Goal: Transaction & Acquisition: Purchase product/service

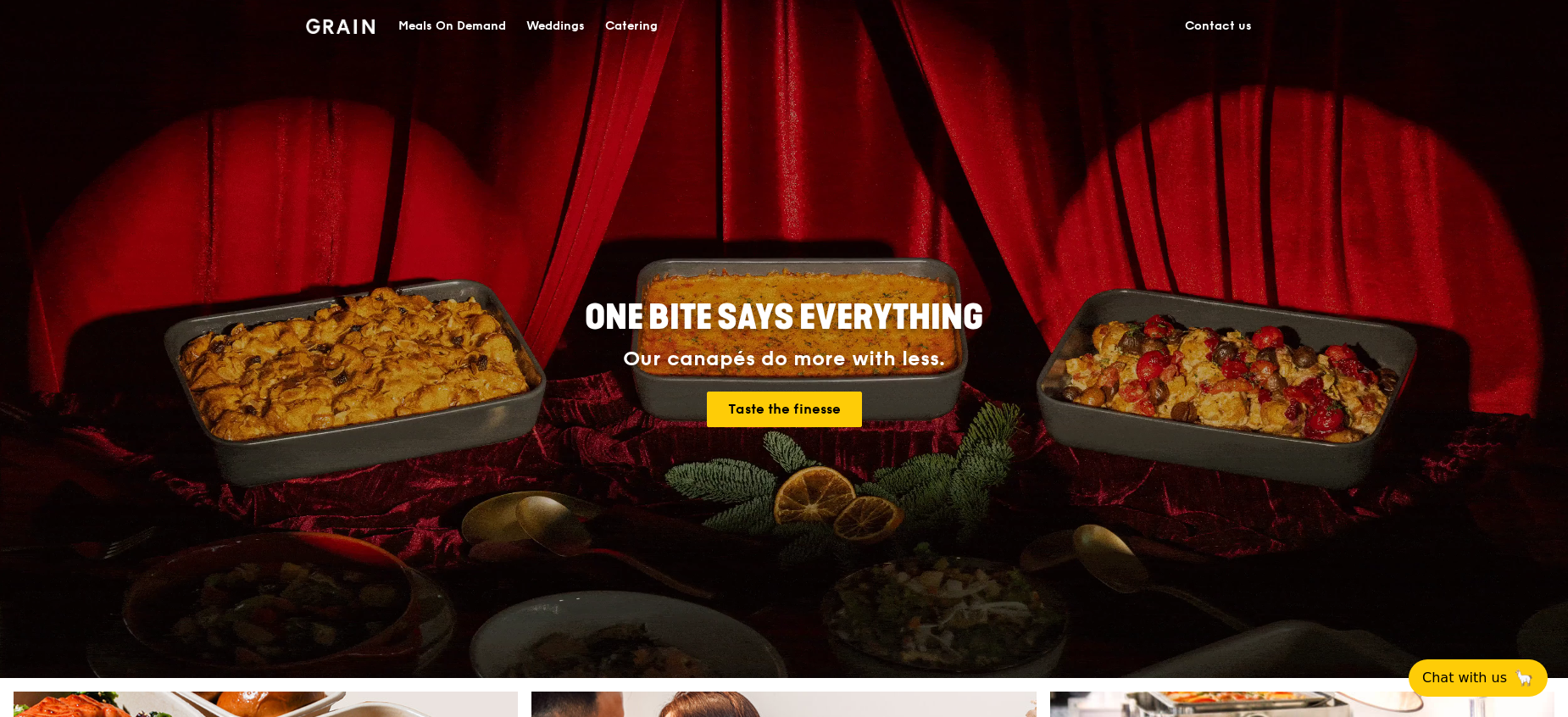
click at [443, 25] on div "Meals On Demand" at bounding box center [452, 26] width 107 height 51
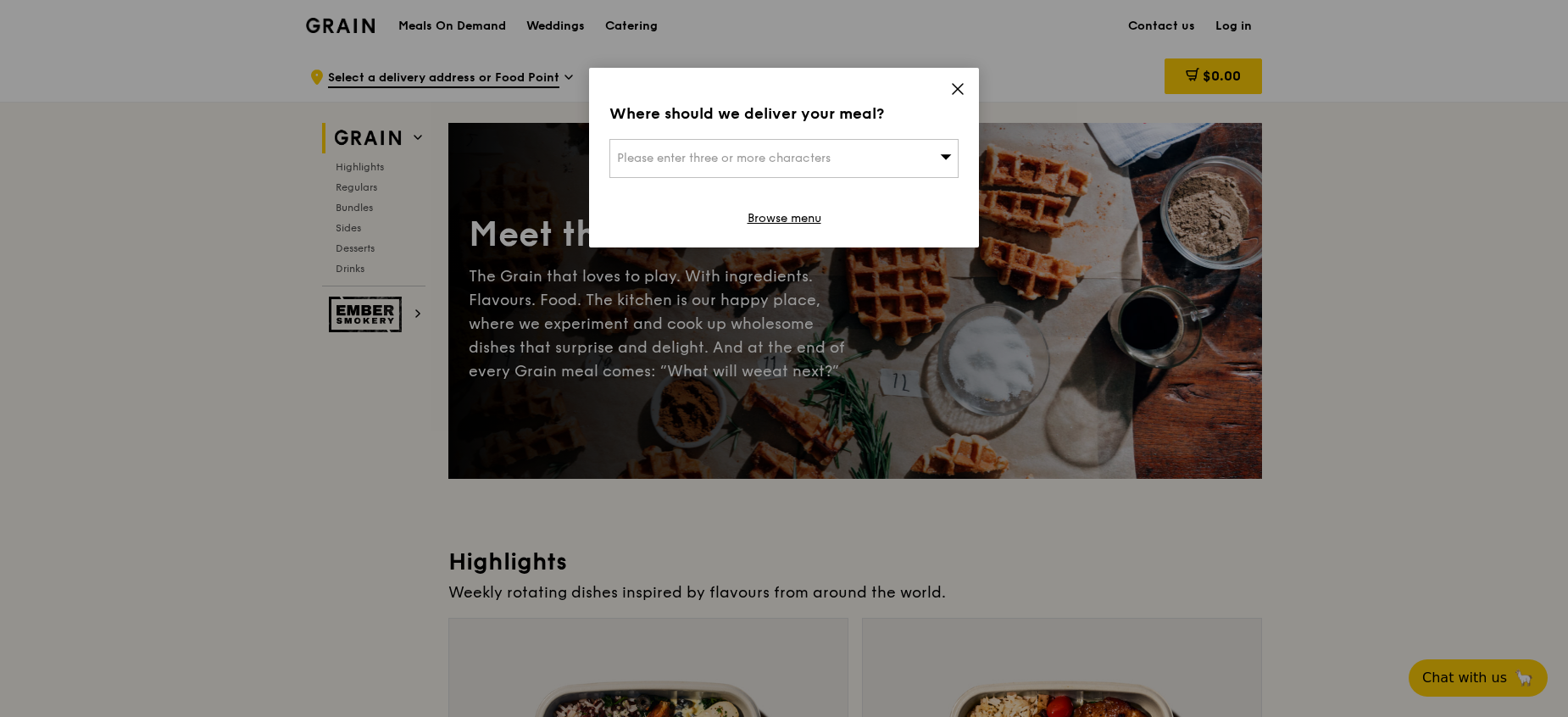
click at [918, 153] on div "Please enter three or more characters" at bounding box center [784, 158] width 349 height 39
click at [781, 156] on input "search" at bounding box center [784, 158] width 347 height 37
click at [957, 91] on icon at bounding box center [958, 89] width 15 height 15
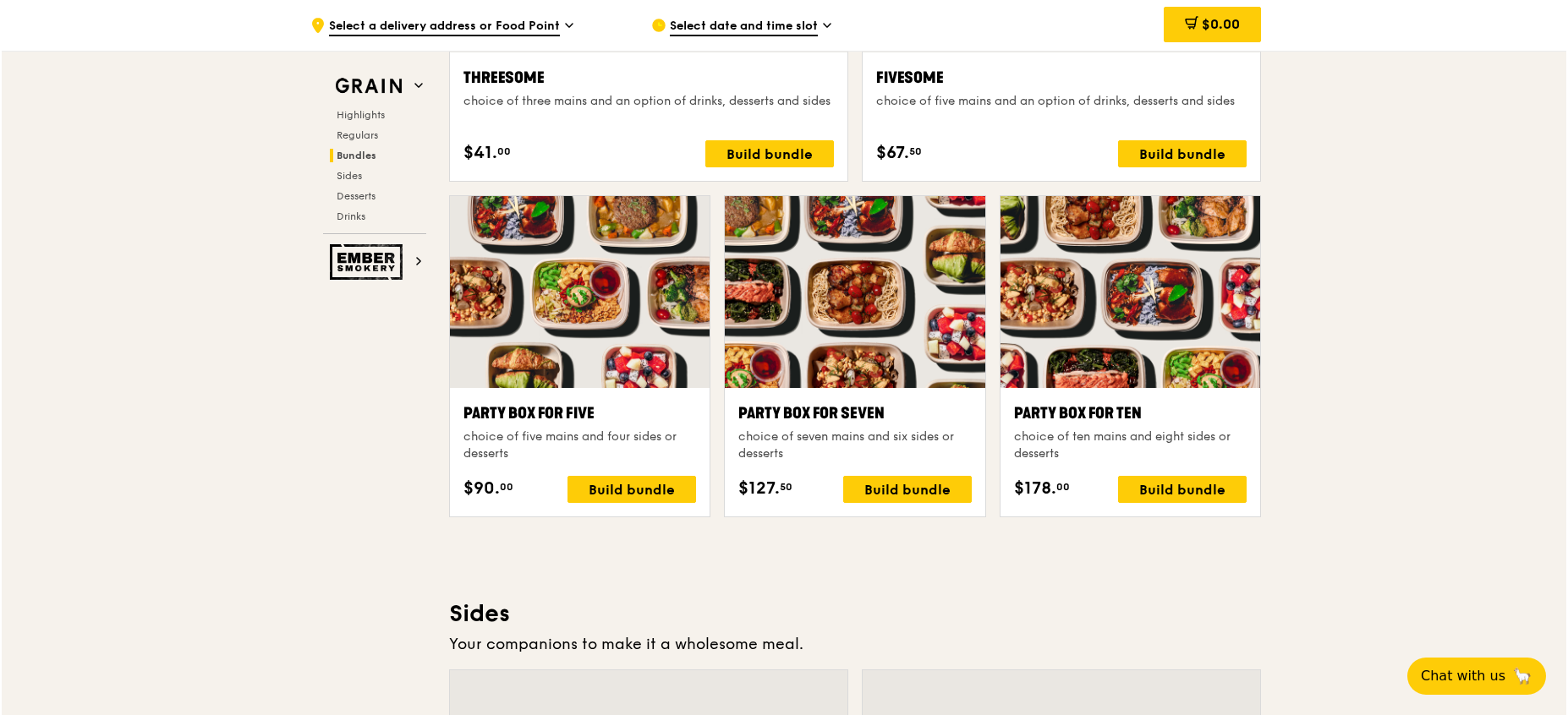
scroll to position [3225, 0]
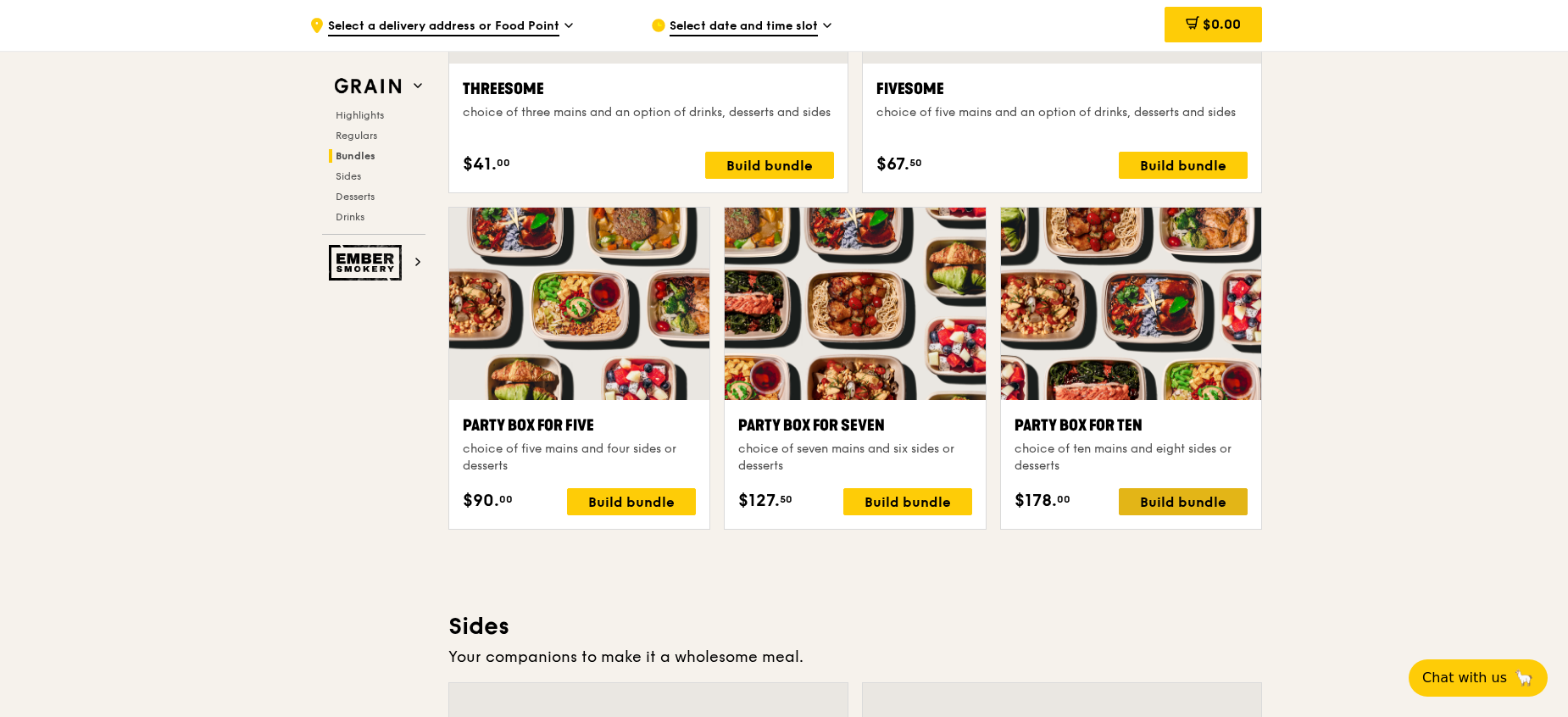
click at [1139, 499] on div "Build bundle" at bounding box center [1183, 502] width 129 height 27
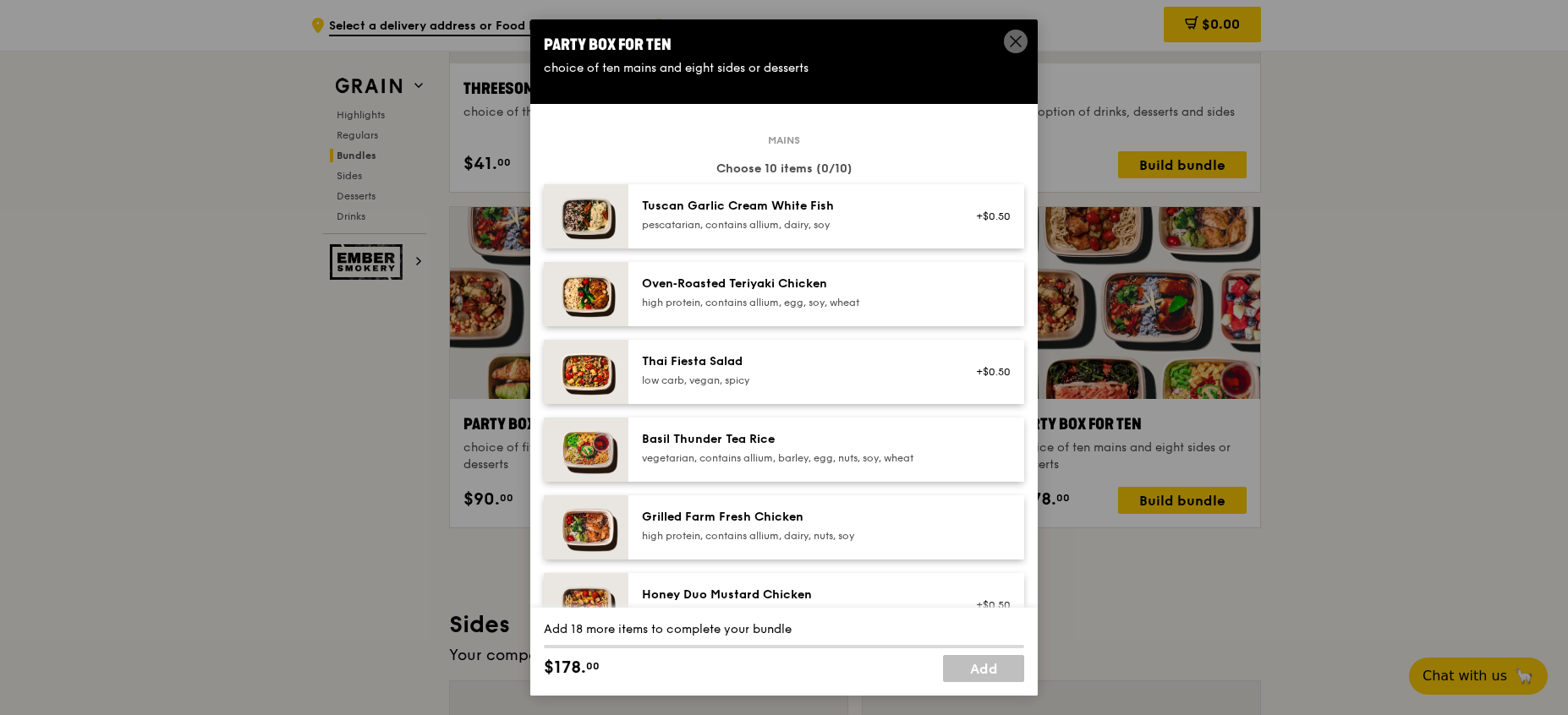
click at [855, 228] on div "pescatarian, contains allium, dairy, soy" at bounding box center [793, 225] width 303 height 13
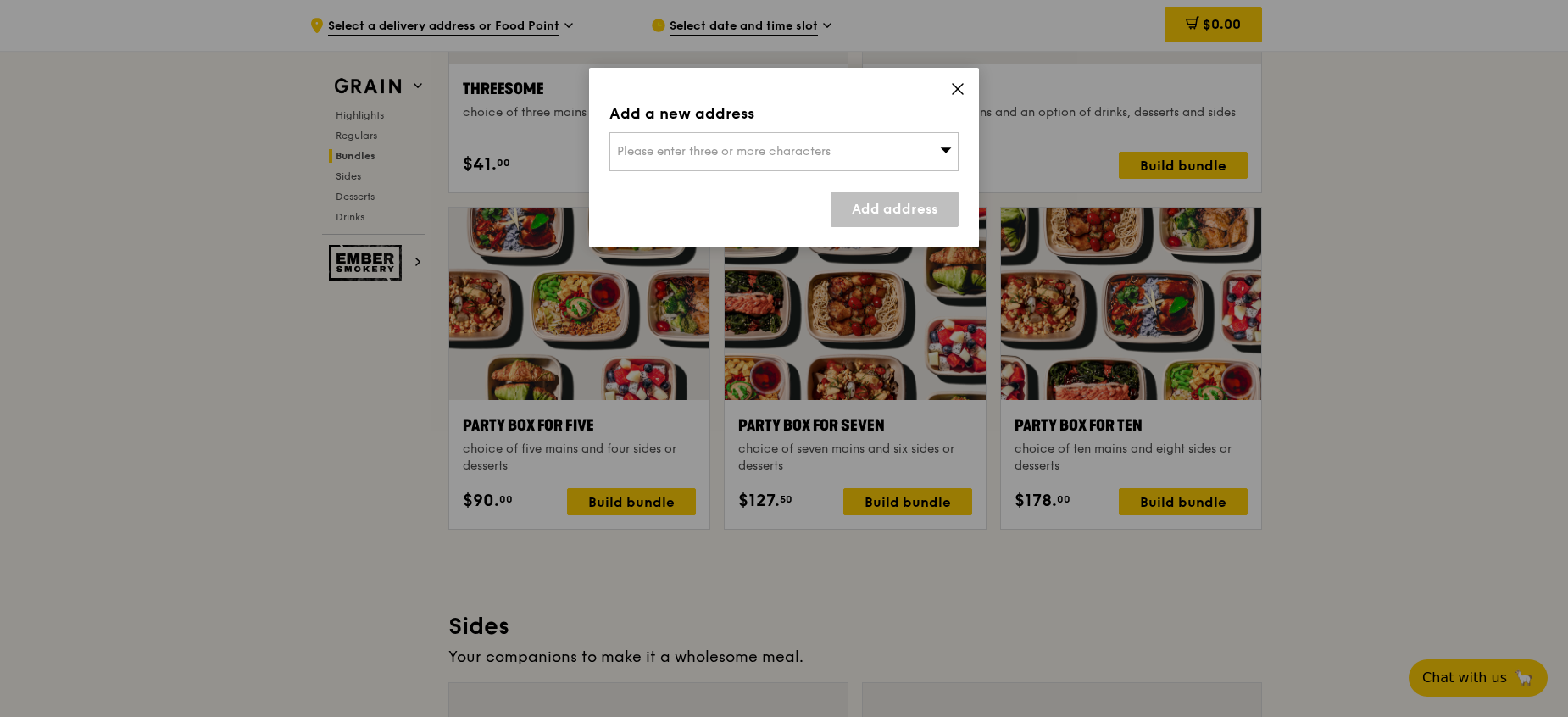
click at [898, 153] on div "Please enter three or more characters" at bounding box center [784, 152] width 349 height 39
click at [665, 133] on input "search" at bounding box center [784, 152] width 347 height 37
click at [660, 149] on input "search" at bounding box center [784, 152] width 347 height 37
click at [664, 143] on input "search" at bounding box center [784, 152] width 347 height 37
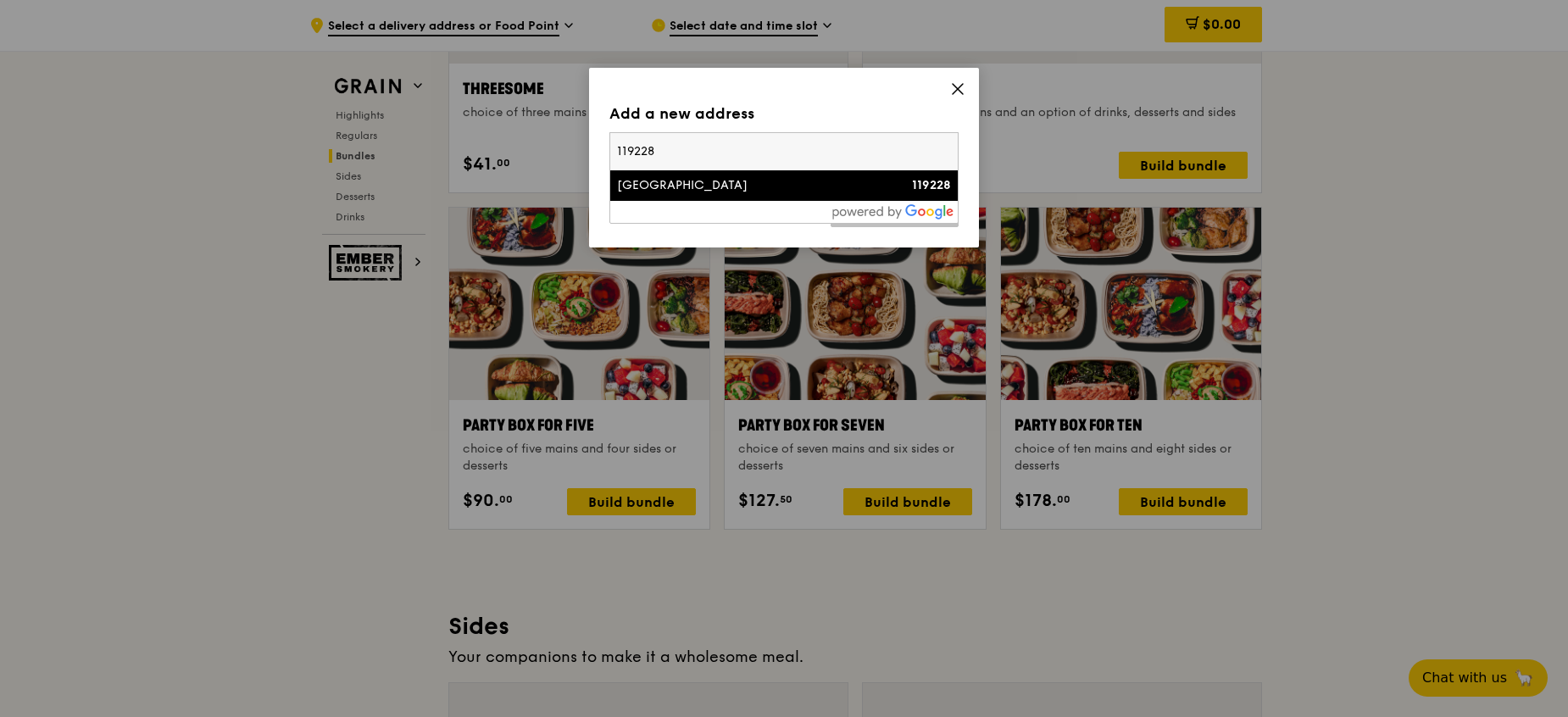
type input "119228"
click at [654, 186] on div "[GEOGRAPHIC_DATA]" at bounding box center [742, 186] width 250 height 17
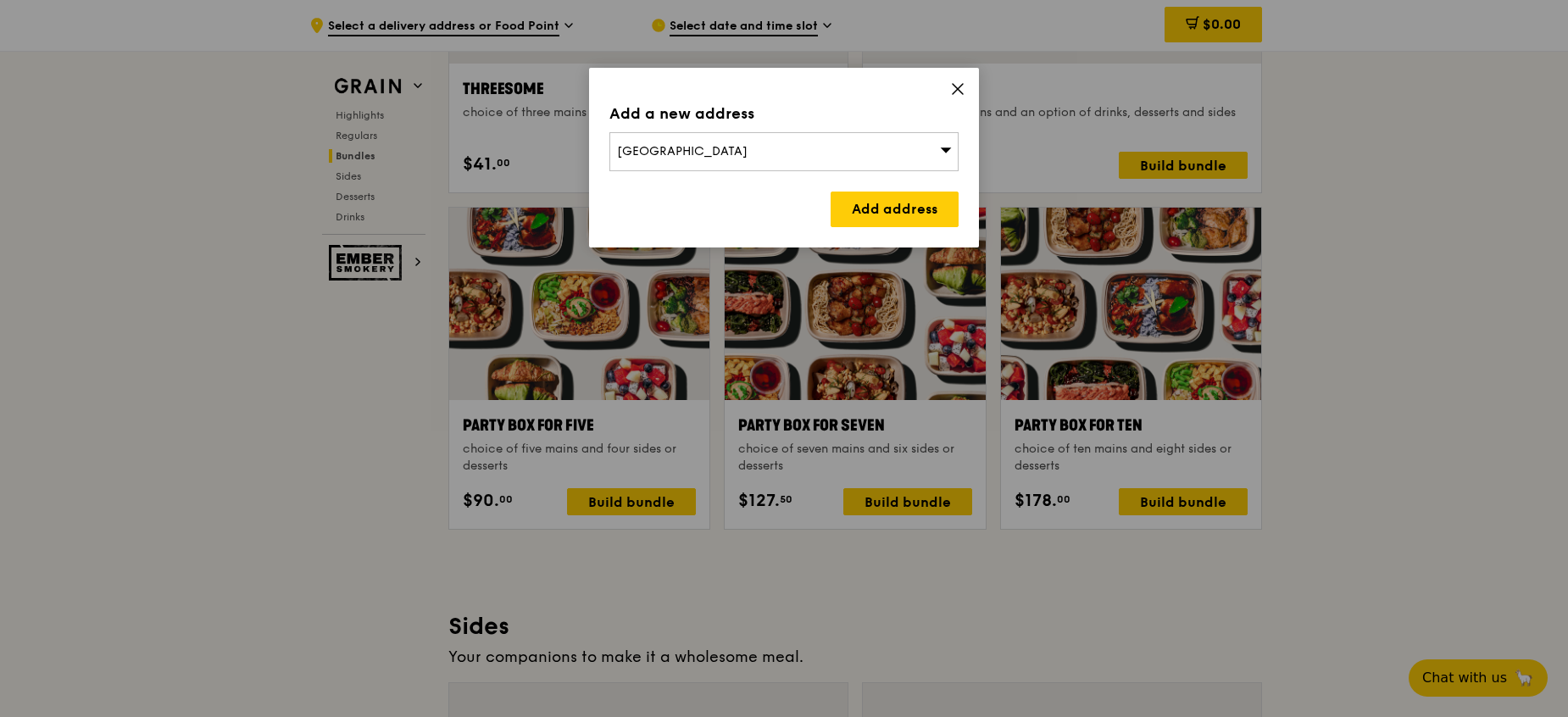
click at [895, 187] on div "Add a new address [STREET_ADDRESS] Add address" at bounding box center [784, 157] width 390 height 179
click at [891, 209] on link "Add address" at bounding box center [894, 209] width 128 height 36
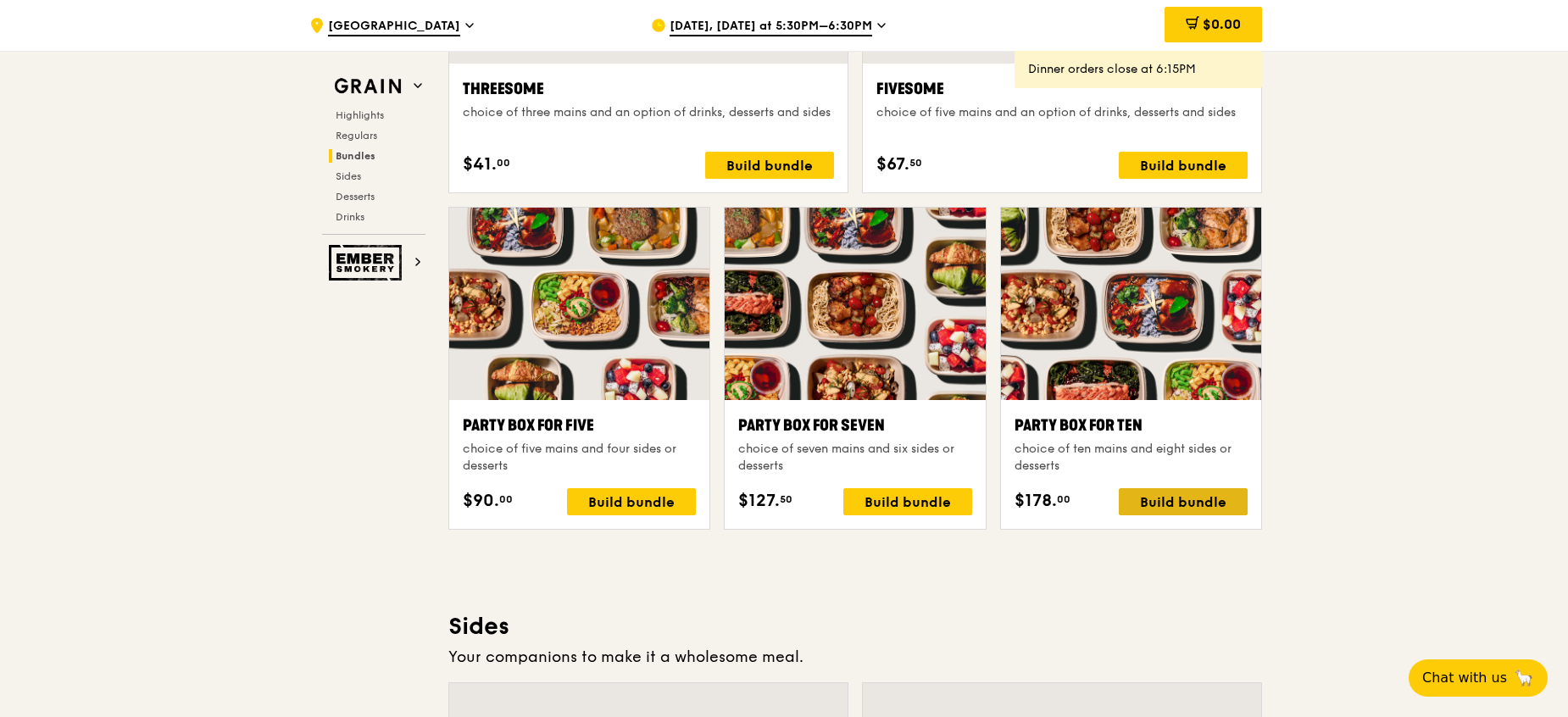
click at [1170, 505] on div "Build bundle" at bounding box center [1183, 502] width 129 height 27
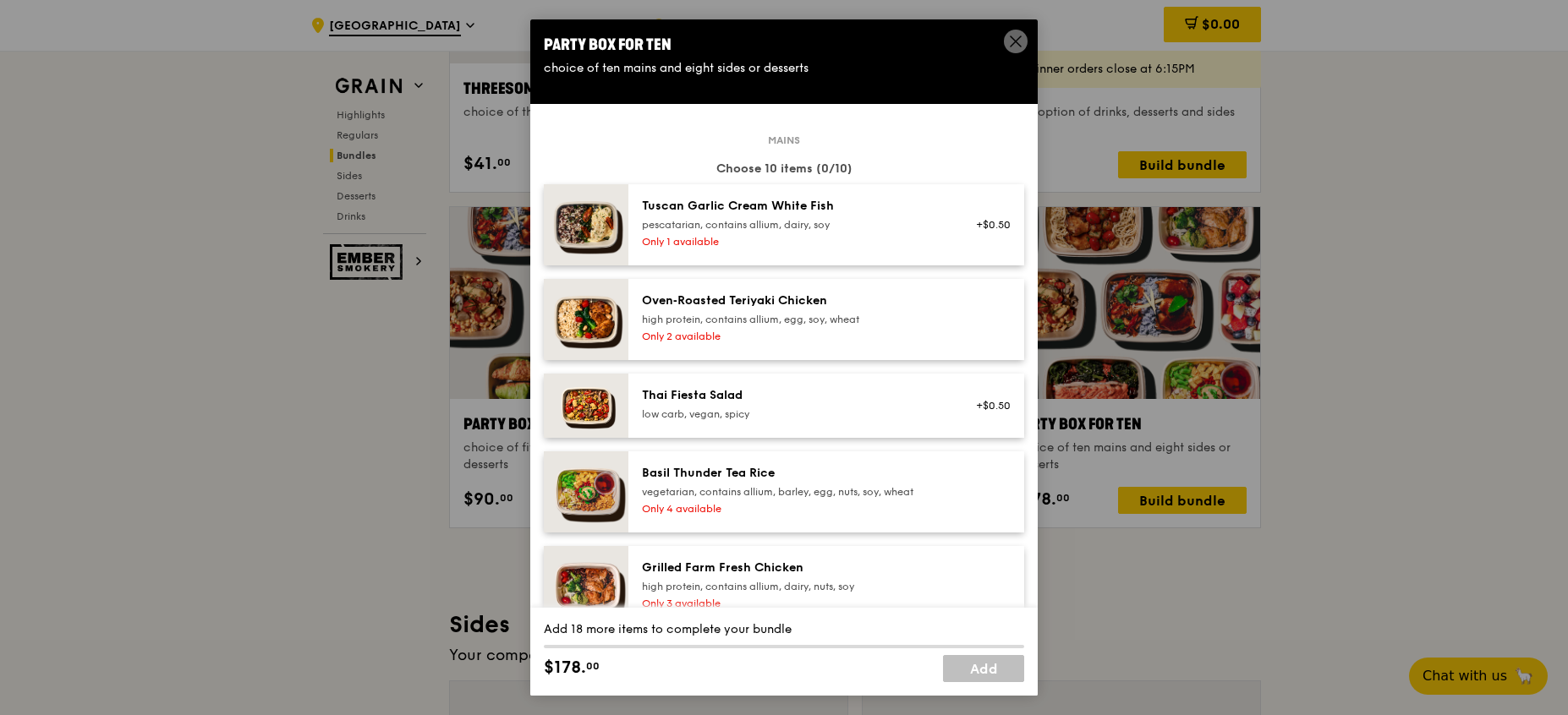
click at [894, 212] on div "Tuscan Garlic Cream White Fish" at bounding box center [793, 207] width 303 height 17
click at [878, 315] on div "high protein, contains allium, egg, soy, wheat" at bounding box center [793, 320] width 303 height 13
click at [908, 321] on div "high protein, contains allium, egg, soy, wheat" at bounding box center [793, 320] width 303 height 13
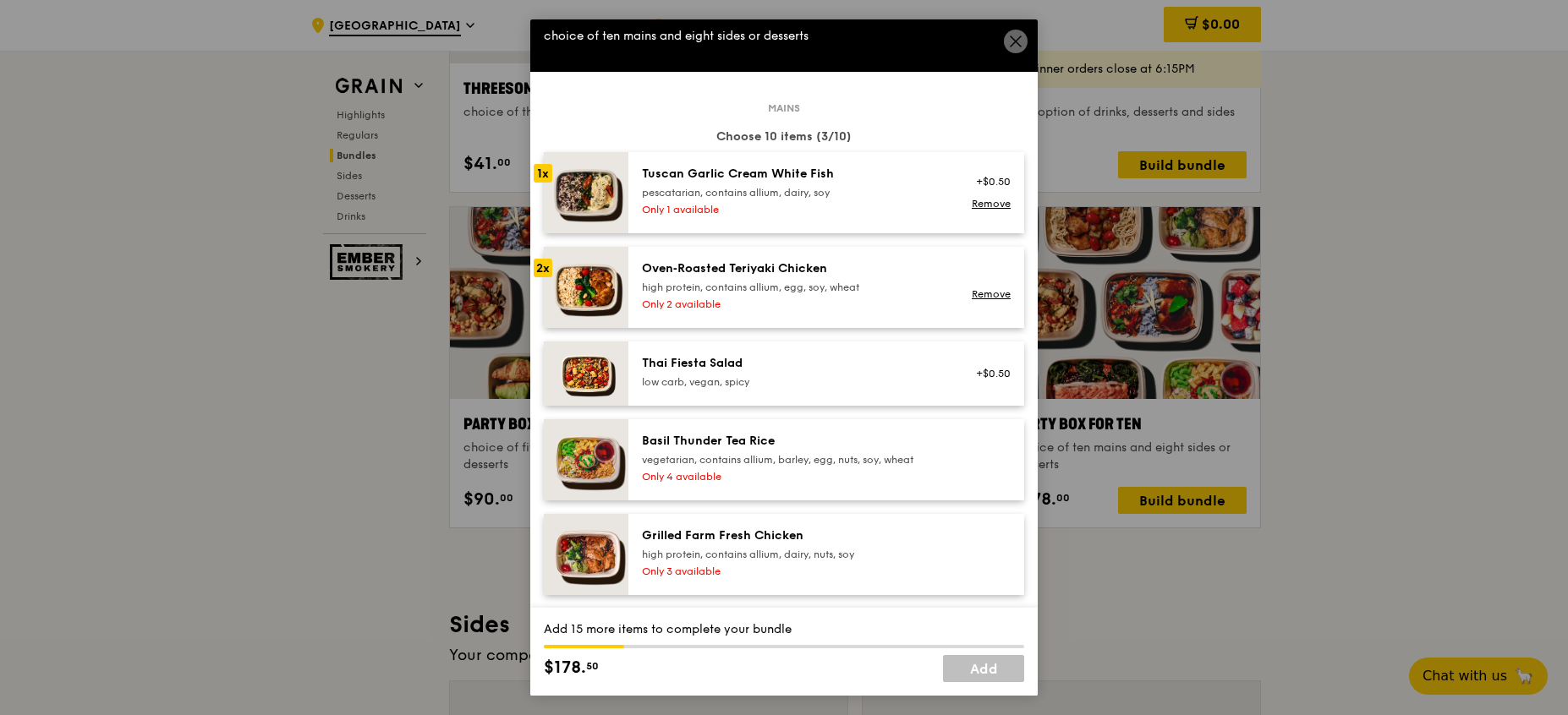
scroll to position [198, 0]
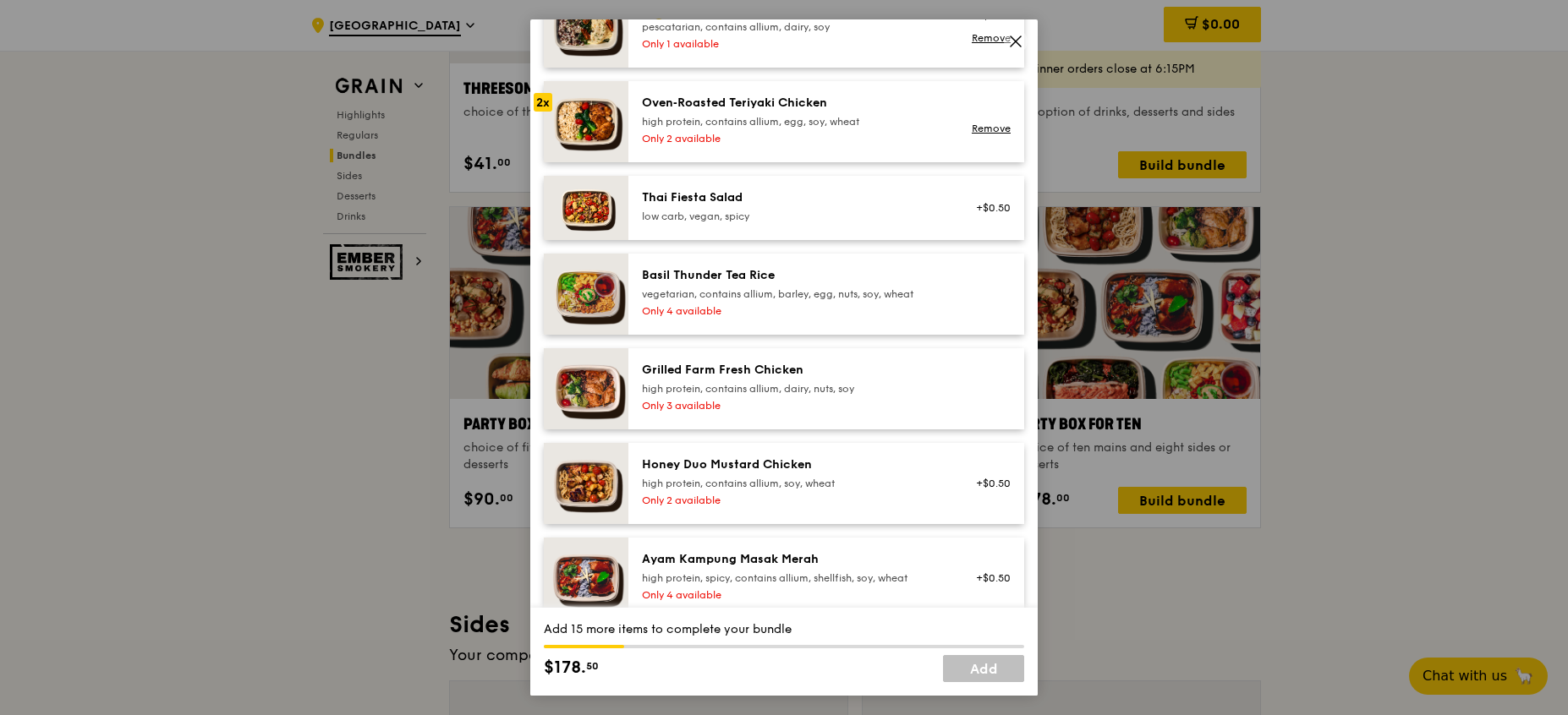
click at [885, 308] on div "Only 4 available" at bounding box center [793, 311] width 303 height 13
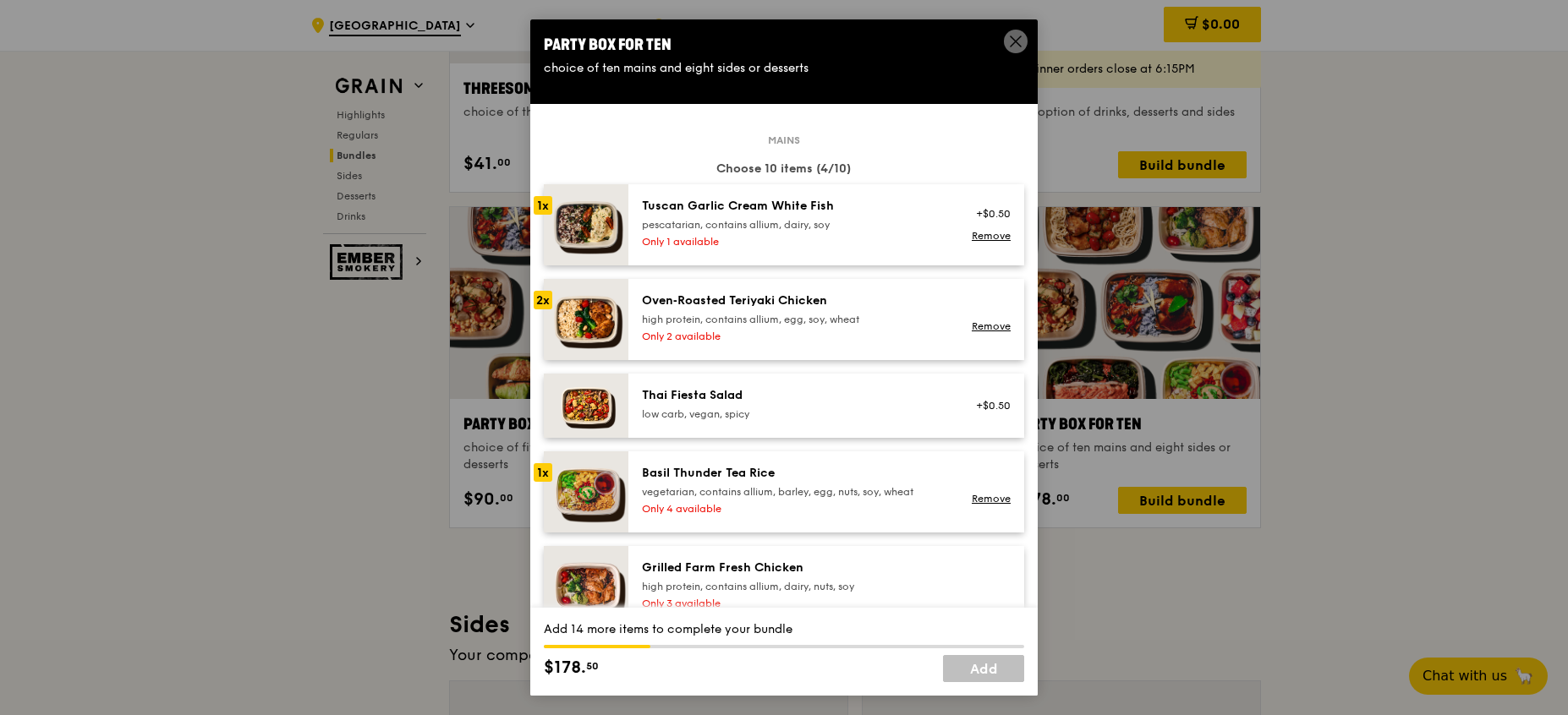
scroll to position [463, 0]
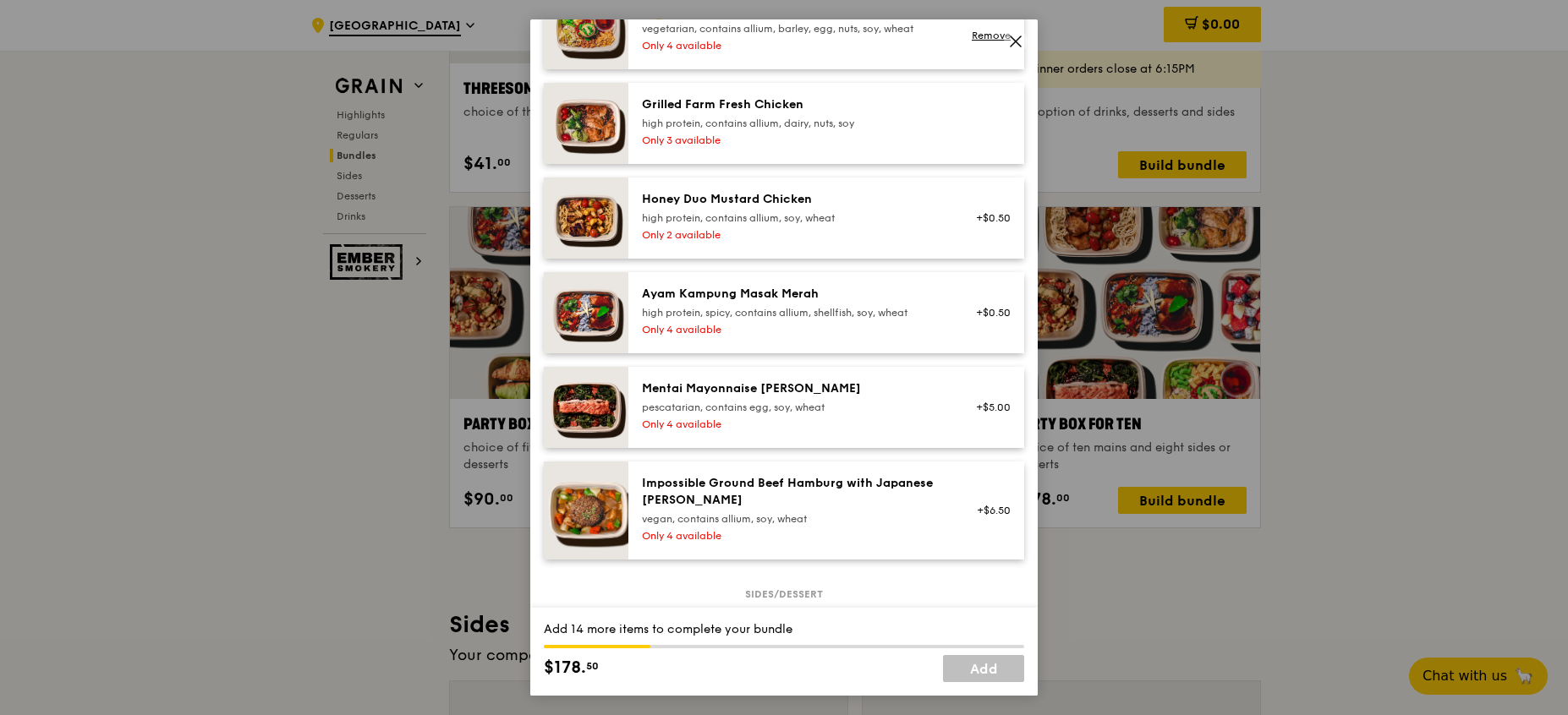
click at [865, 419] on div "Only 4 available" at bounding box center [793, 424] width 303 height 13
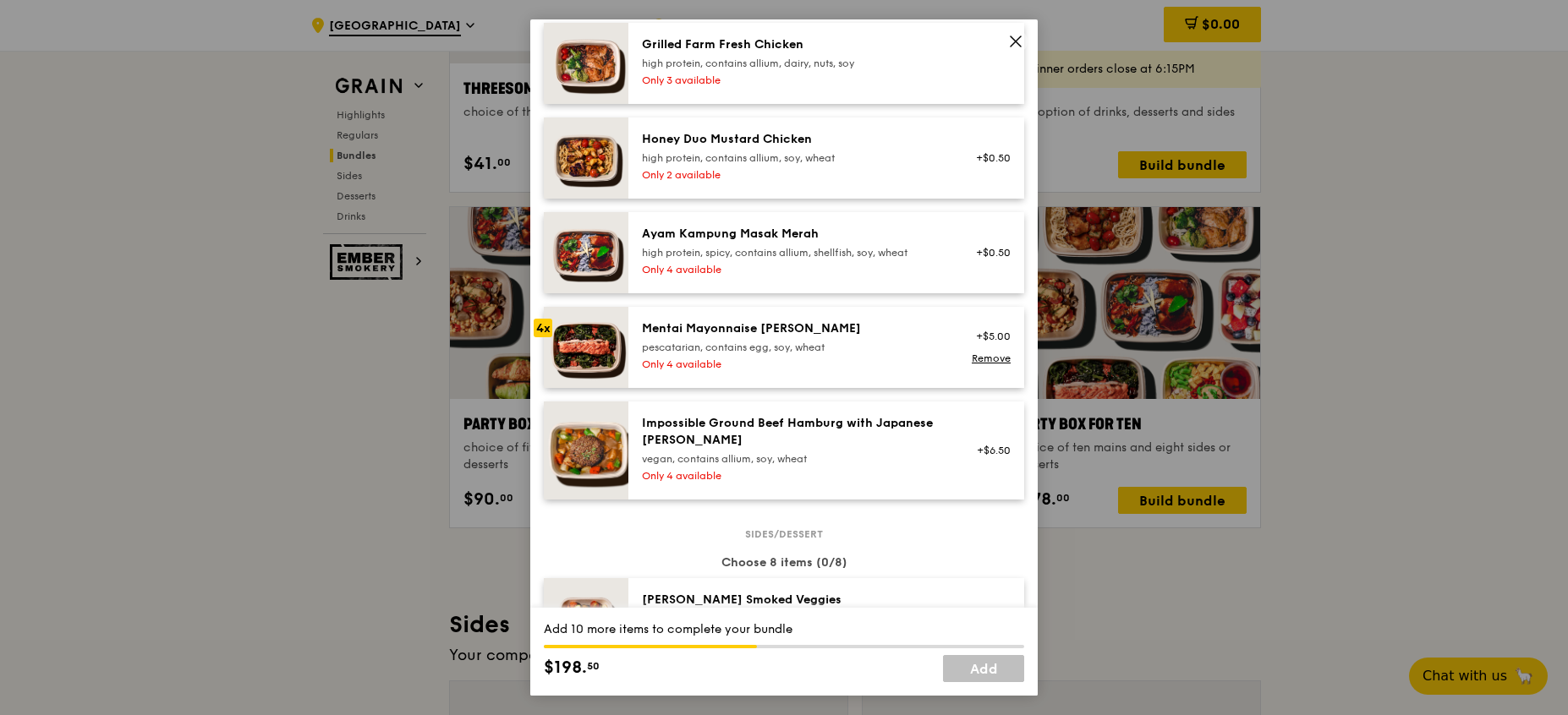
scroll to position [252, 0]
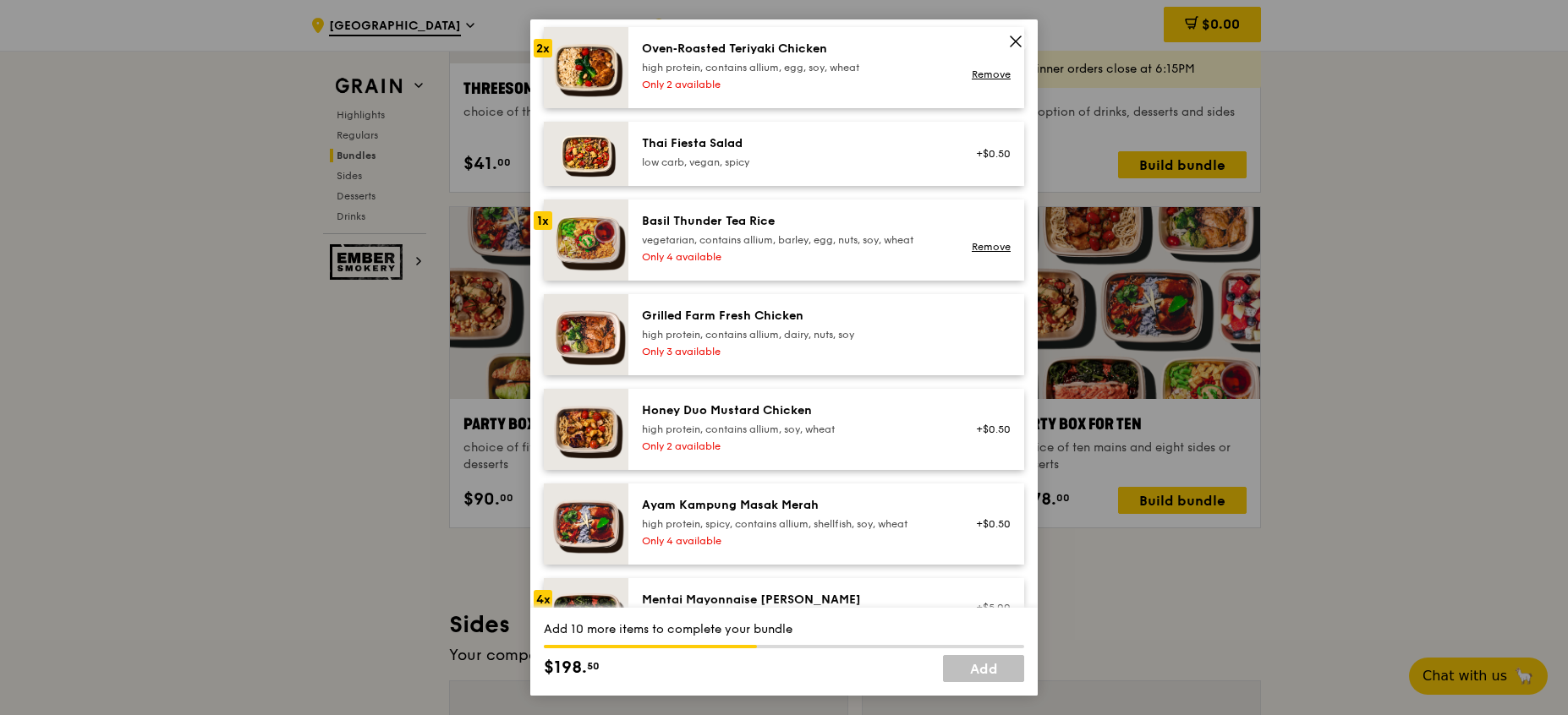
click at [845, 156] on div "low carb, vegan, spicy" at bounding box center [793, 163] width 303 height 13
click at [846, 359] on div "Grilled Farm Fresh Chicken high protein, contains allium, dairy, nuts, soy Only…" at bounding box center [794, 335] width 324 height 55
click at [850, 329] on div "high protein, contains allium, dairy, nuts, soy" at bounding box center [793, 335] width 303 height 13
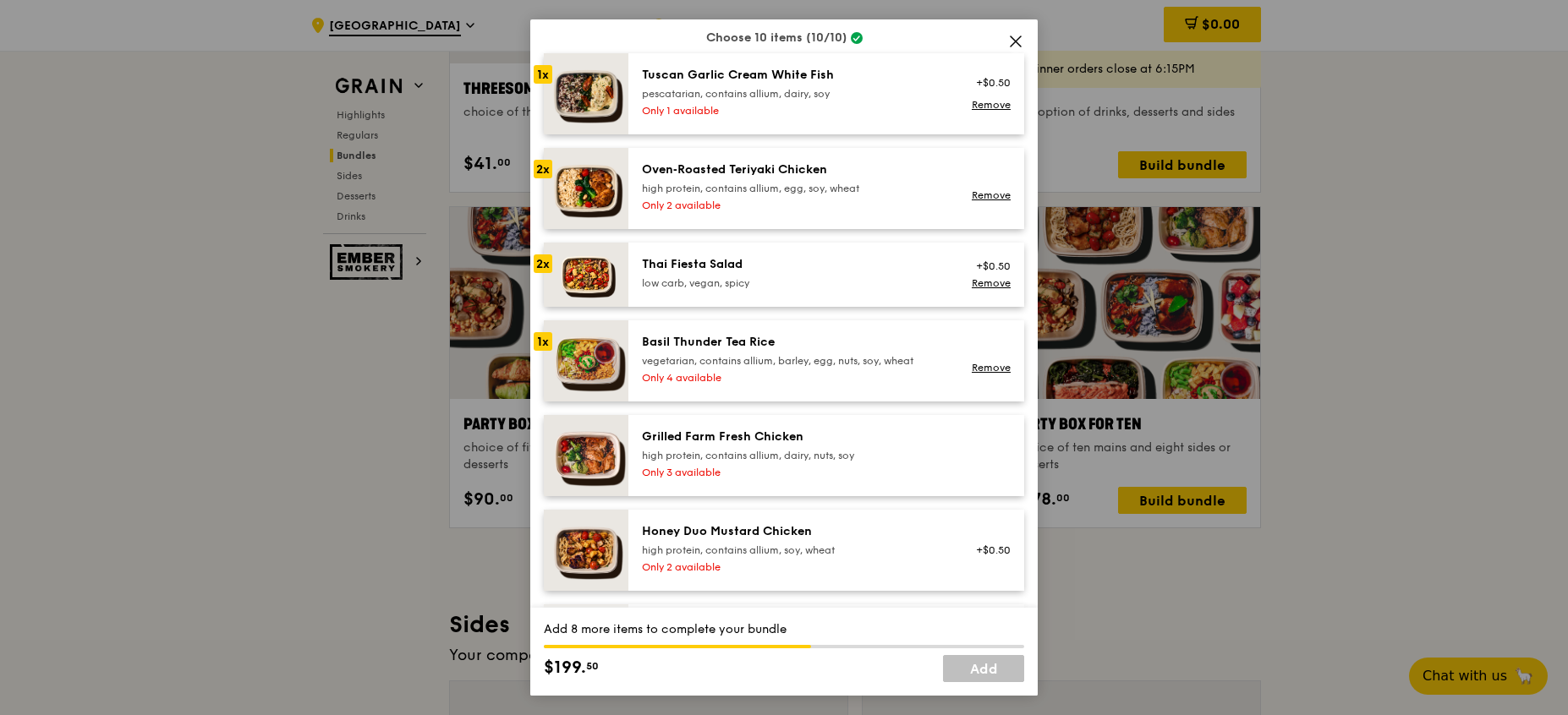
scroll to position [44, 0]
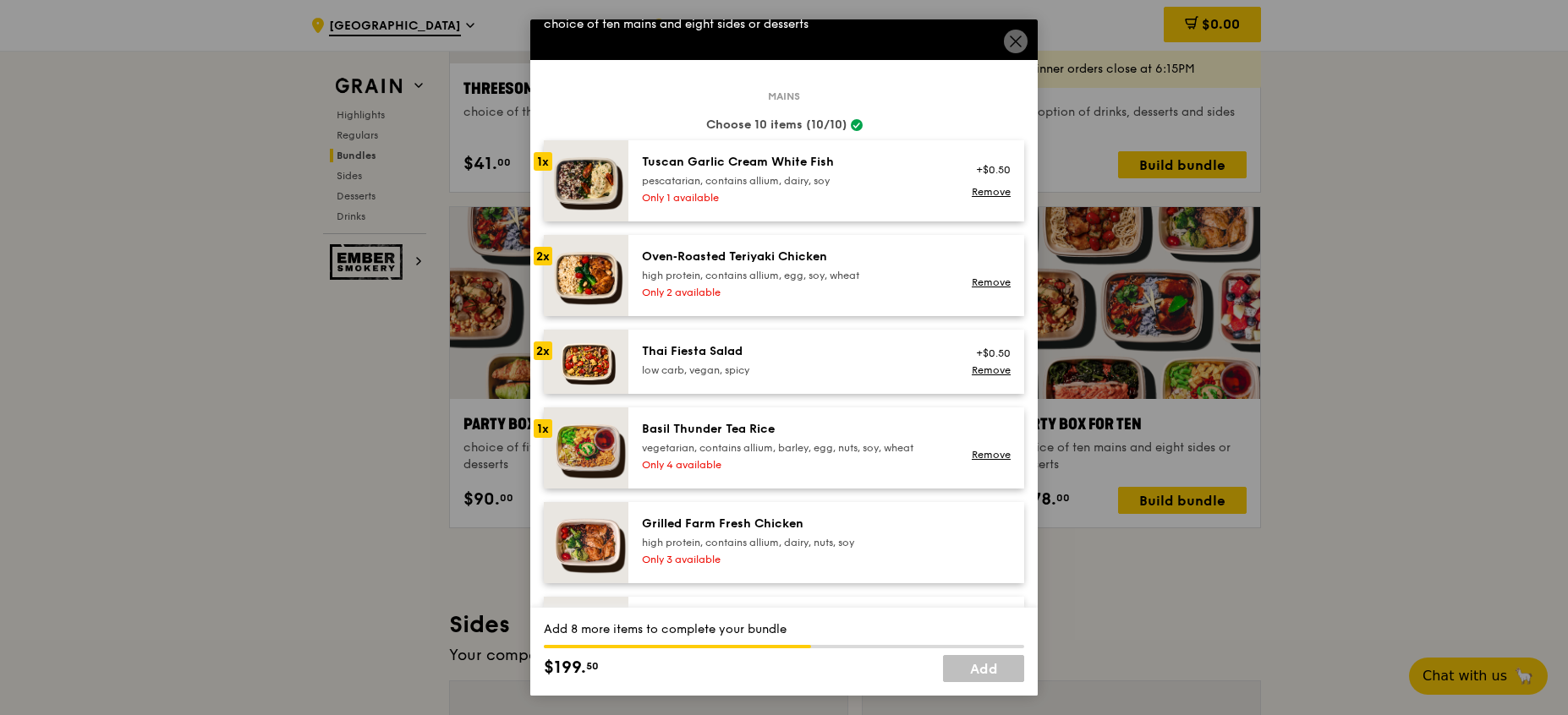
click at [856, 175] on div "pescatarian, contains allium, dairy, soy" at bounding box center [793, 181] width 303 height 13
click at [811, 358] on div "Thai Fiesta Salad" at bounding box center [793, 352] width 303 height 17
click at [973, 372] on link "Remove" at bounding box center [991, 370] width 39 height 11
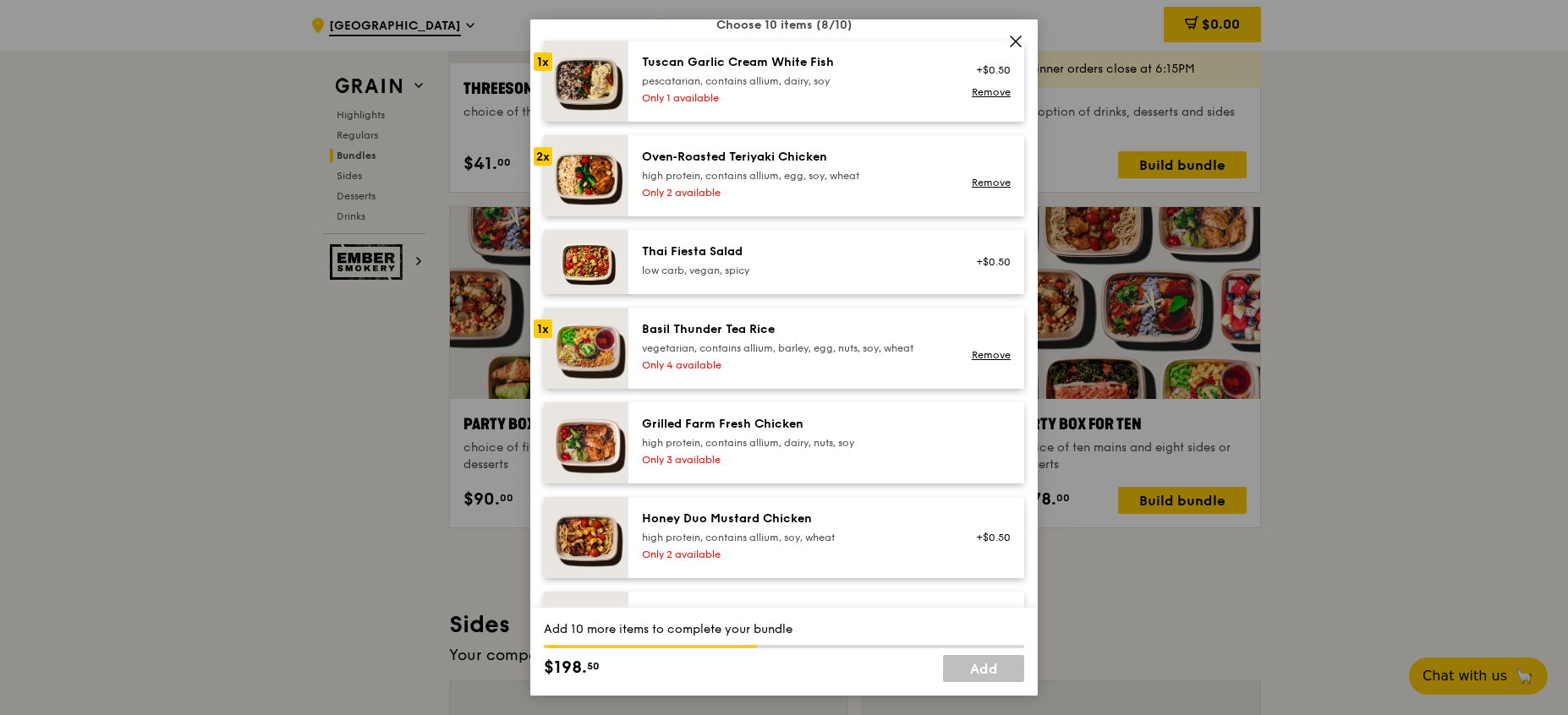
scroll to position [222, 0]
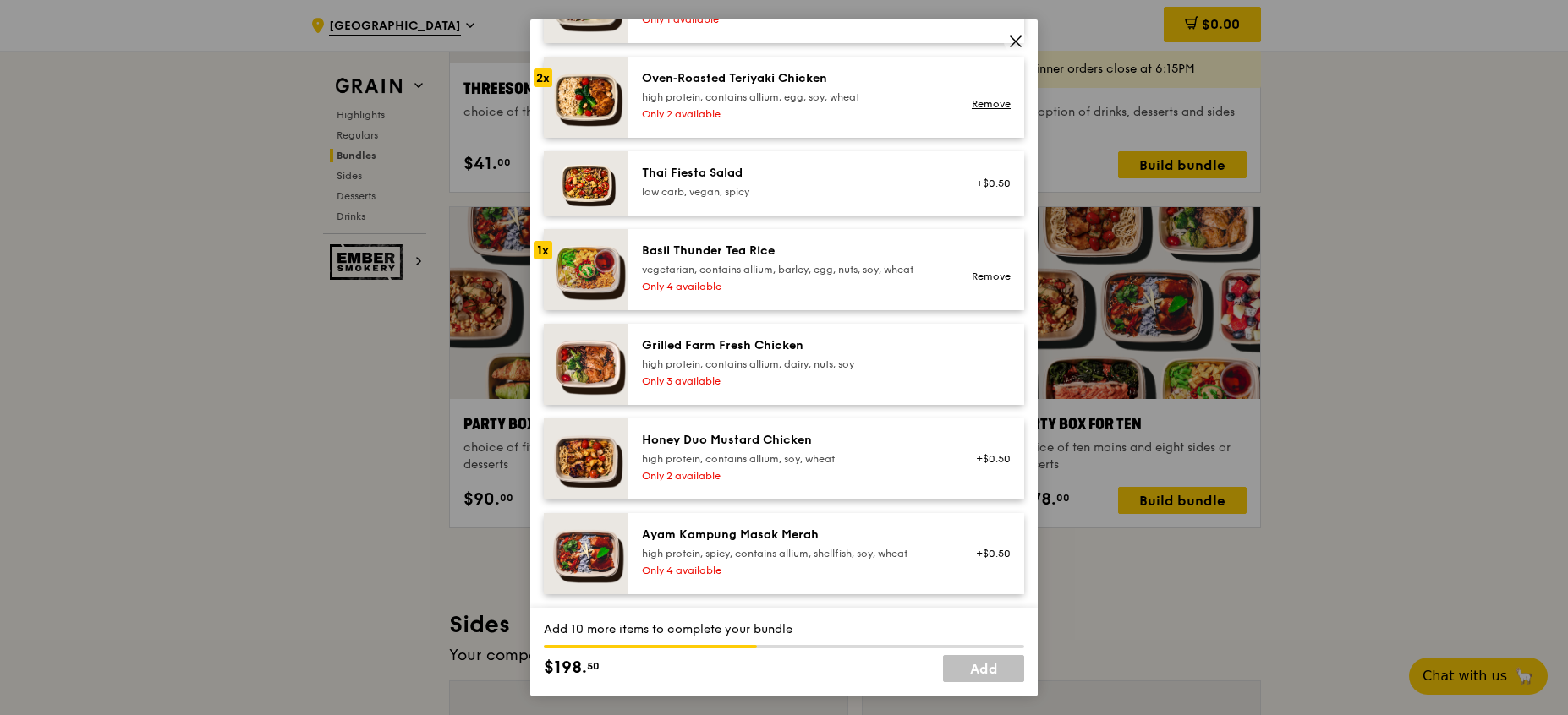
click at [895, 254] on div "Basil Thunder Tea Rice" at bounding box center [793, 251] width 303 height 17
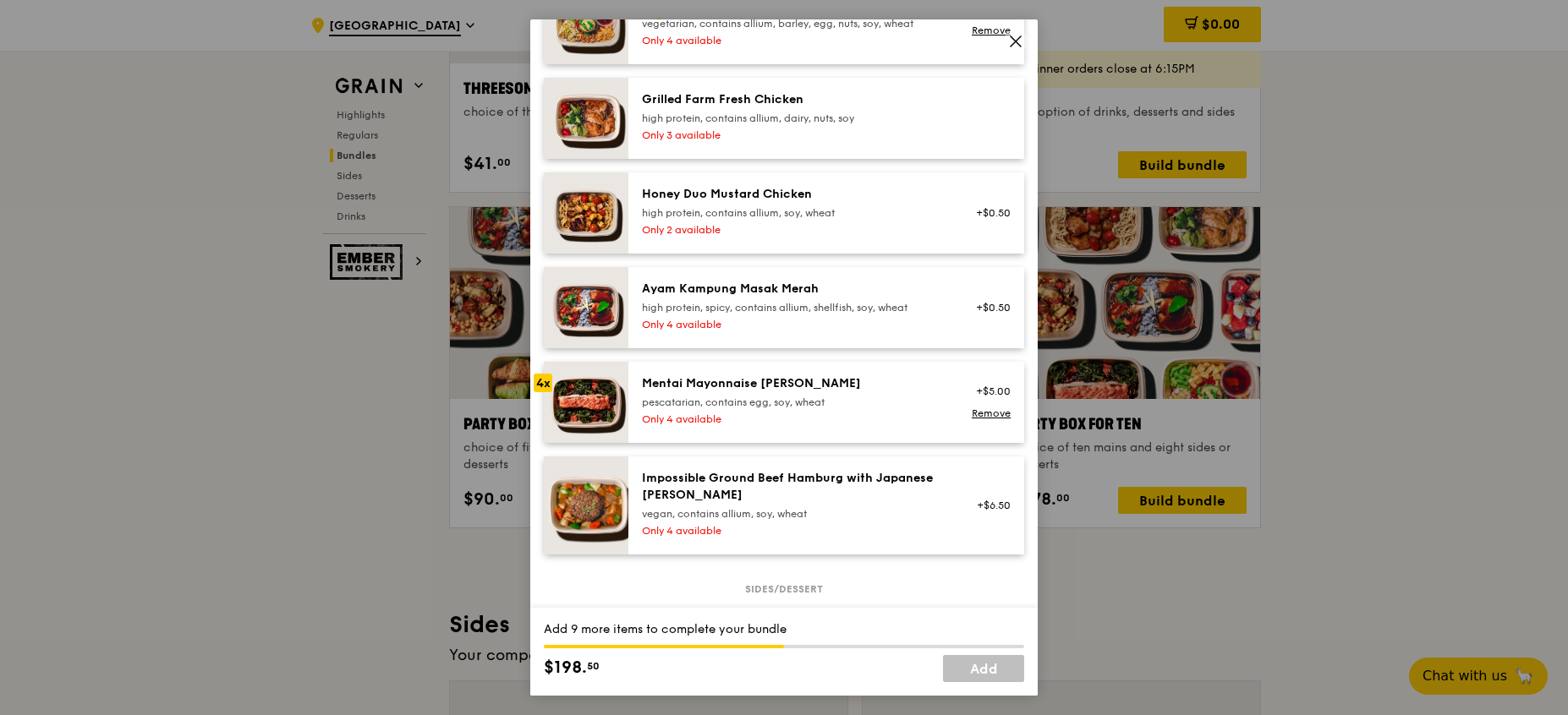
scroll to position [282, 0]
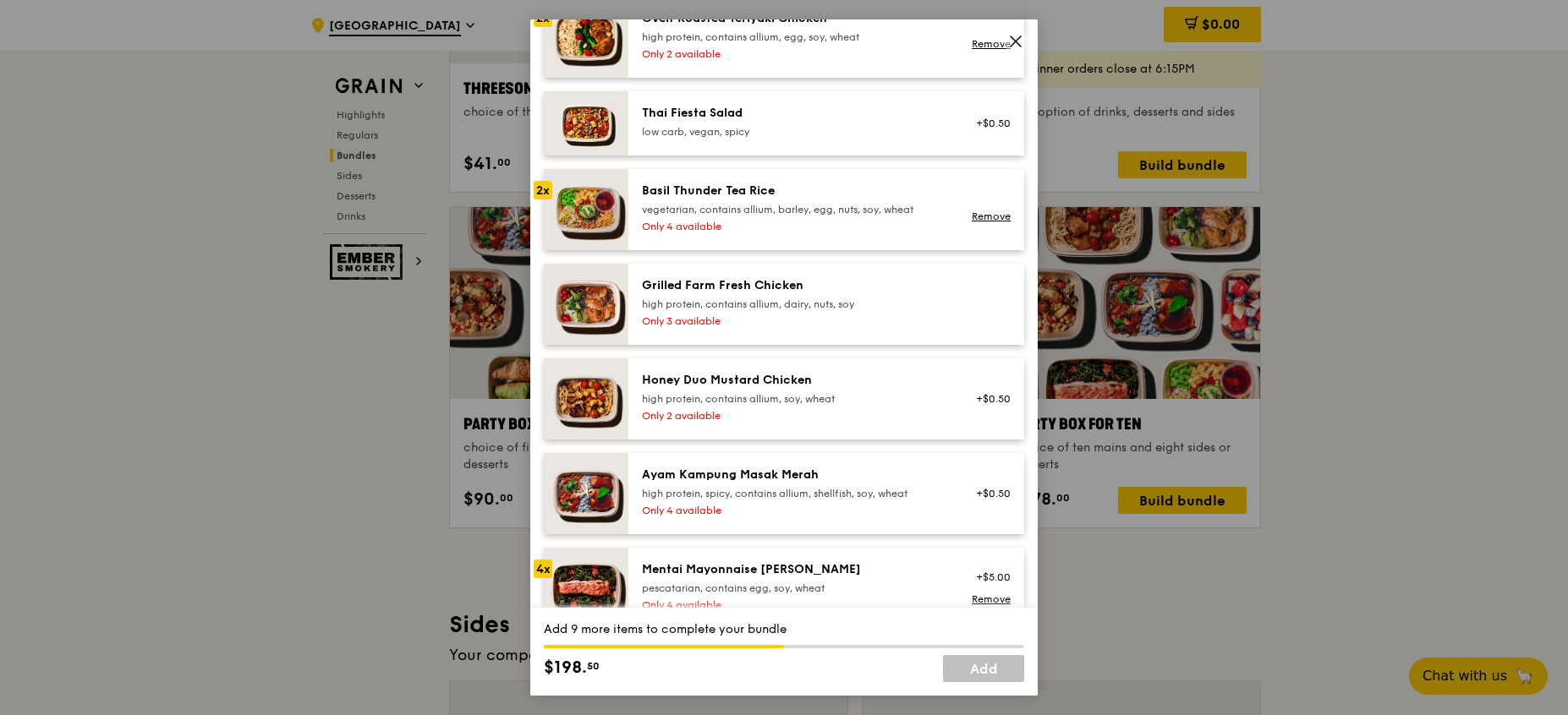
click at [885, 287] on div "Grilled Farm Fresh Chicken" at bounding box center [793, 286] width 303 height 17
click at [907, 307] on div "high protein, contains allium, dairy, nuts, soy" at bounding box center [793, 304] width 303 height 13
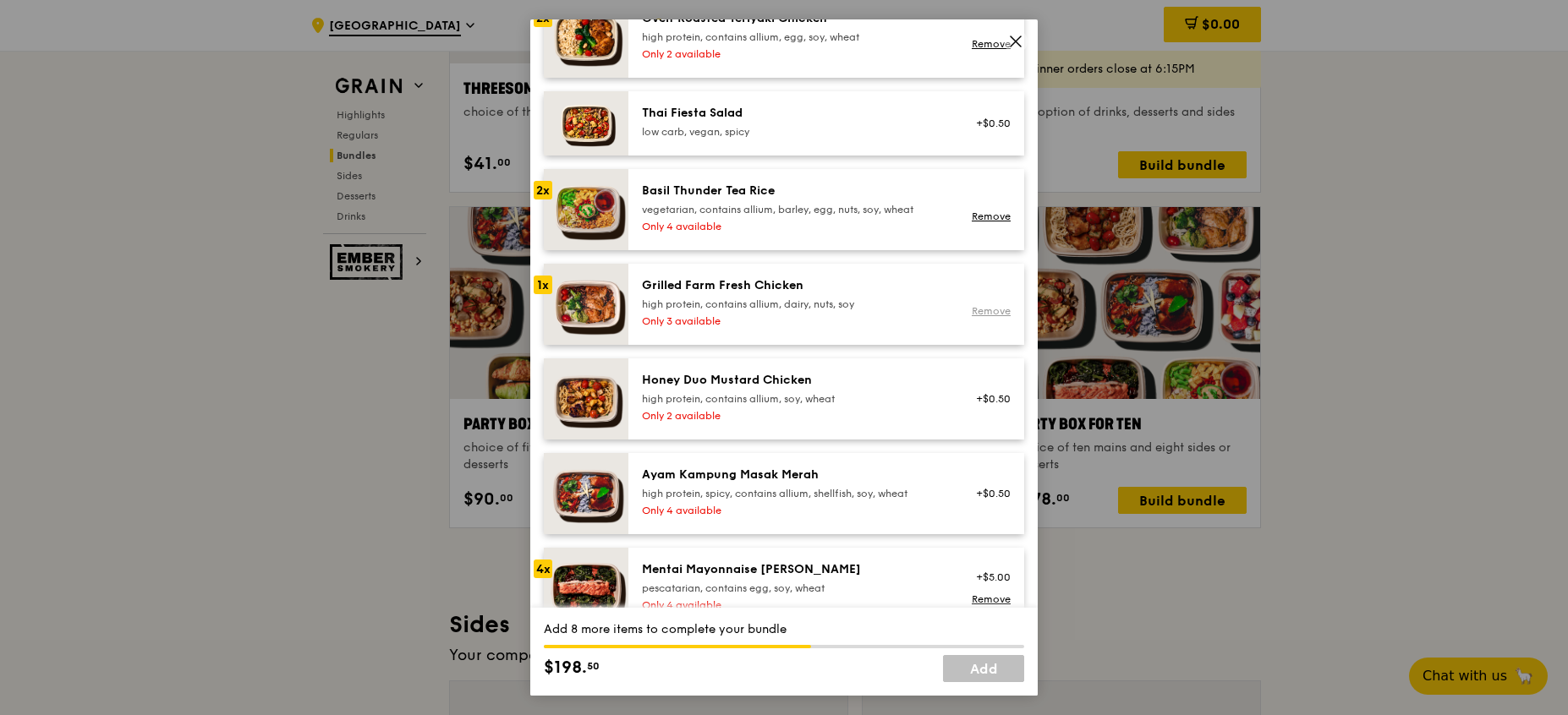
click at [990, 308] on link "Remove" at bounding box center [991, 311] width 39 height 11
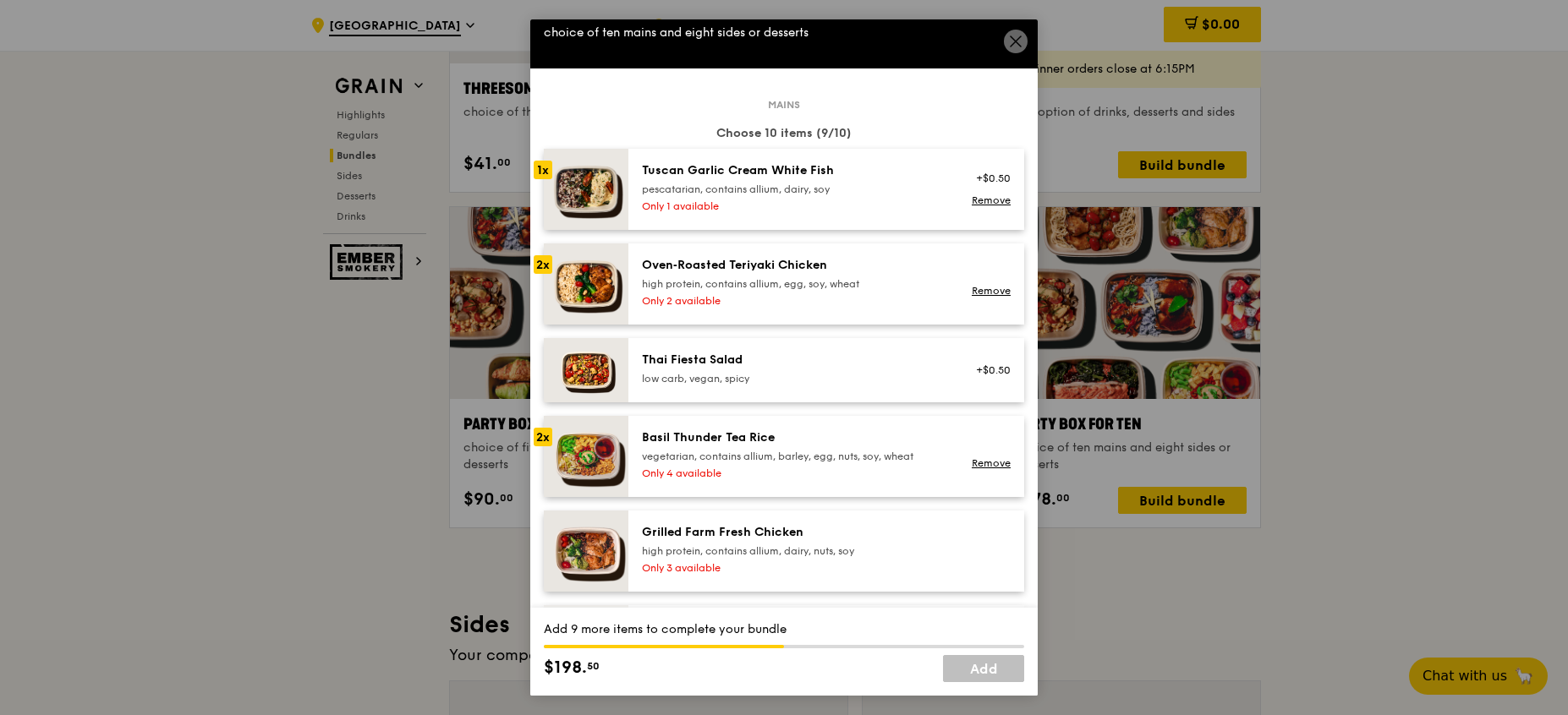
click at [906, 177] on div "Tuscan Garlic Cream White Fish" at bounding box center [793, 171] width 303 height 17
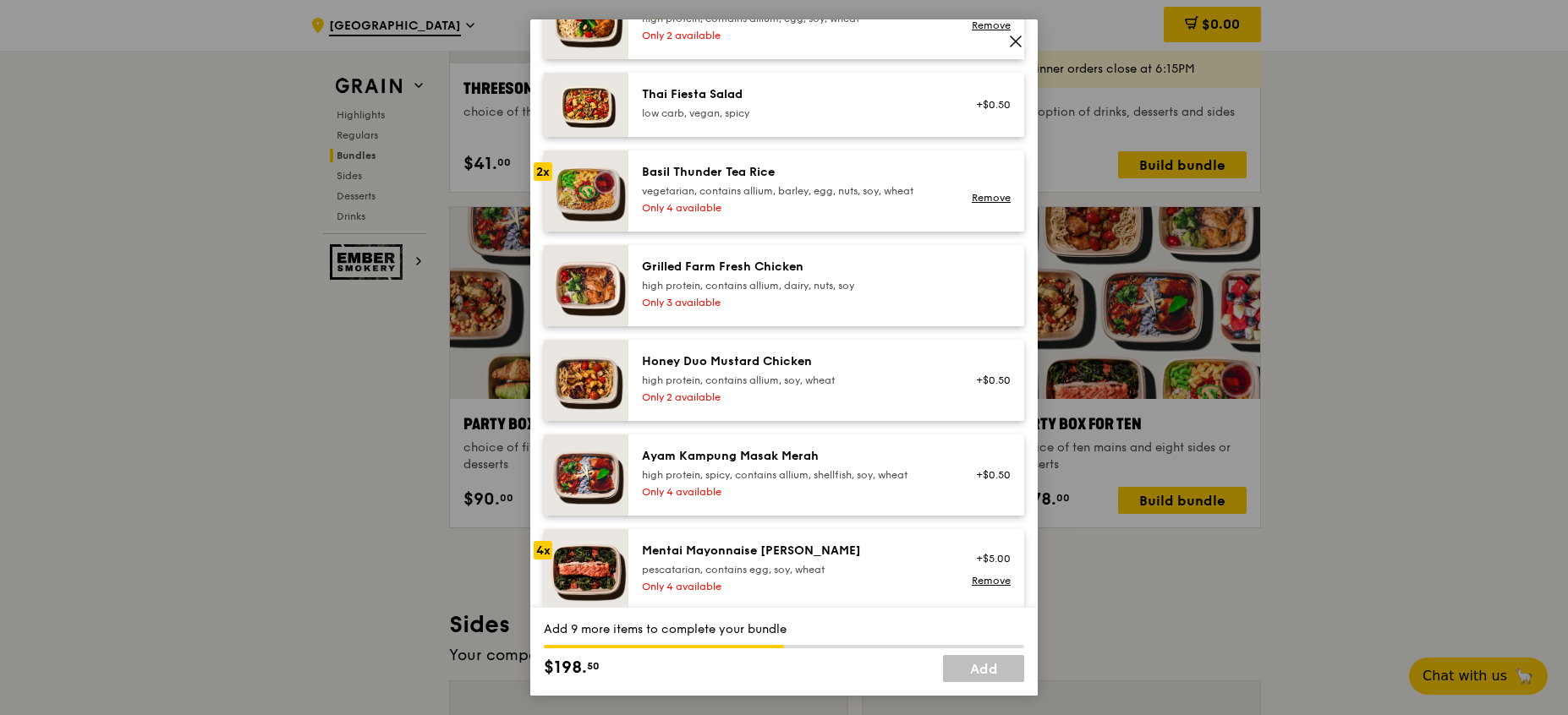
scroll to position [250, 0]
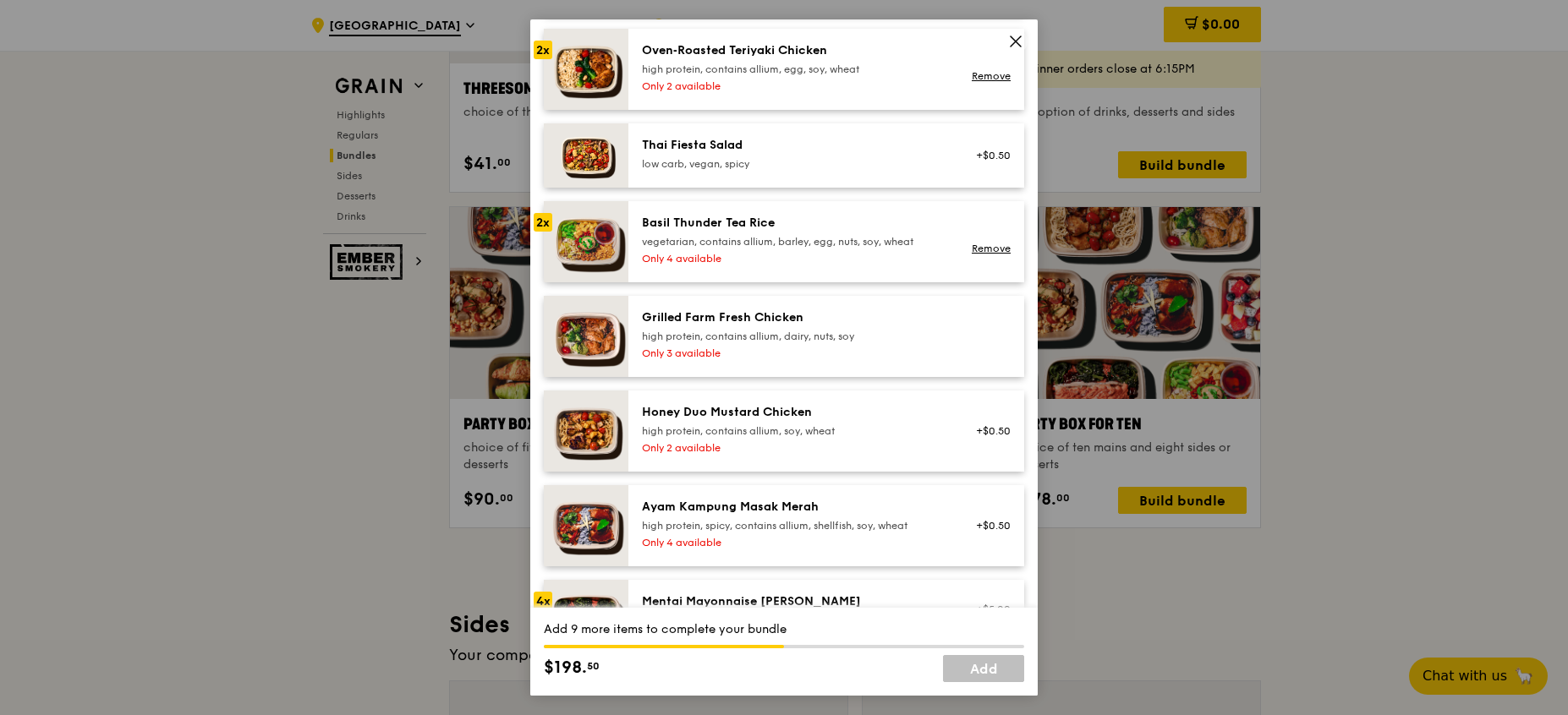
click at [916, 348] on div "Only 3 available" at bounding box center [793, 353] width 303 height 13
click at [902, 450] on div "Only 2 available" at bounding box center [793, 448] width 303 height 13
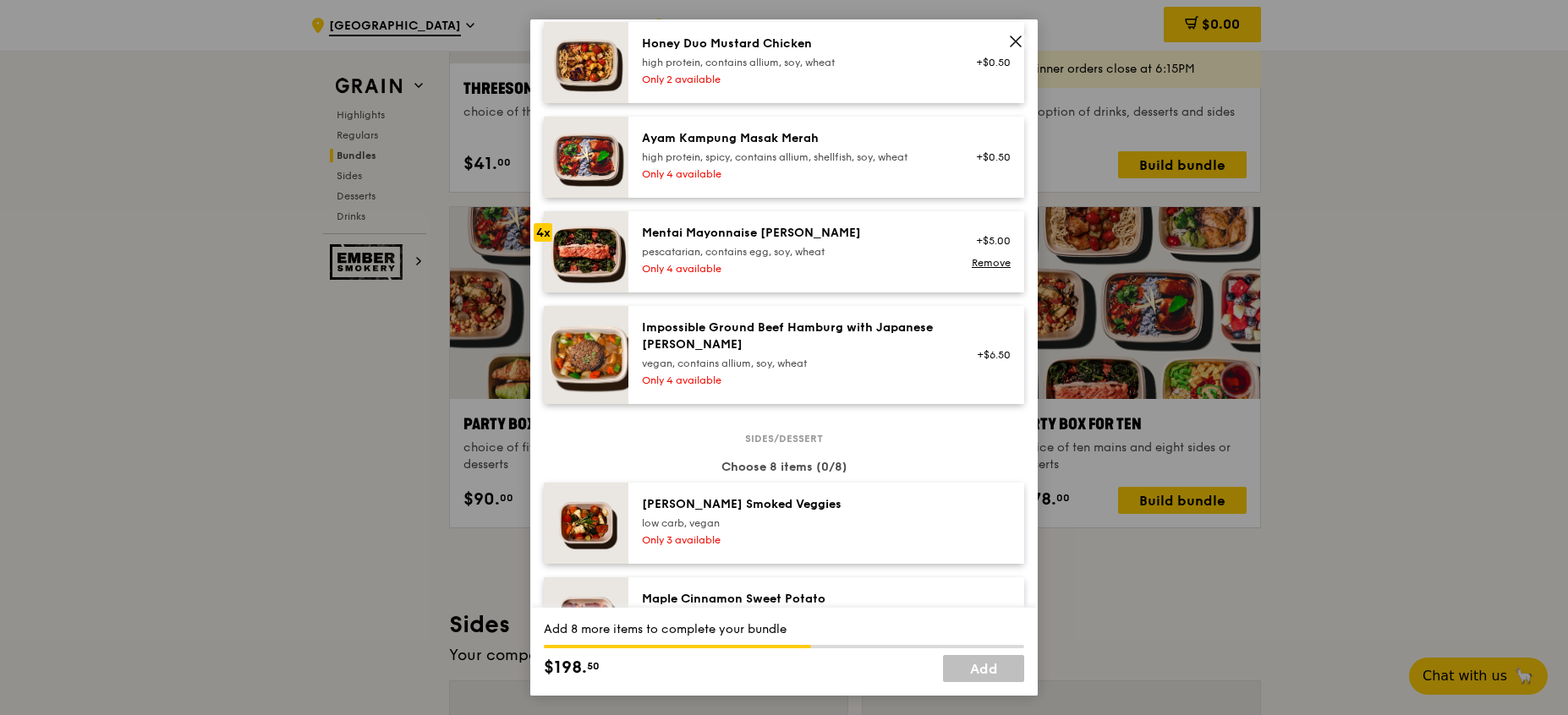
scroll to position [989, 0]
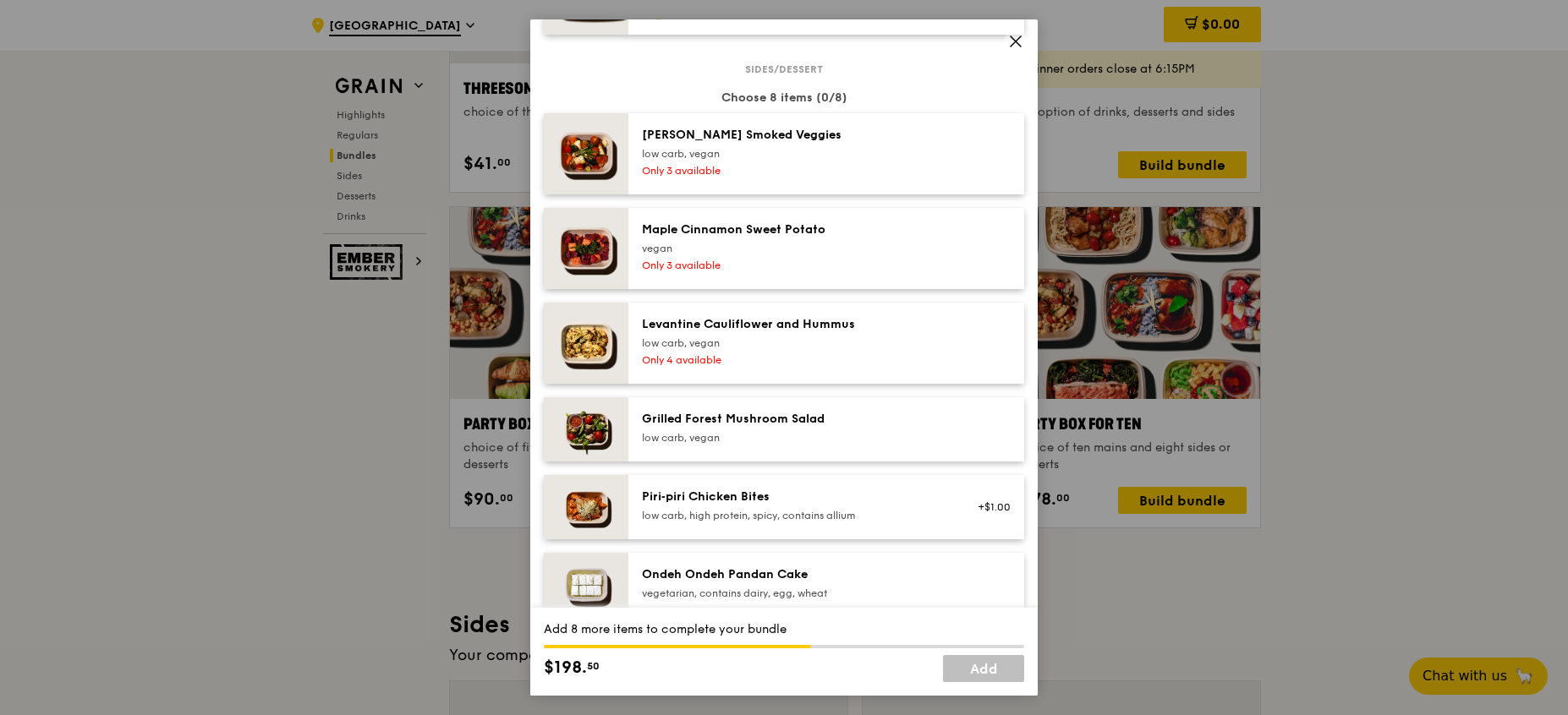
click at [862, 169] on div "Only 3 available" at bounding box center [793, 170] width 303 height 13
click at [864, 343] on div "low carb, vegan" at bounding box center [793, 344] width 303 height 13
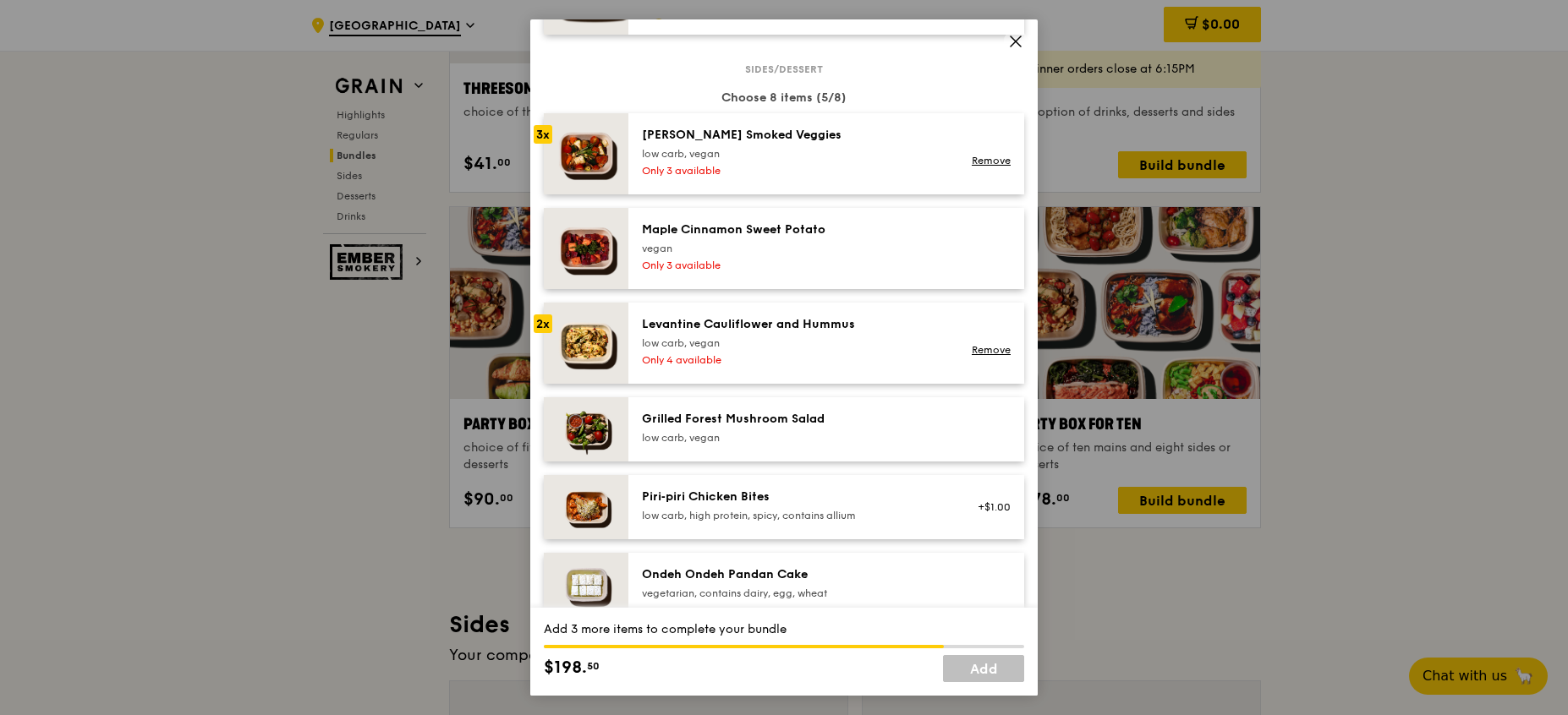
click at [864, 343] on div "low carb, vegan" at bounding box center [793, 344] width 303 height 13
click at [878, 417] on div "Grilled Forest Mushroom Salad" at bounding box center [793, 419] width 303 height 17
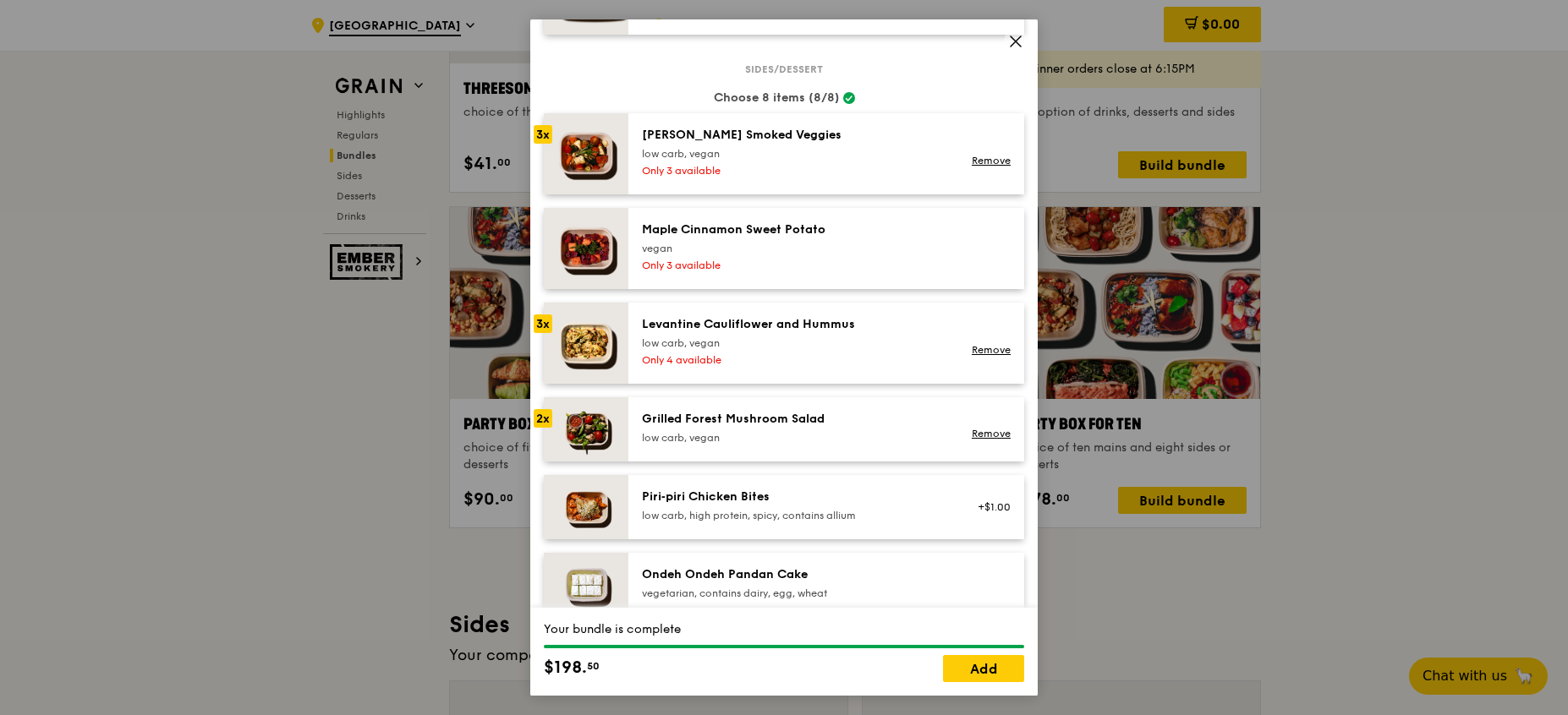
click at [878, 417] on div "Grilled Forest Mushroom Salad" at bounding box center [793, 419] width 303 height 17
click at [875, 229] on div "Maple Cinnamon Sweet Potato" at bounding box center [793, 230] width 303 height 17
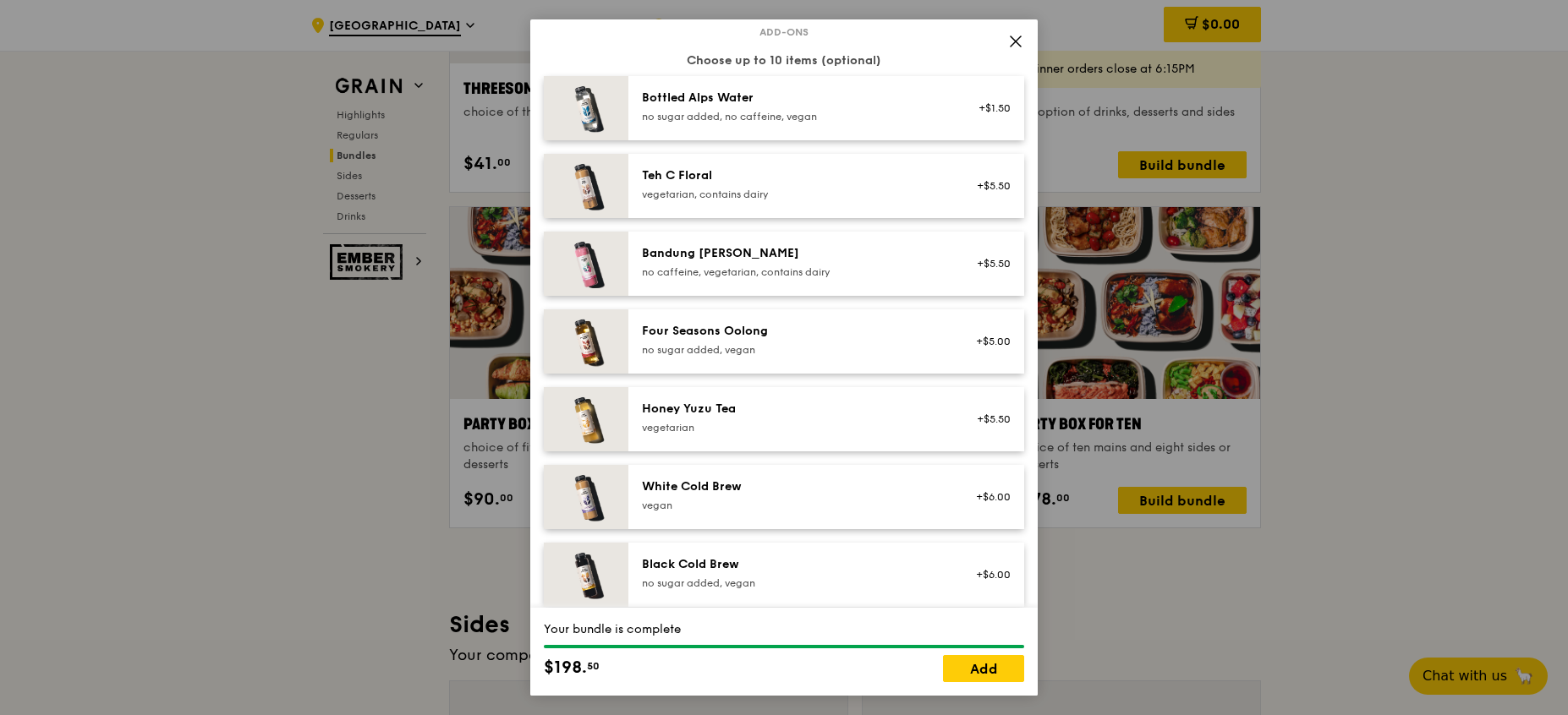
scroll to position [2073, 0]
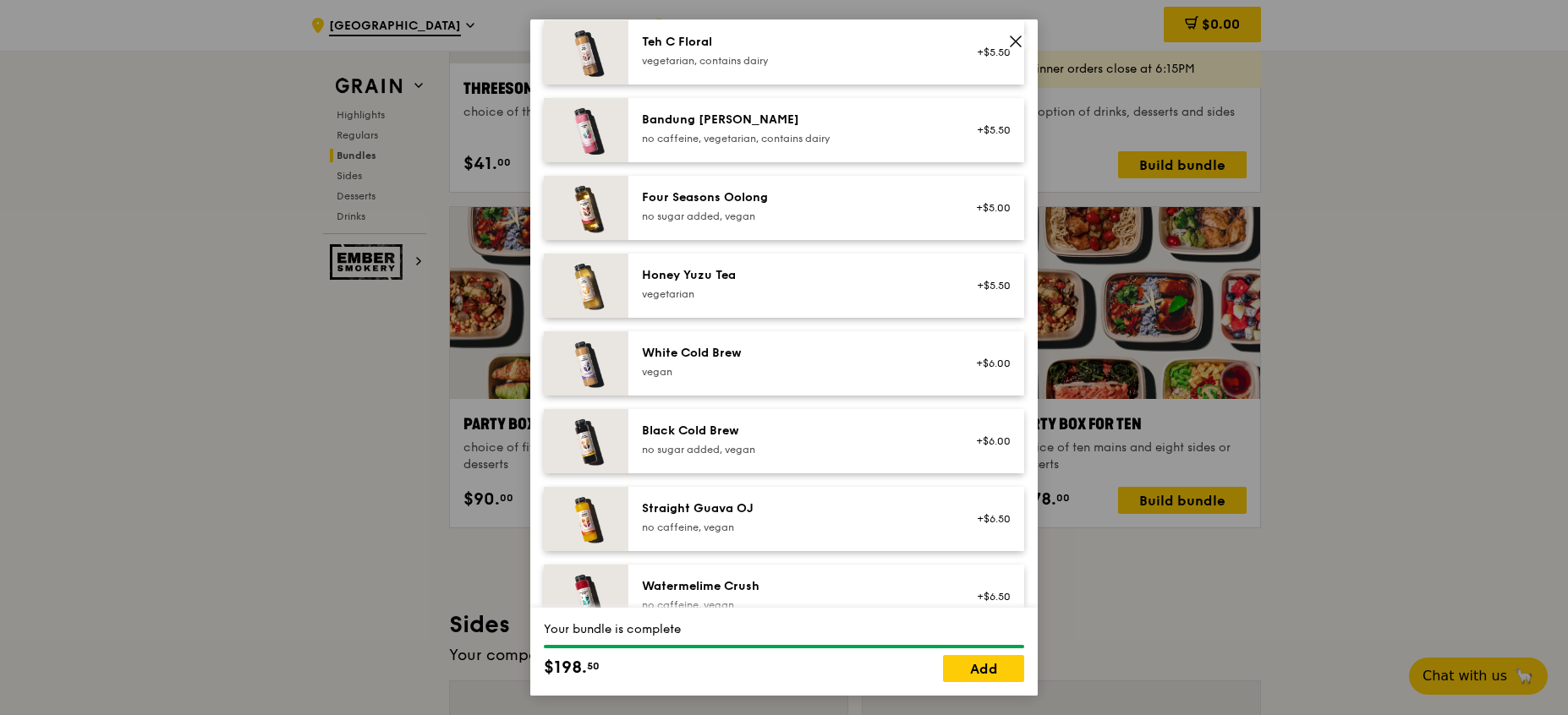
click at [852, 359] on div "White Cold Brew" at bounding box center [793, 353] width 303 height 17
click at [845, 443] on div "no sugar added, vegan" at bounding box center [793, 450] width 303 height 13
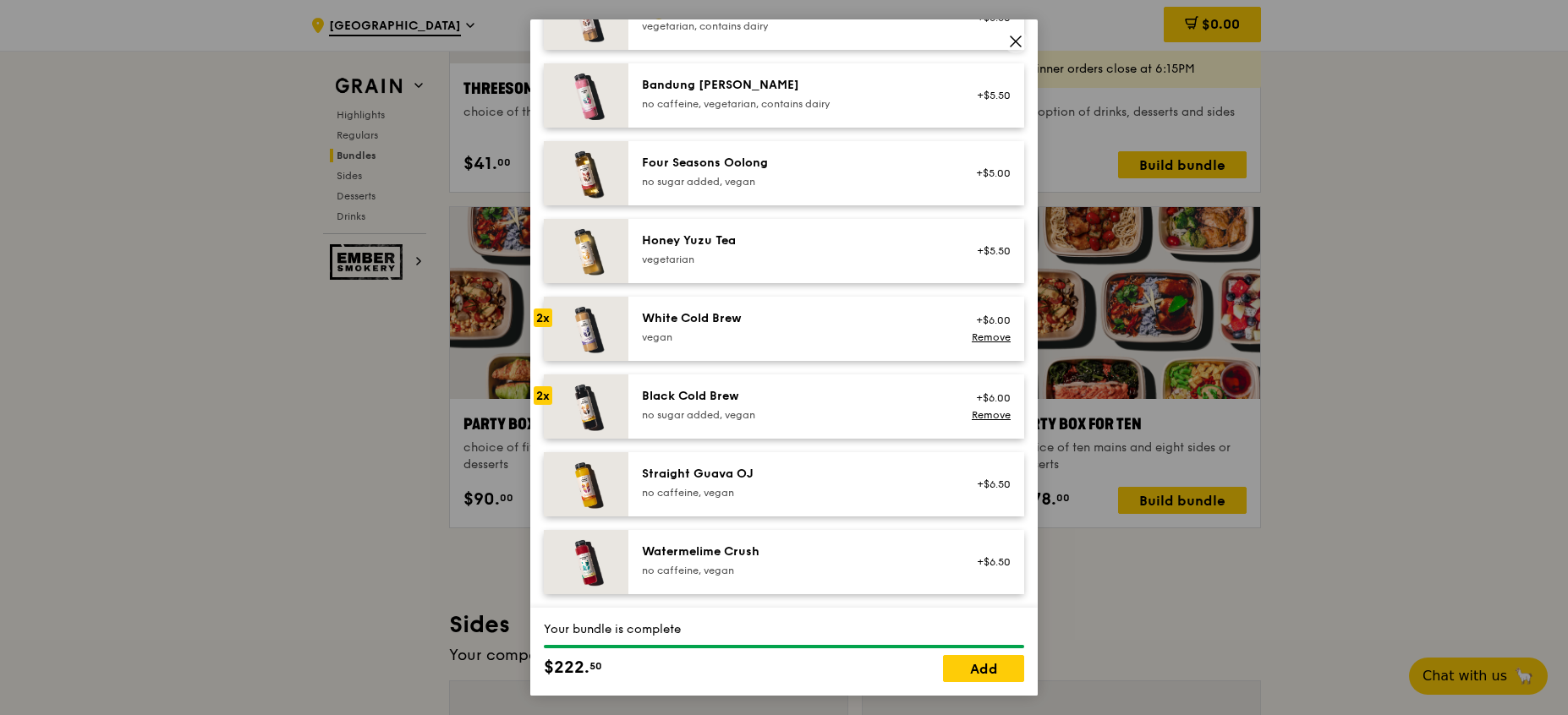
click at [845, 473] on div "Straight Guava OJ" at bounding box center [793, 475] width 303 height 17
click at [851, 561] on div "Watermelime Crush no caffeine, vegan" at bounding box center [793, 560] width 303 height 34
click at [834, 258] on div "vegetarian" at bounding box center [793, 259] width 303 height 13
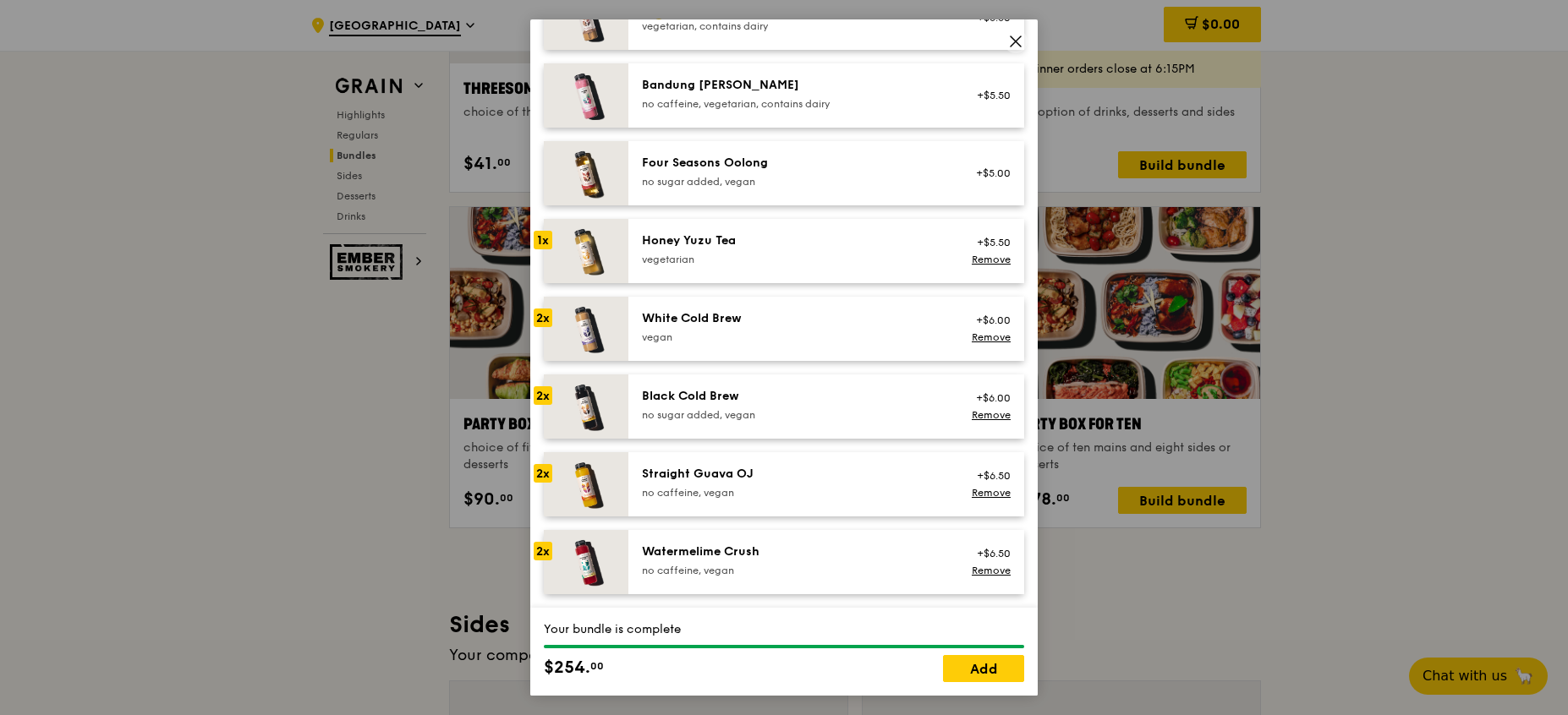
click at [834, 258] on div "vegetarian" at bounding box center [793, 259] width 303 height 13
click at [831, 185] on div "no sugar added, vegan" at bounding box center [793, 182] width 303 height 13
click at [985, 662] on link "Add" at bounding box center [983, 669] width 81 height 27
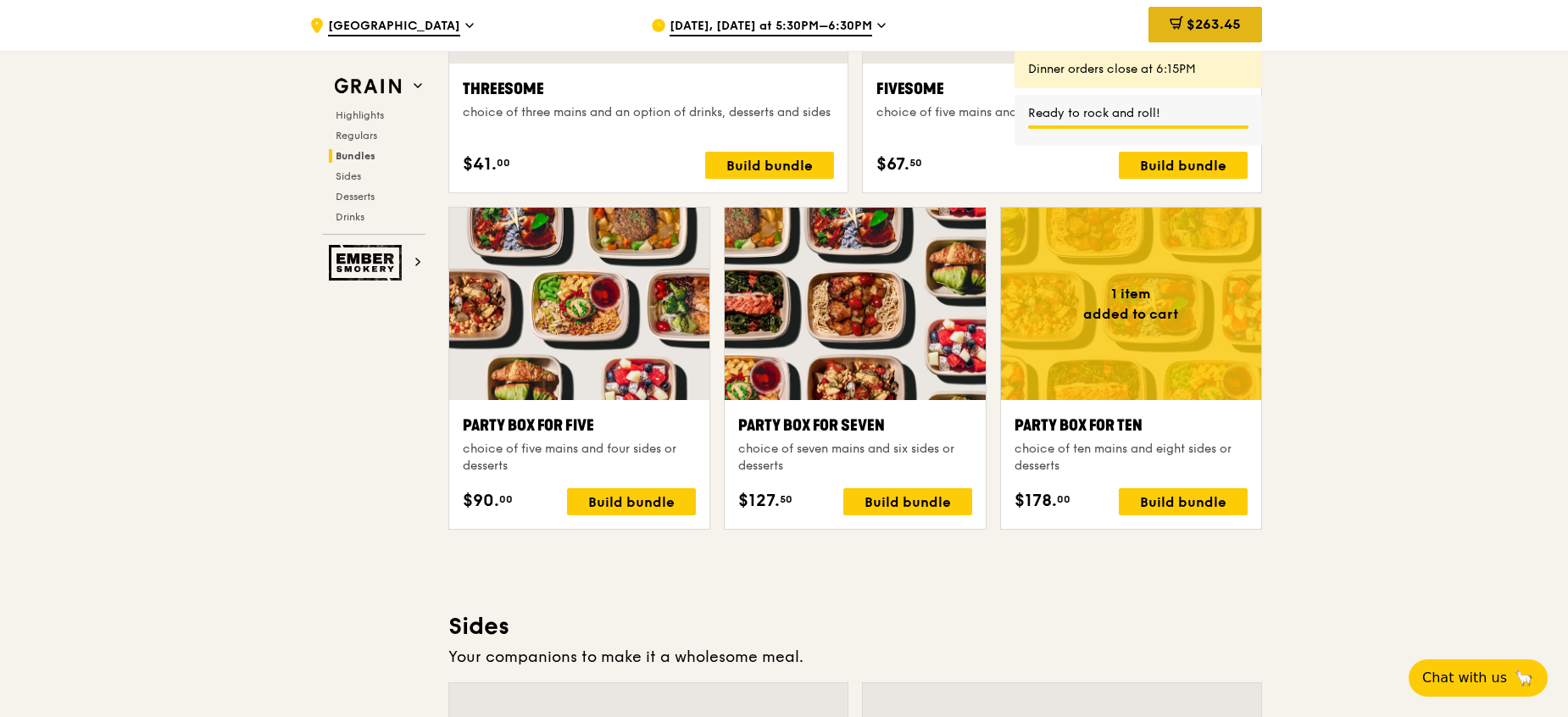
click at [1209, 31] on span "$263.45" at bounding box center [1214, 24] width 55 height 16
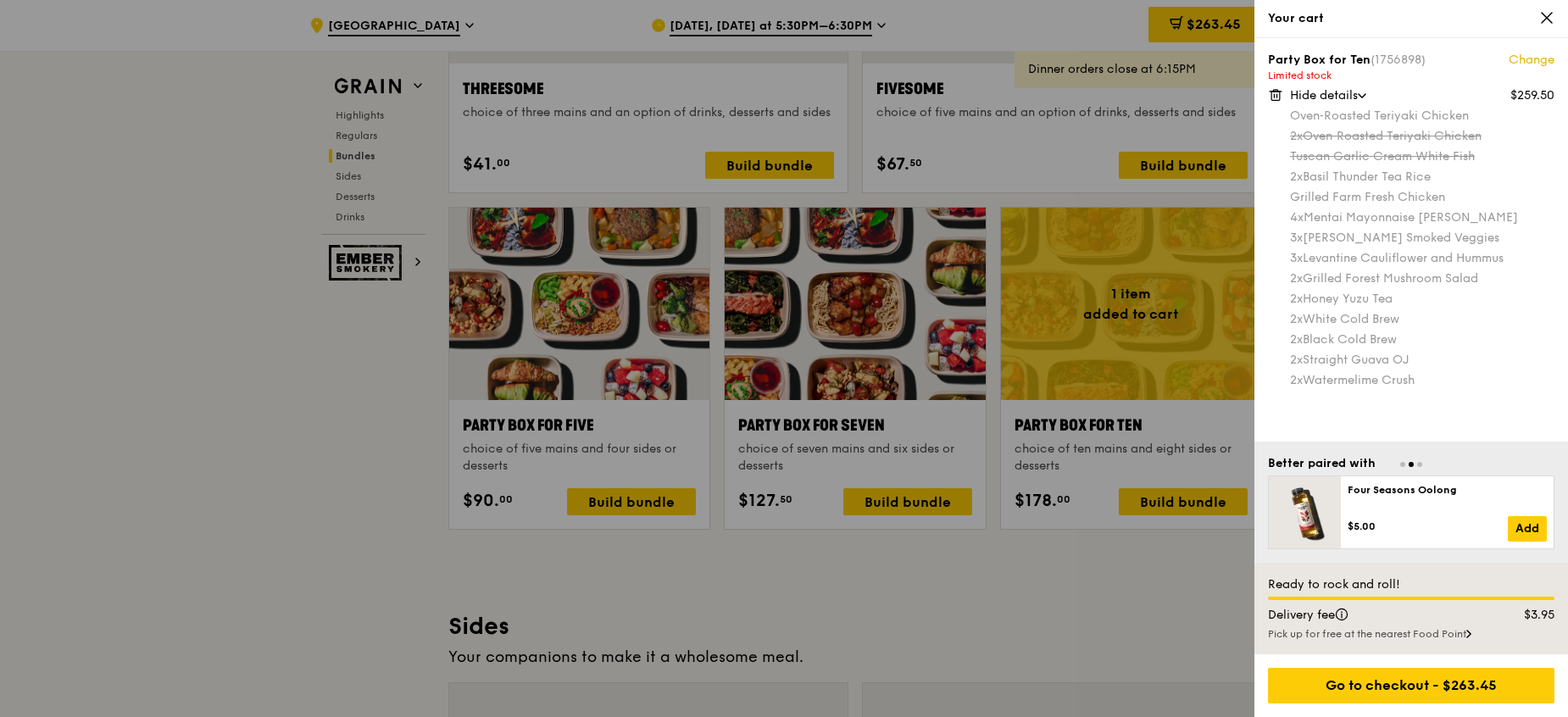
click at [1107, 275] on div at bounding box center [784, 358] width 1568 height 717
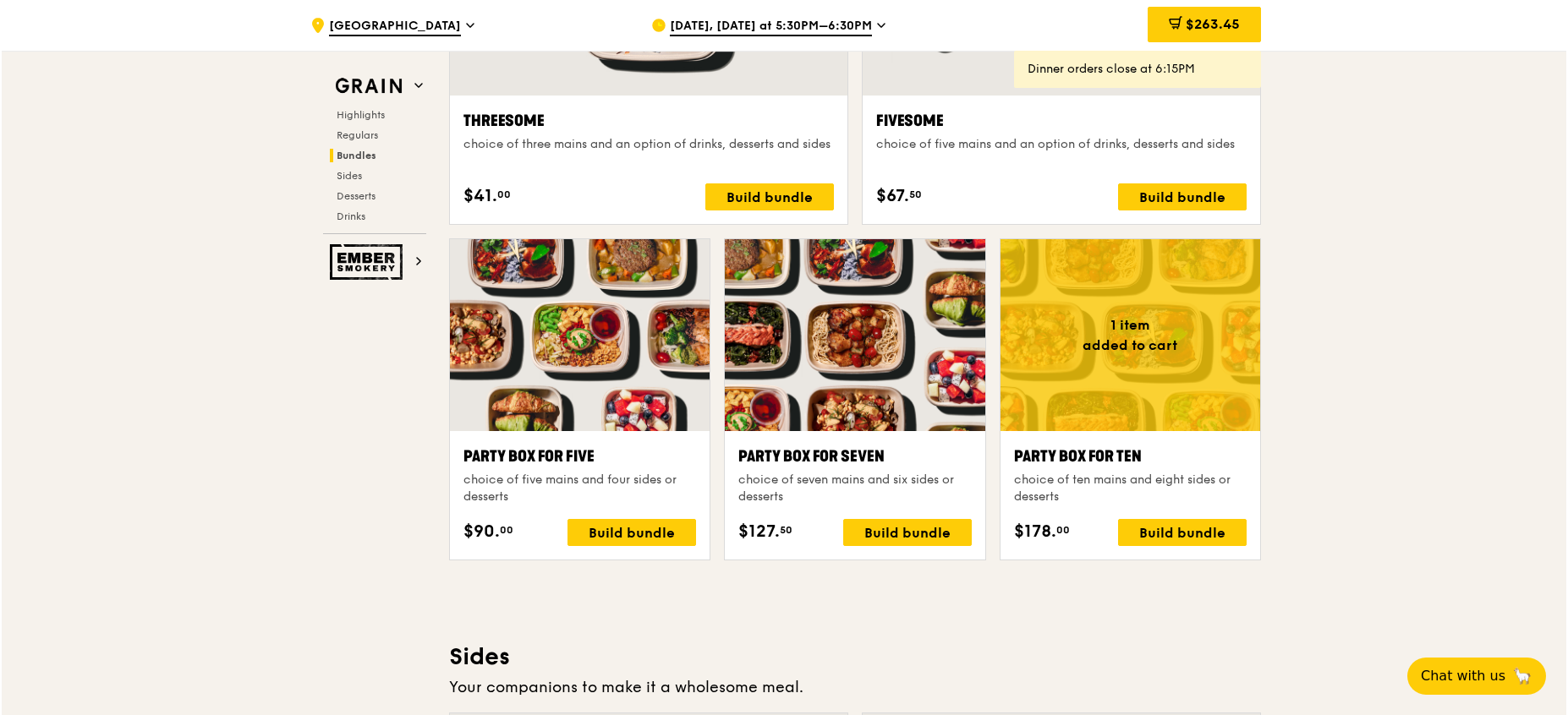
scroll to position [3203, 0]
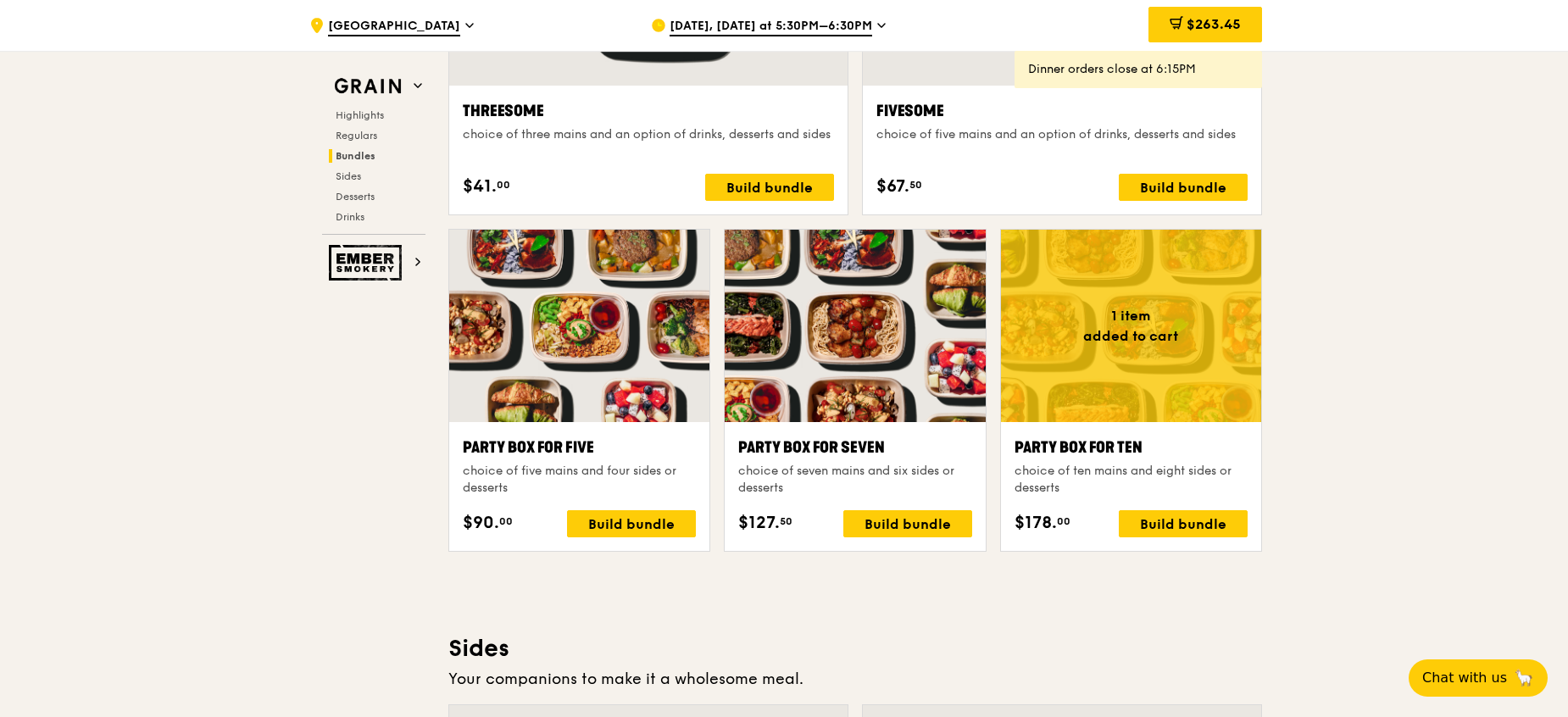
click at [518, 353] on div at bounding box center [579, 325] width 260 height 193
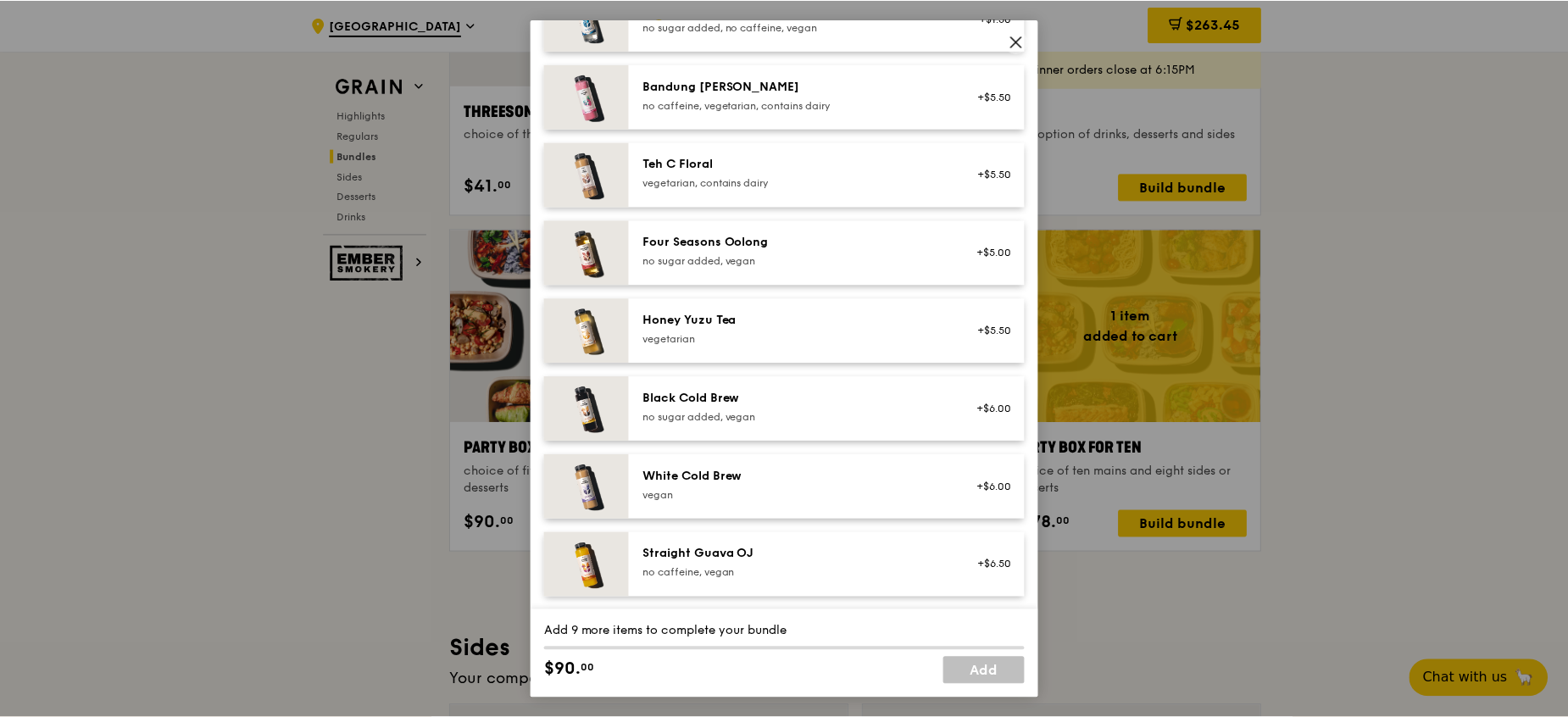
scroll to position [2114, 0]
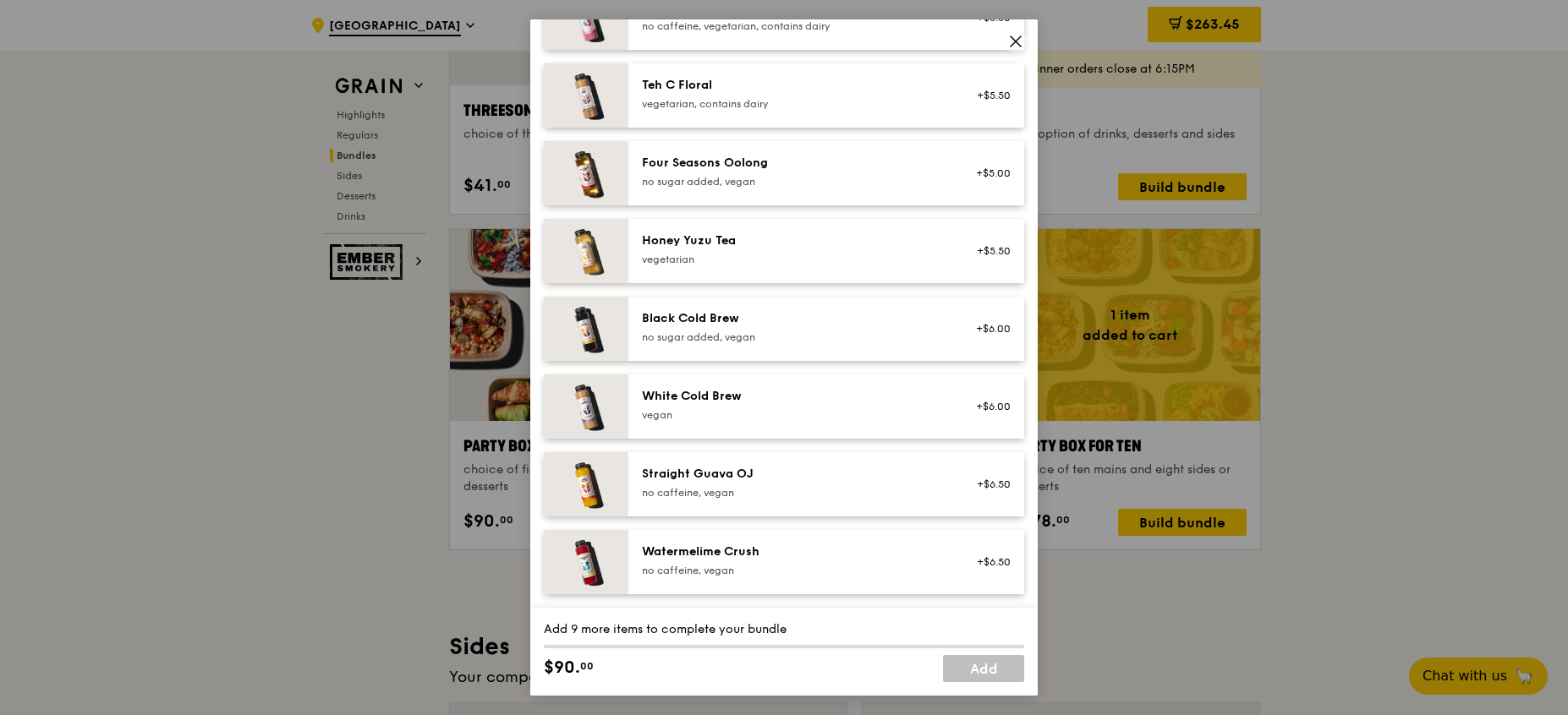
click at [1003, 36] on div "Bandung [PERSON_NAME] no caffeine, vegetarian, contains dairy +$5.50" at bounding box center [825, 17] width 395 height 64
click at [1018, 38] on icon at bounding box center [1015, 41] width 11 height 11
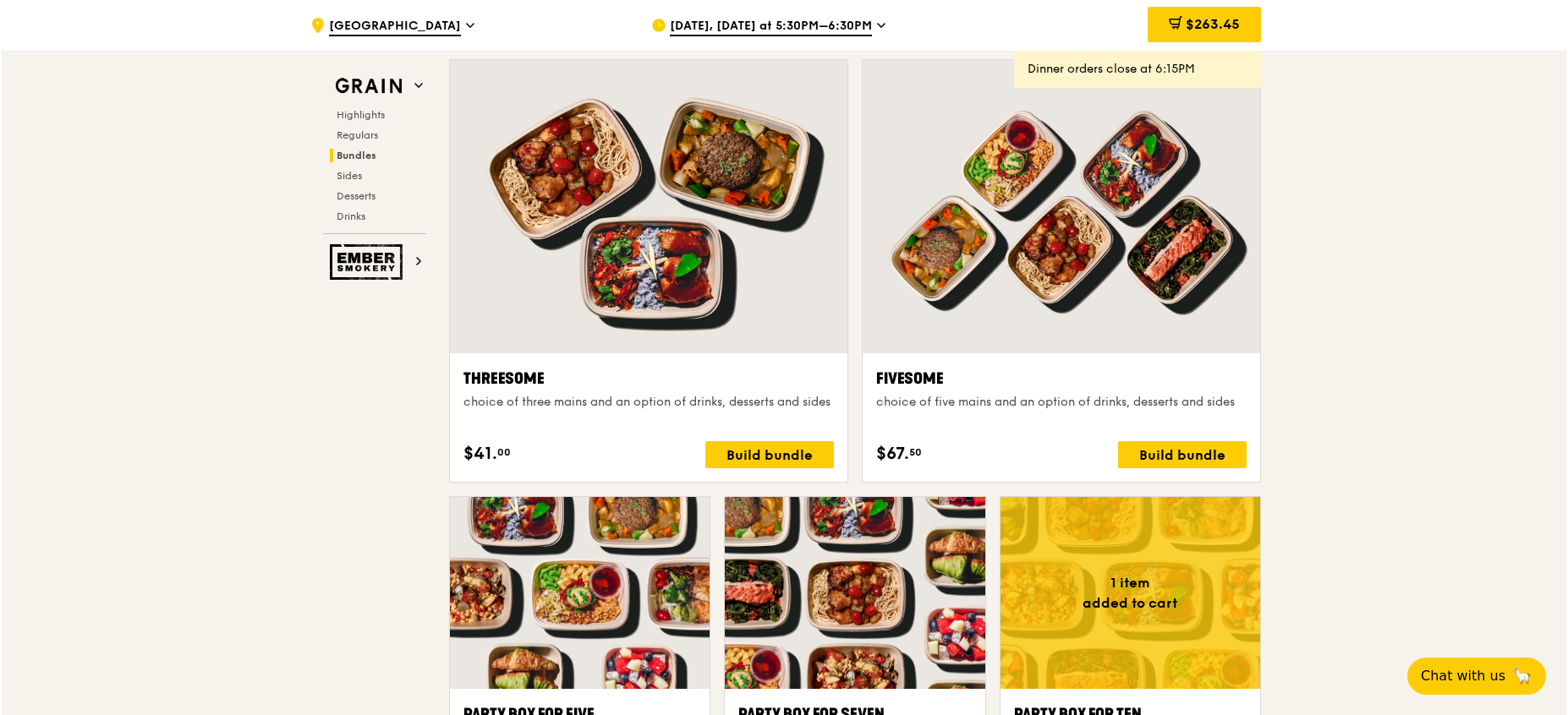
scroll to position [2500, 0]
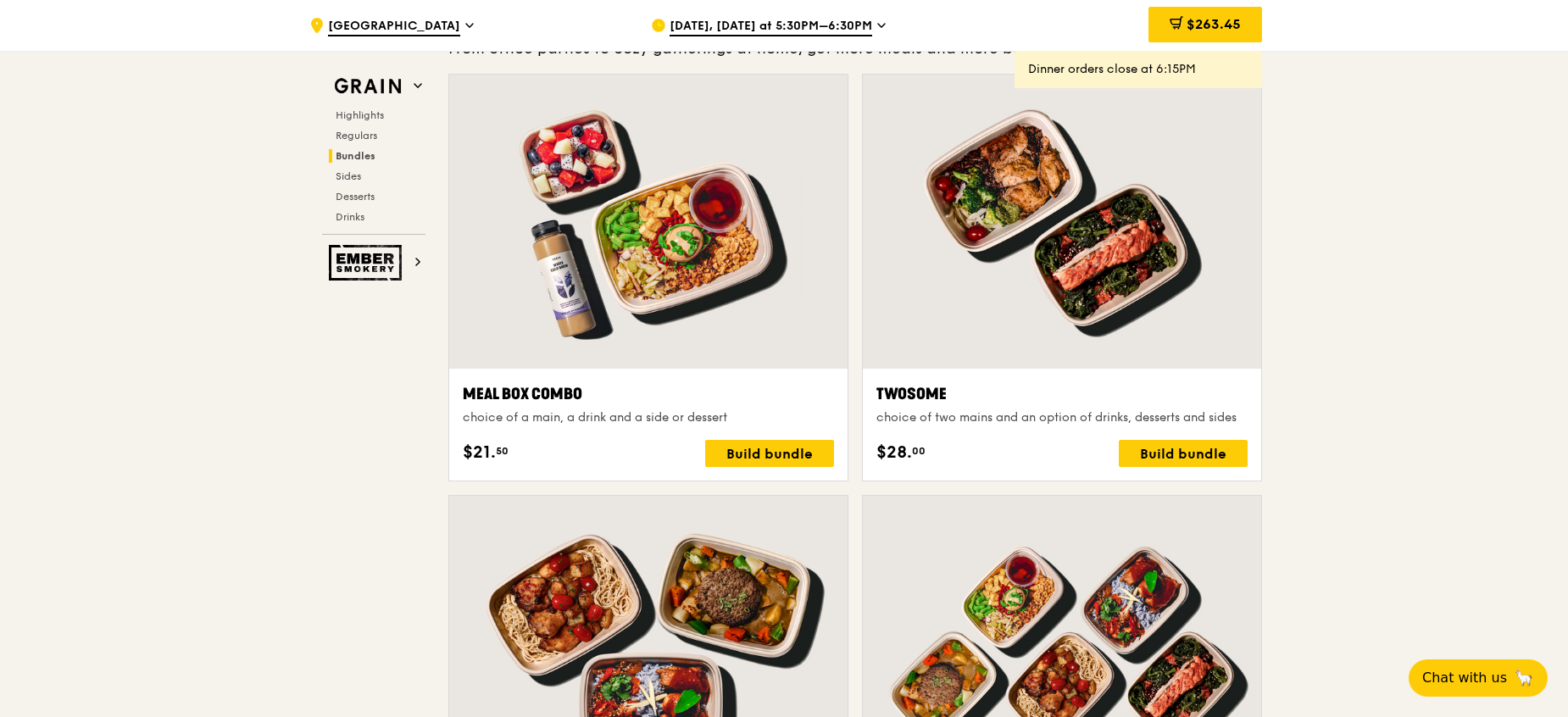
click at [657, 272] on div at bounding box center [648, 222] width 398 height 294
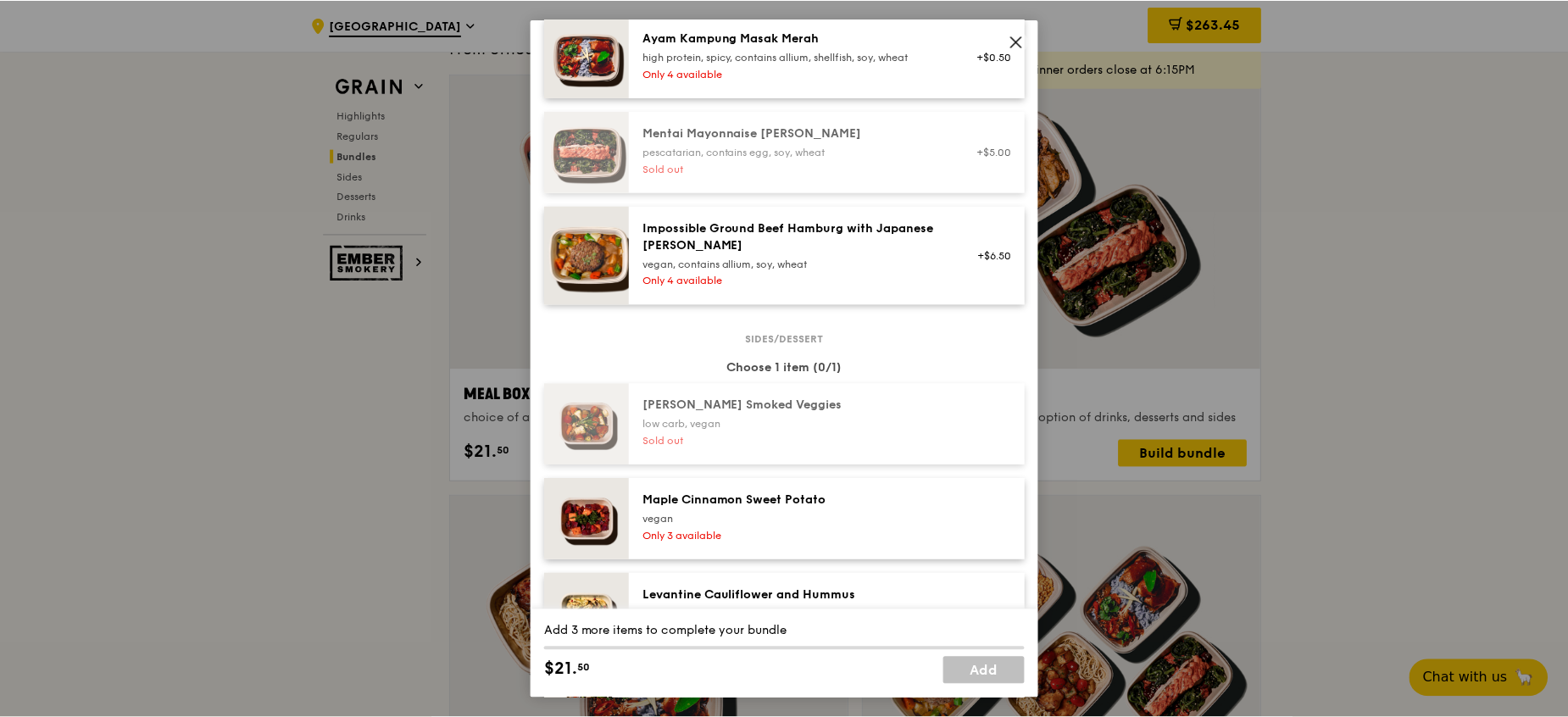
scroll to position [342, 0]
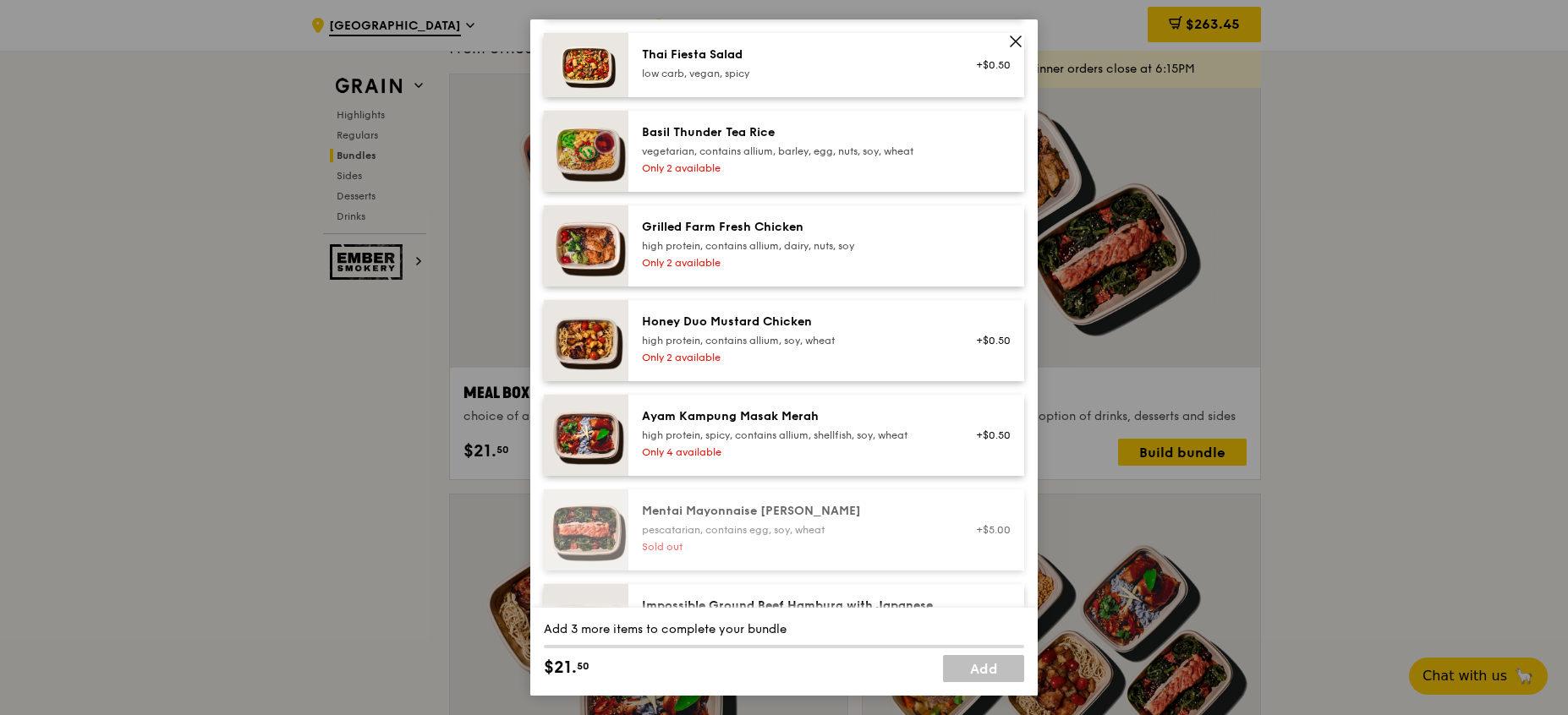
click at [999, 41] on div "Thai Fiesta Salad low carb, vegan, spicy +$0.50" at bounding box center [825, 64] width 395 height 64
click at [1008, 40] on icon at bounding box center [1016, 41] width 15 height 15
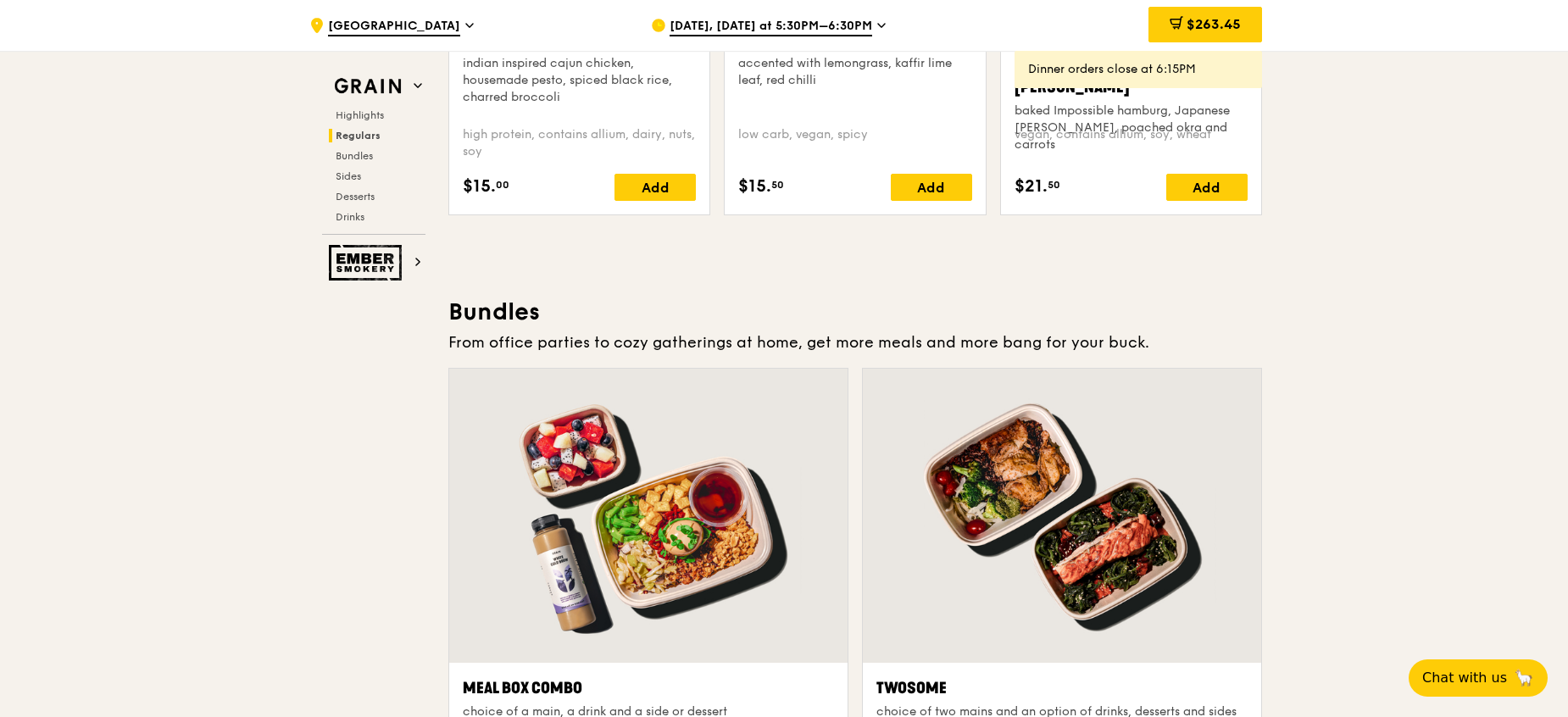
scroll to position [1915, 0]
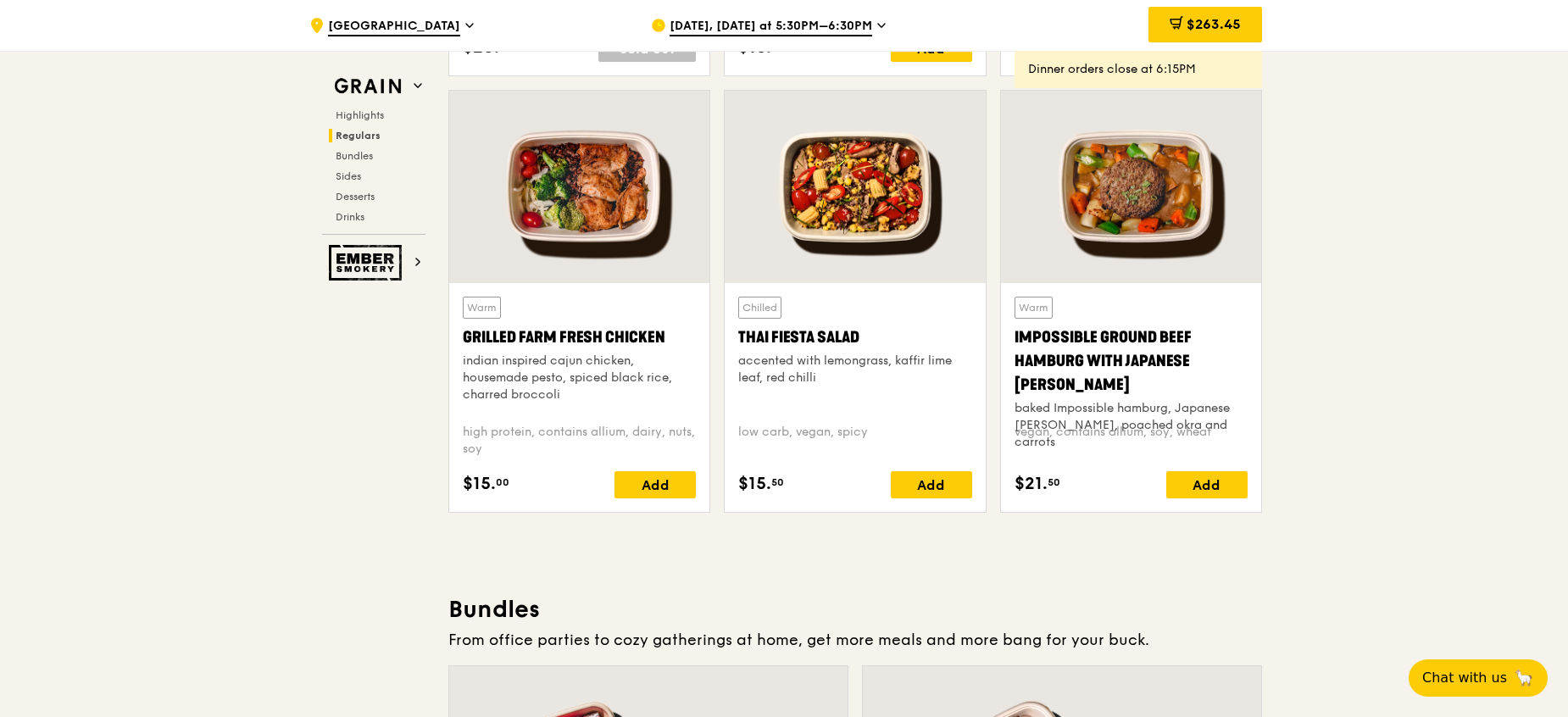
click at [845, 33] on span "[DATE], [DATE] at 5:30PM–6:30PM" at bounding box center [771, 27] width 202 height 18
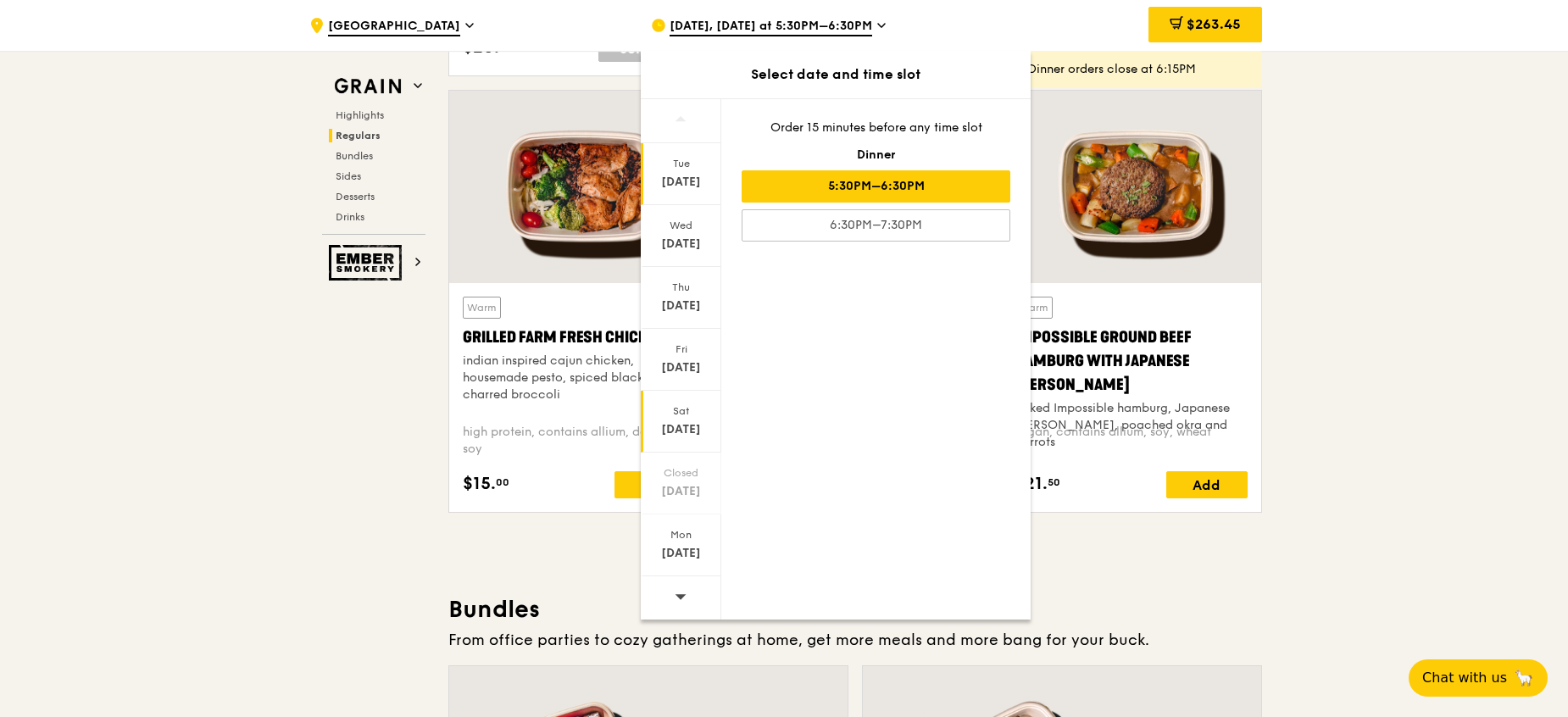
click at [688, 431] on div "[DATE]" at bounding box center [680, 430] width 76 height 17
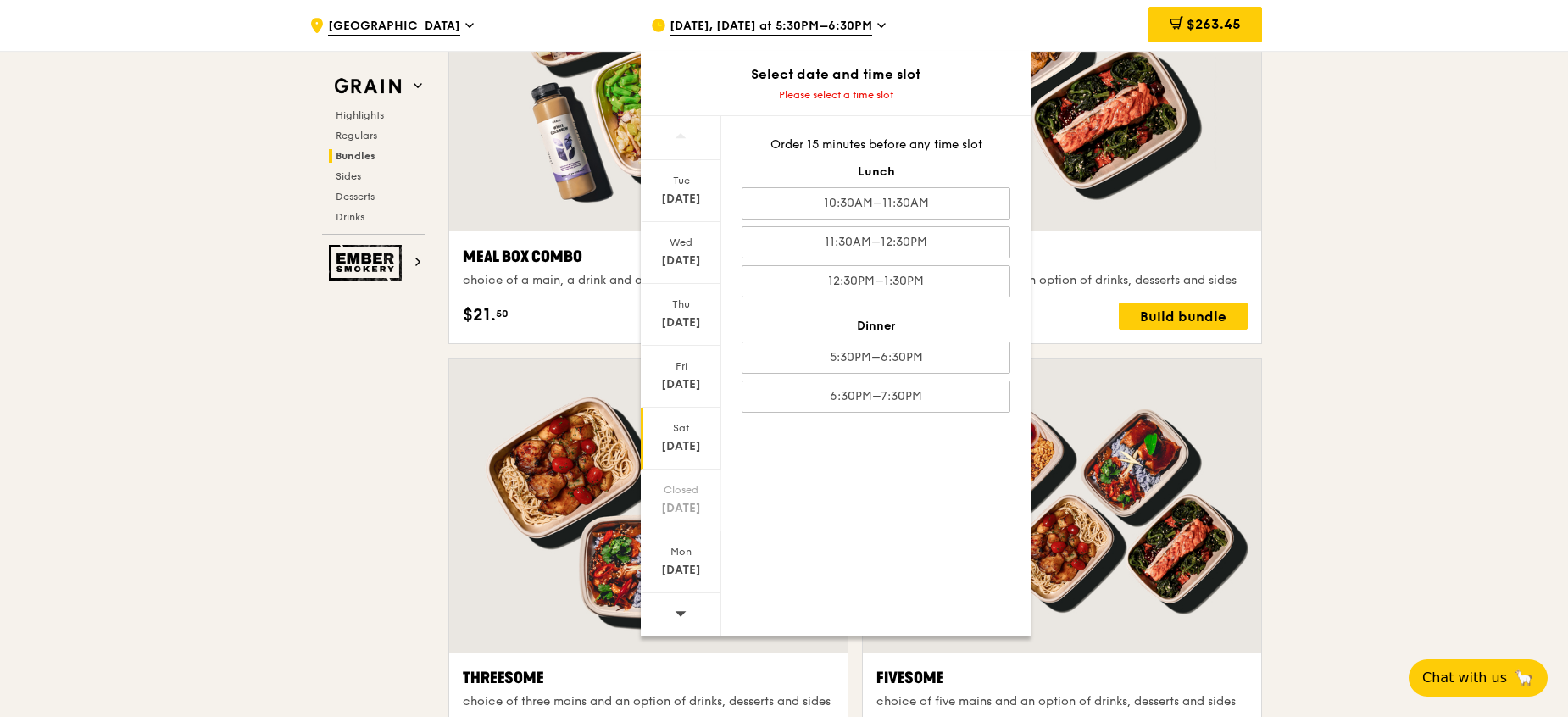
scroll to position [2808, 0]
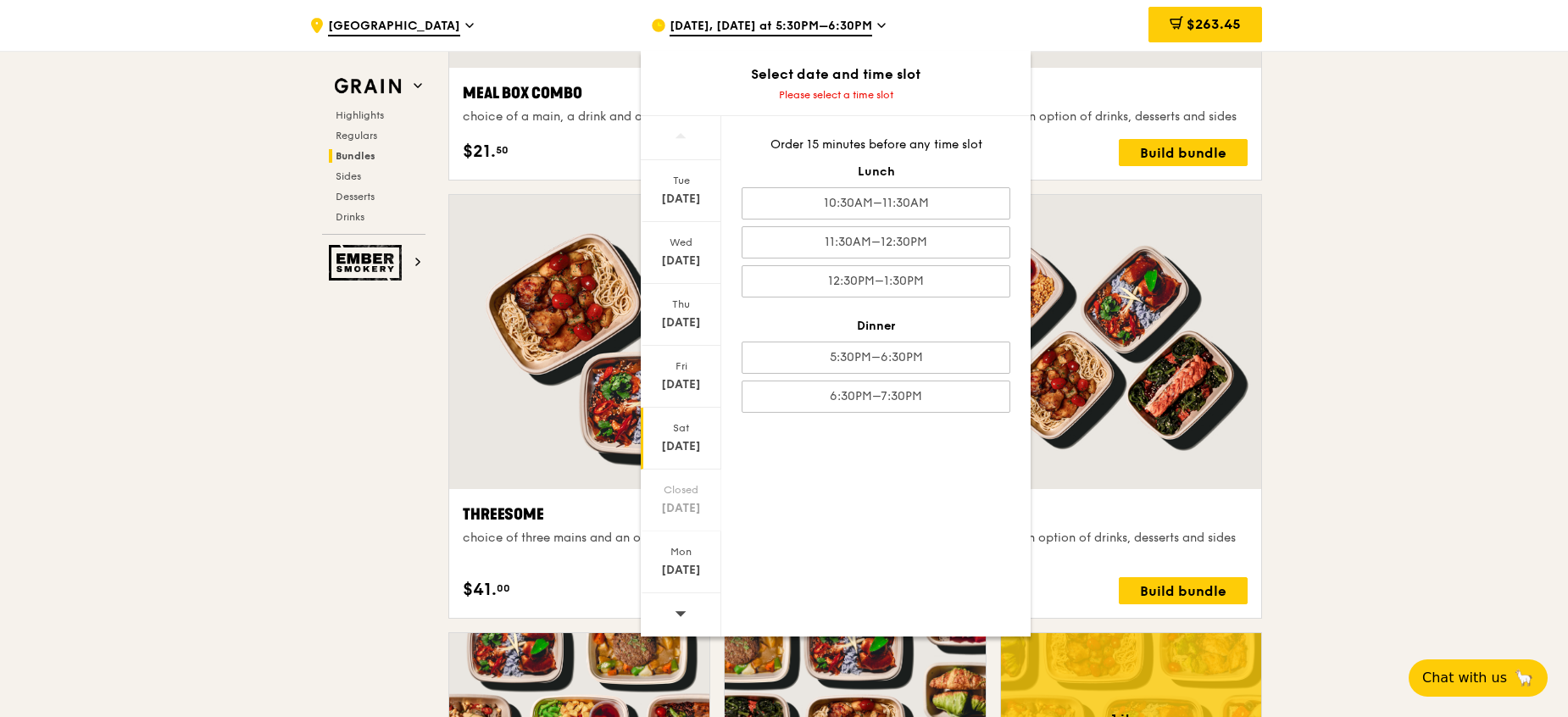
click at [678, 607] on icon at bounding box center [680, 612] width 12 height 12
click at [679, 607] on icon at bounding box center [680, 612] width 12 height 12
click at [679, 614] on icon at bounding box center [680, 613] width 11 height 5
click at [690, 424] on div "Sat" at bounding box center [680, 428] width 76 height 13
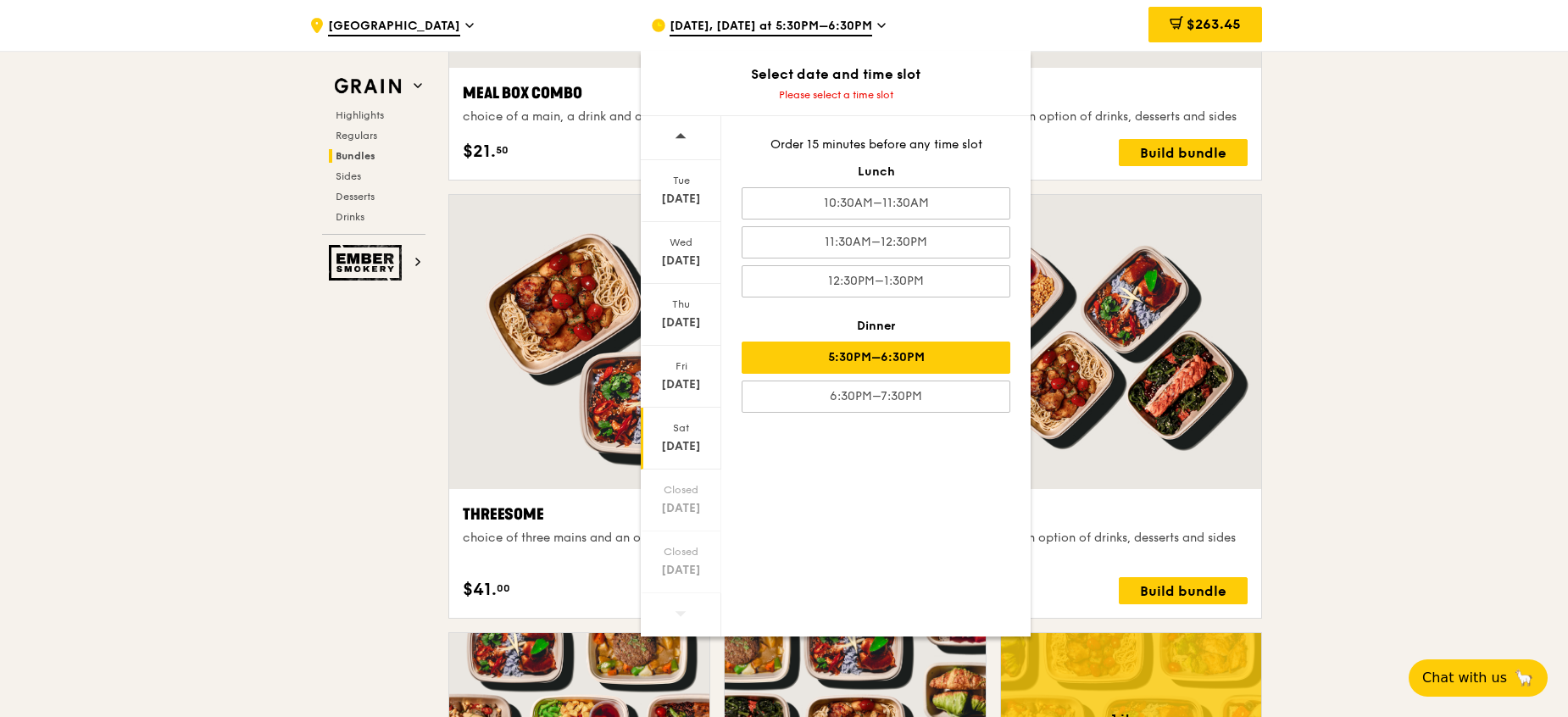
click at [848, 345] on div "5:30PM–6:30PM" at bounding box center [876, 358] width 269 height 33
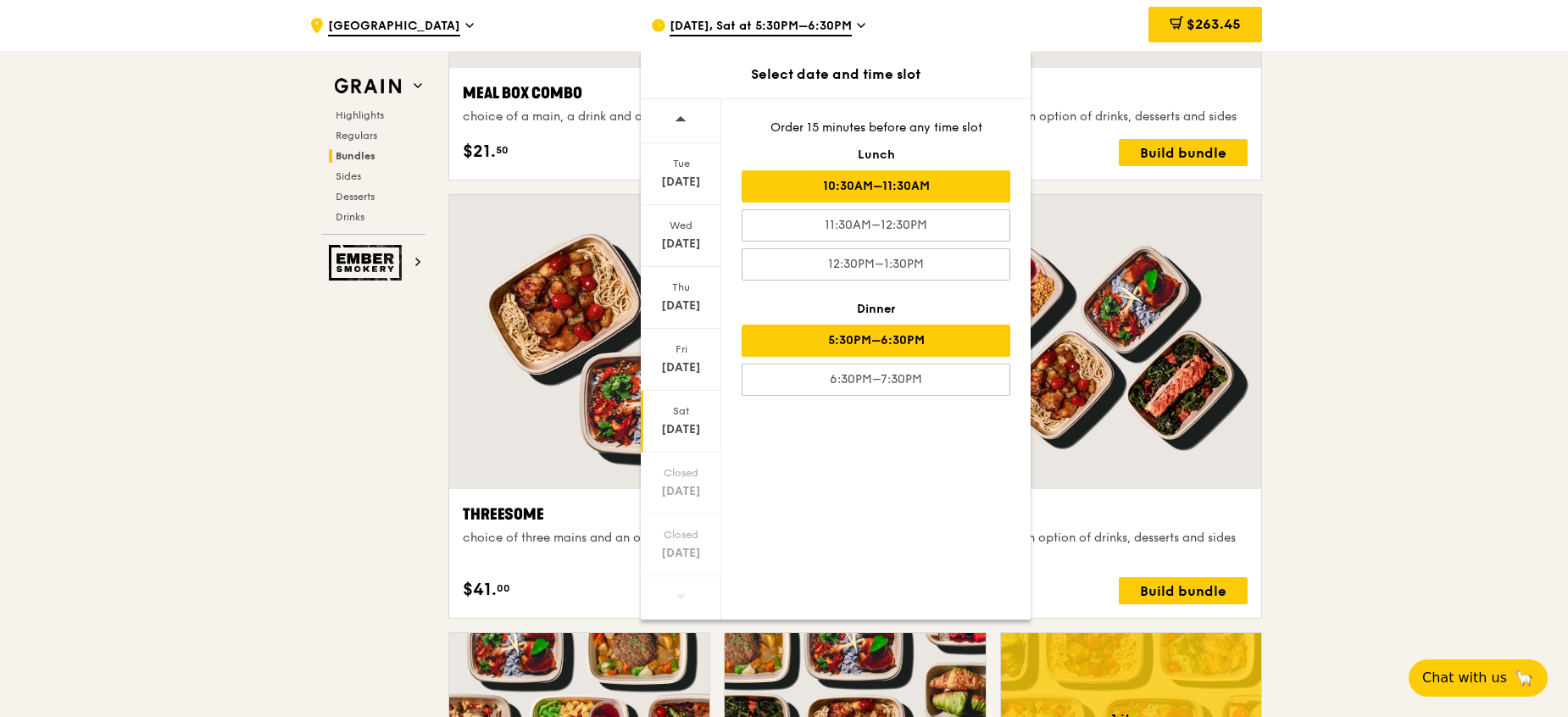
click at [844, 189] on div "10:30AM–11:30AM" at bounding box center [876, 187] width 269 height 33
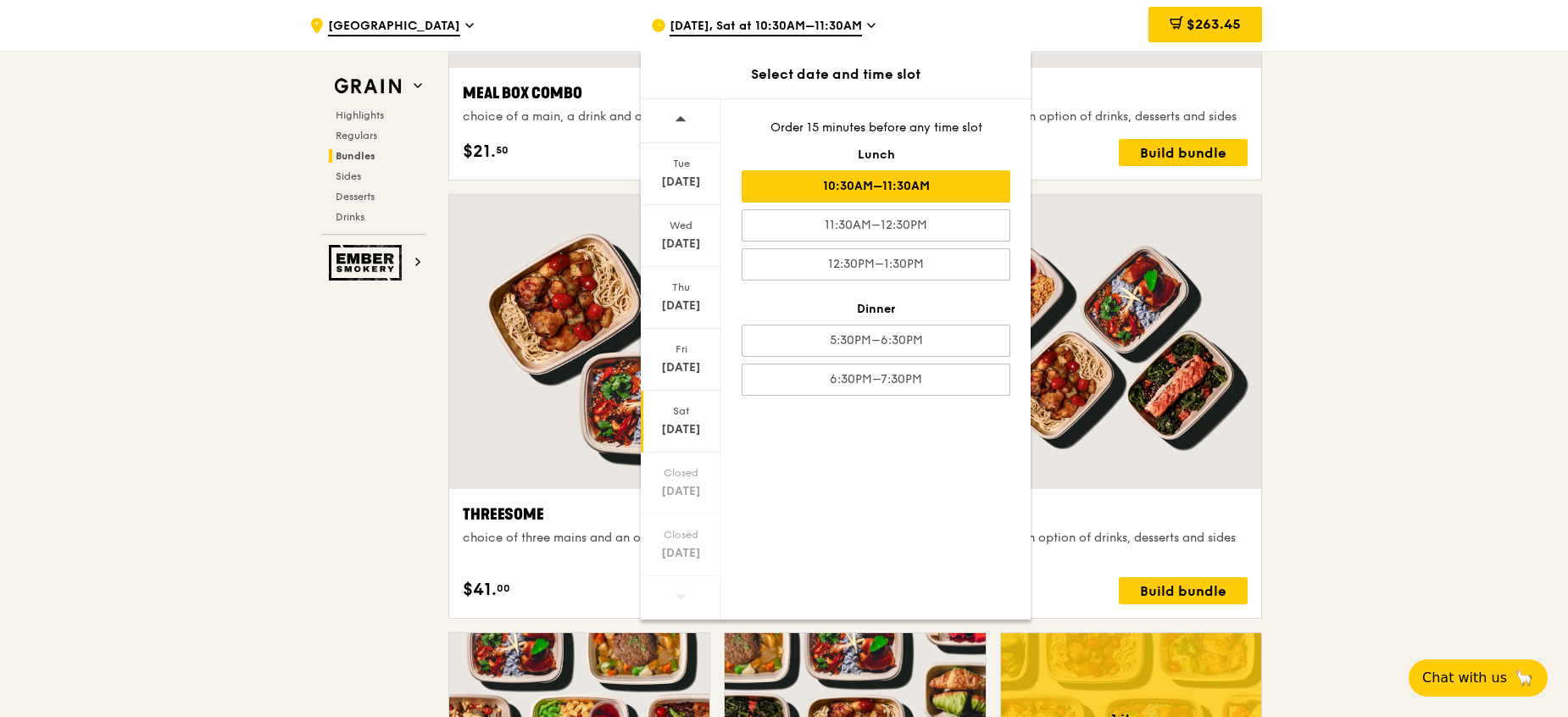
scroll to position [2764, 0]
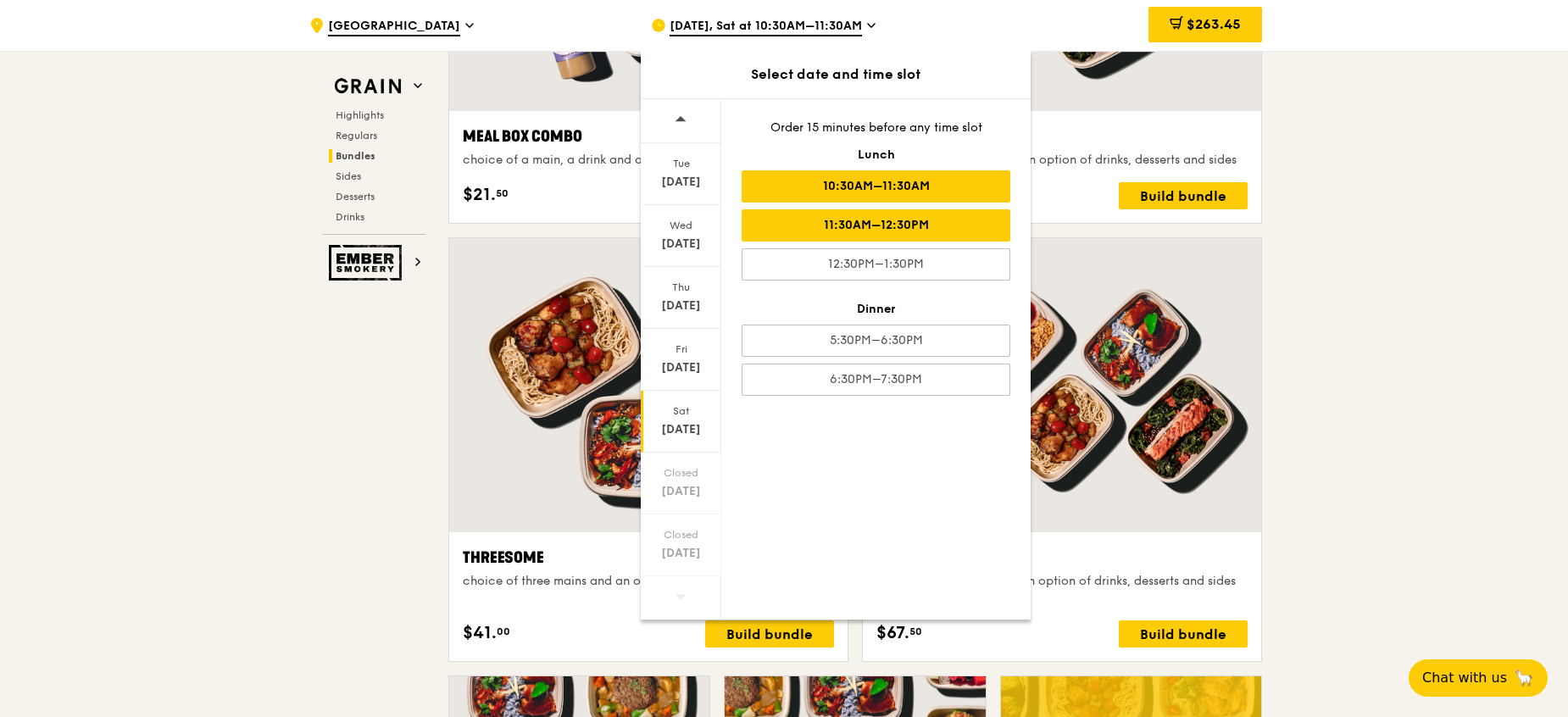
click at [865, 231] on div "11:30AM–12:30PM" at bounding box center [876, 226] width 269 height 33
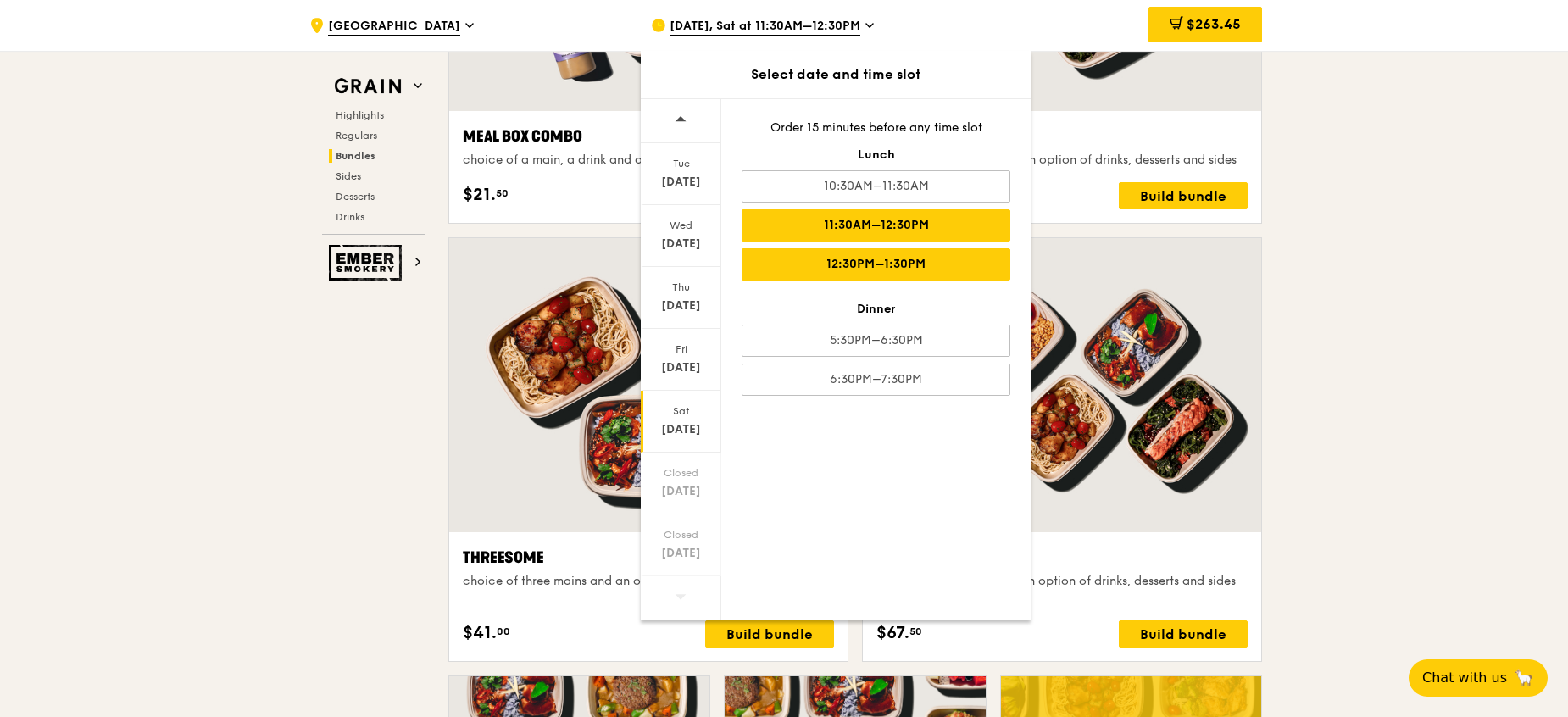
click at [856, 266] on div "12:30PM–1:30PM" at bounding box center [876, 265] width 269 height 33
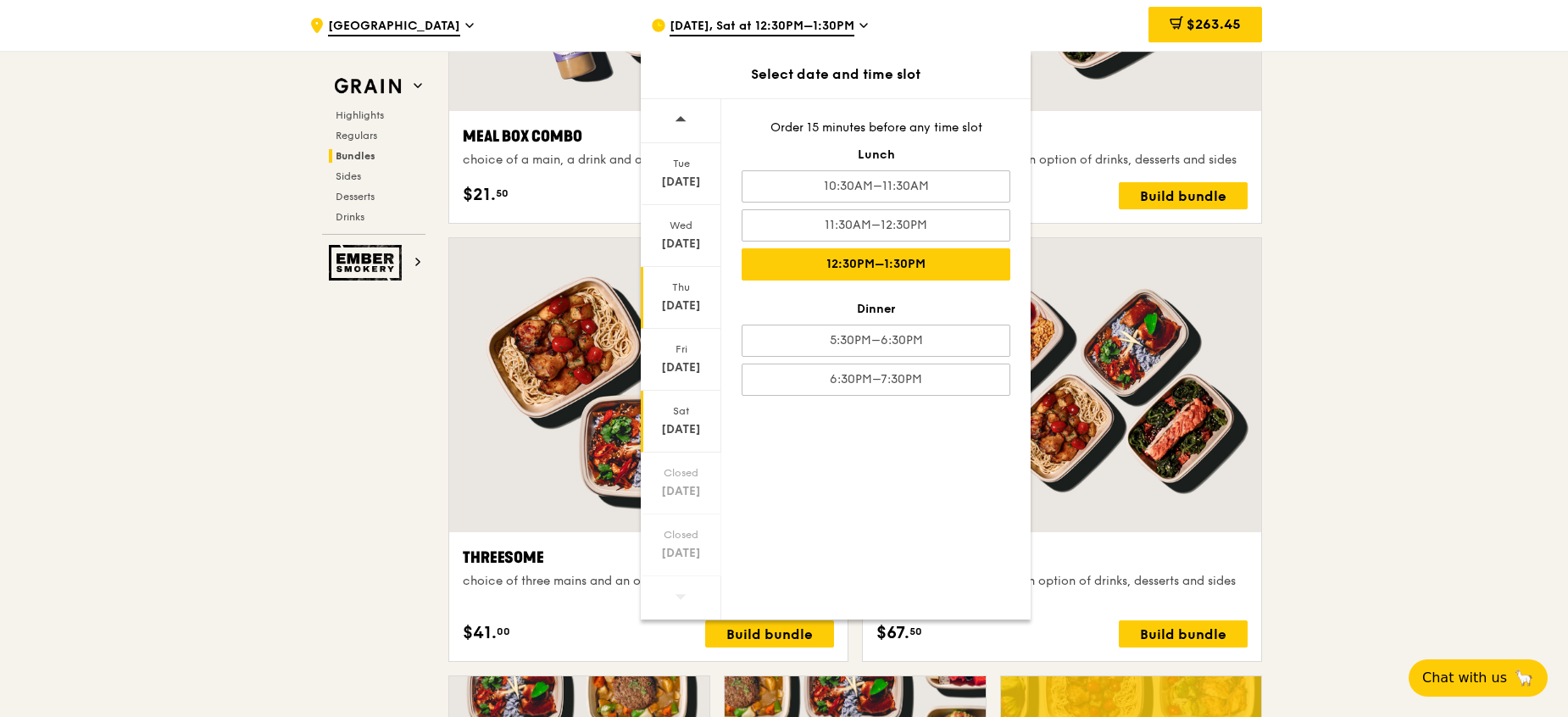
click at [686, 312] on div "[DATE]" at bounding box center [680, 306] width 76 height 17
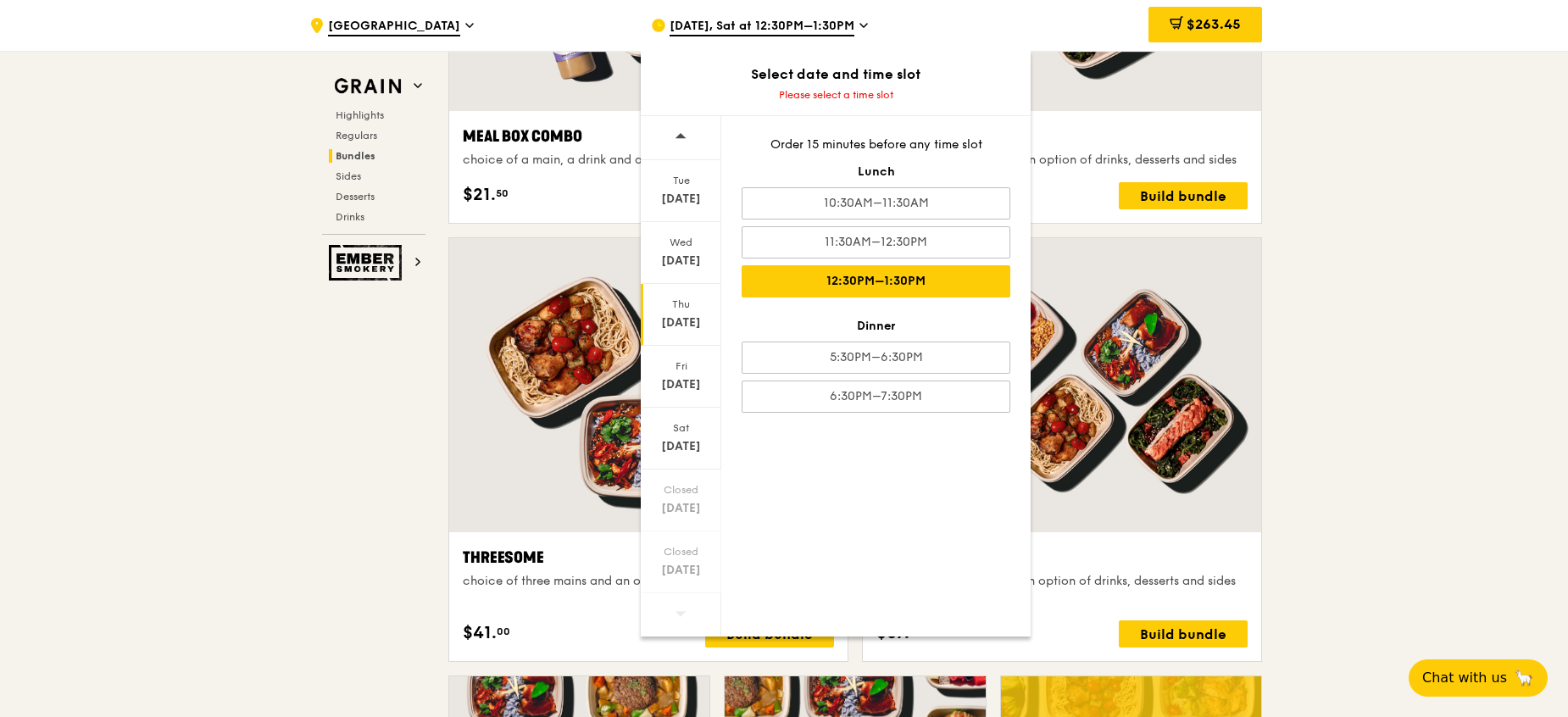
click at [844, 276] on div "12:30PM–1:30PM" at bounding box center [876, 281] width 269 height 33
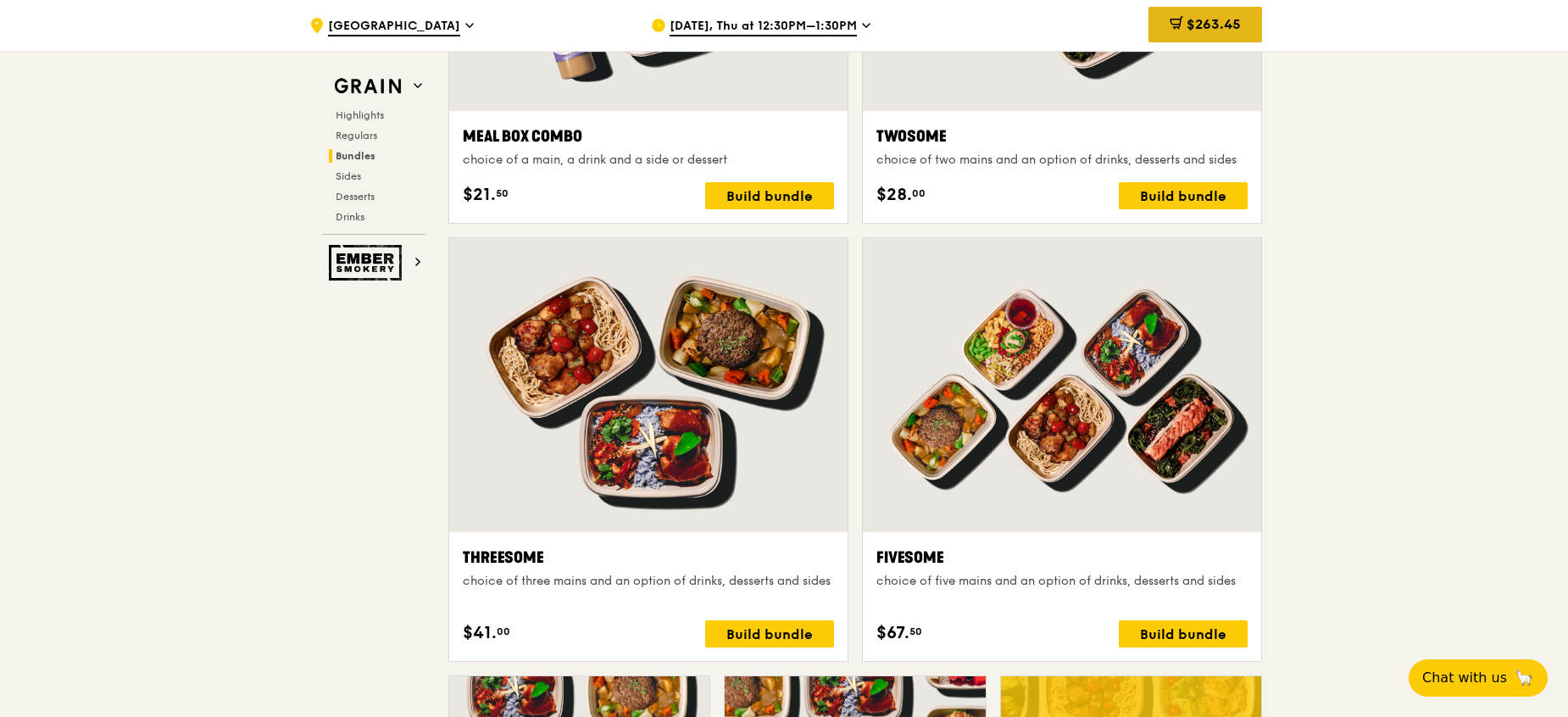
click at [1158, 31] on div "$263.45" at bounding box center [1205, 24] width 113 height 36
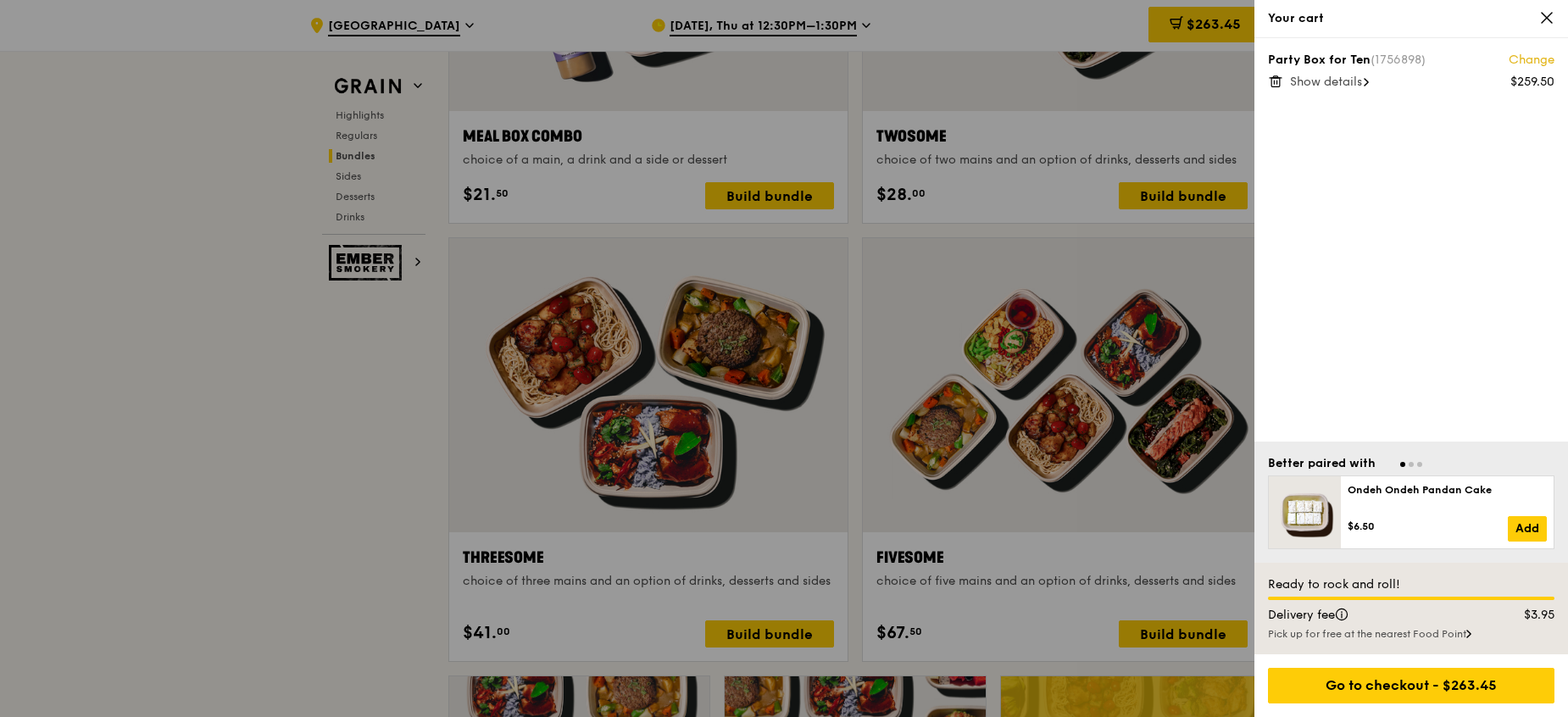
click at [1334, 82] on span "Show details" at bounding box center [1325, 82] width 72 height 14
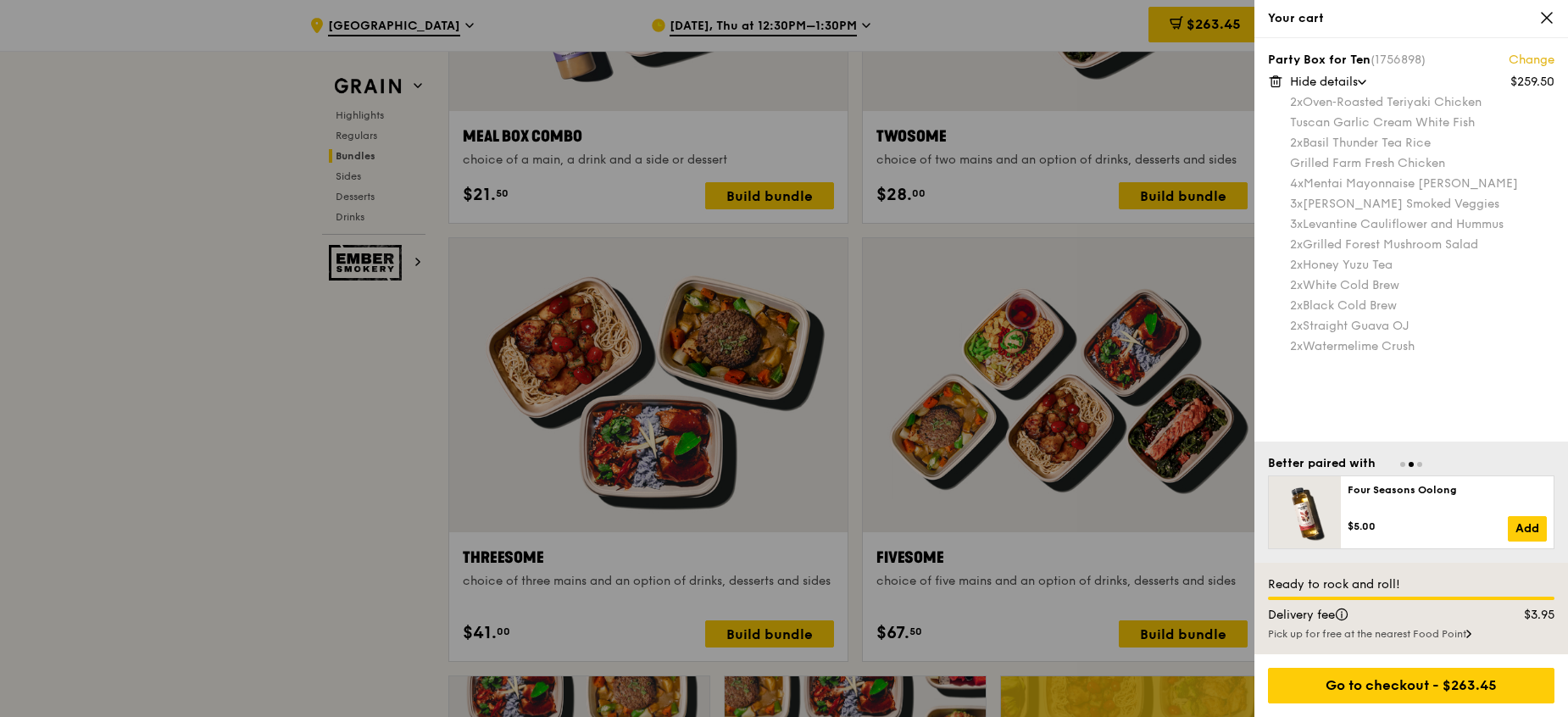
click at [1104, 193] on div at bounding box center [784, 358] width 1568 height 717
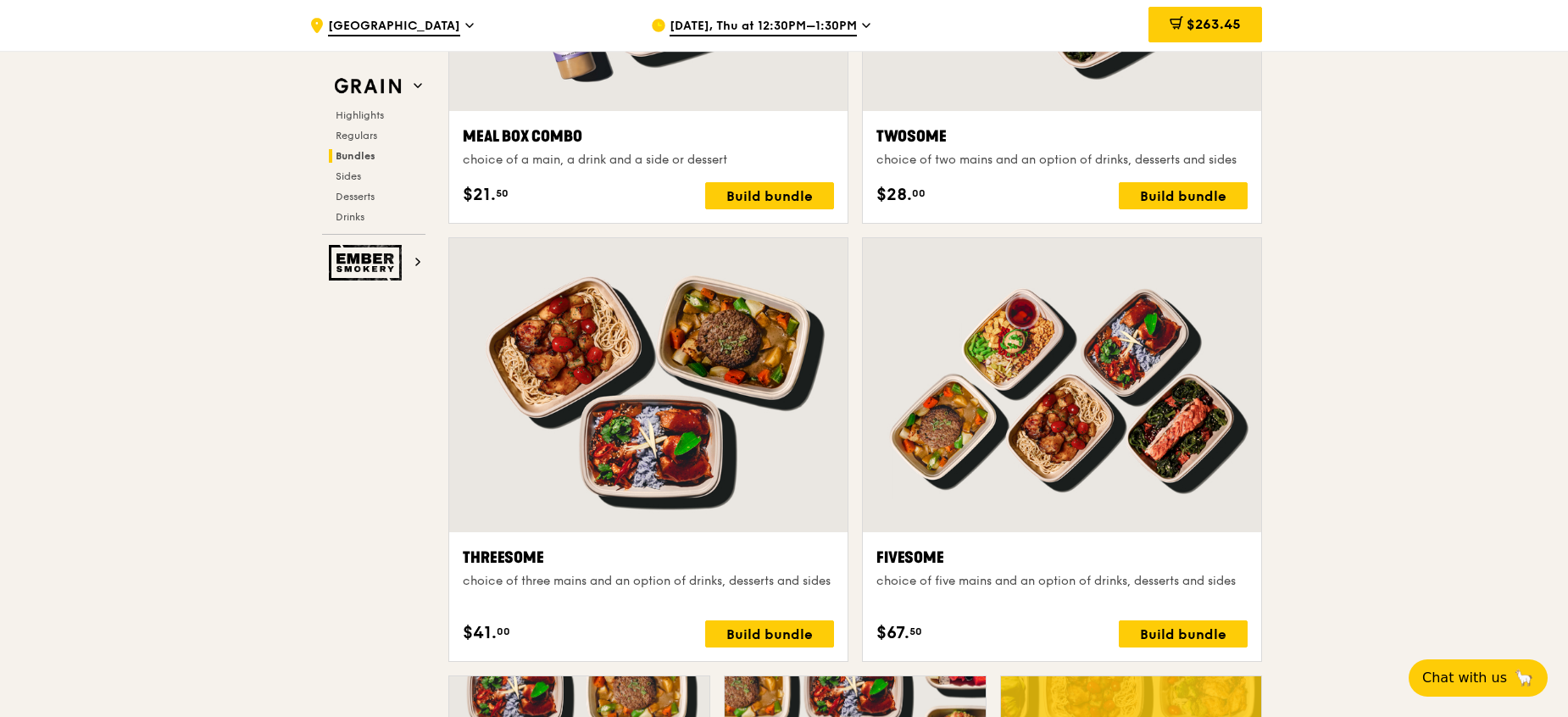
scroll to position [2405, 0]
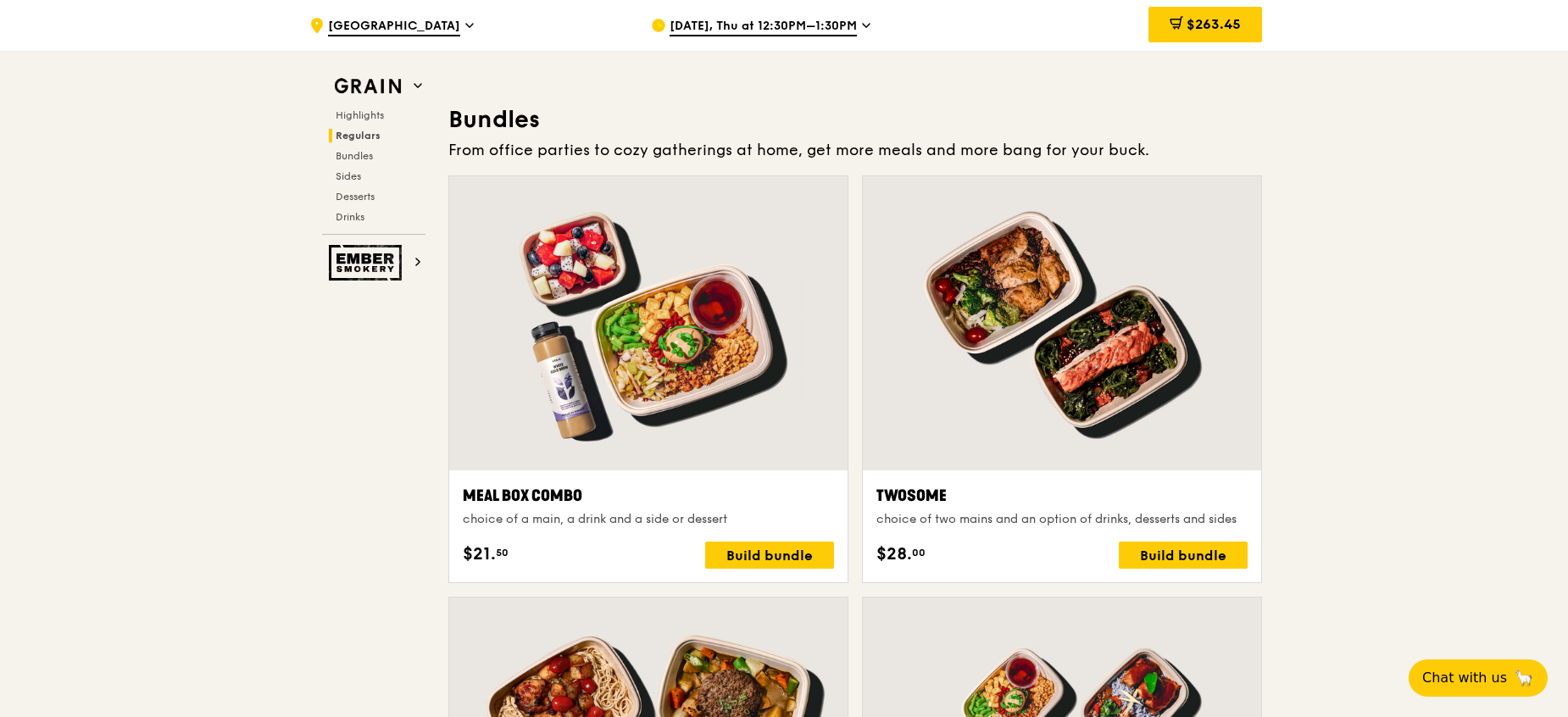
click at [553, 351] on div at bounding box center [648, 323] width 398 height 294
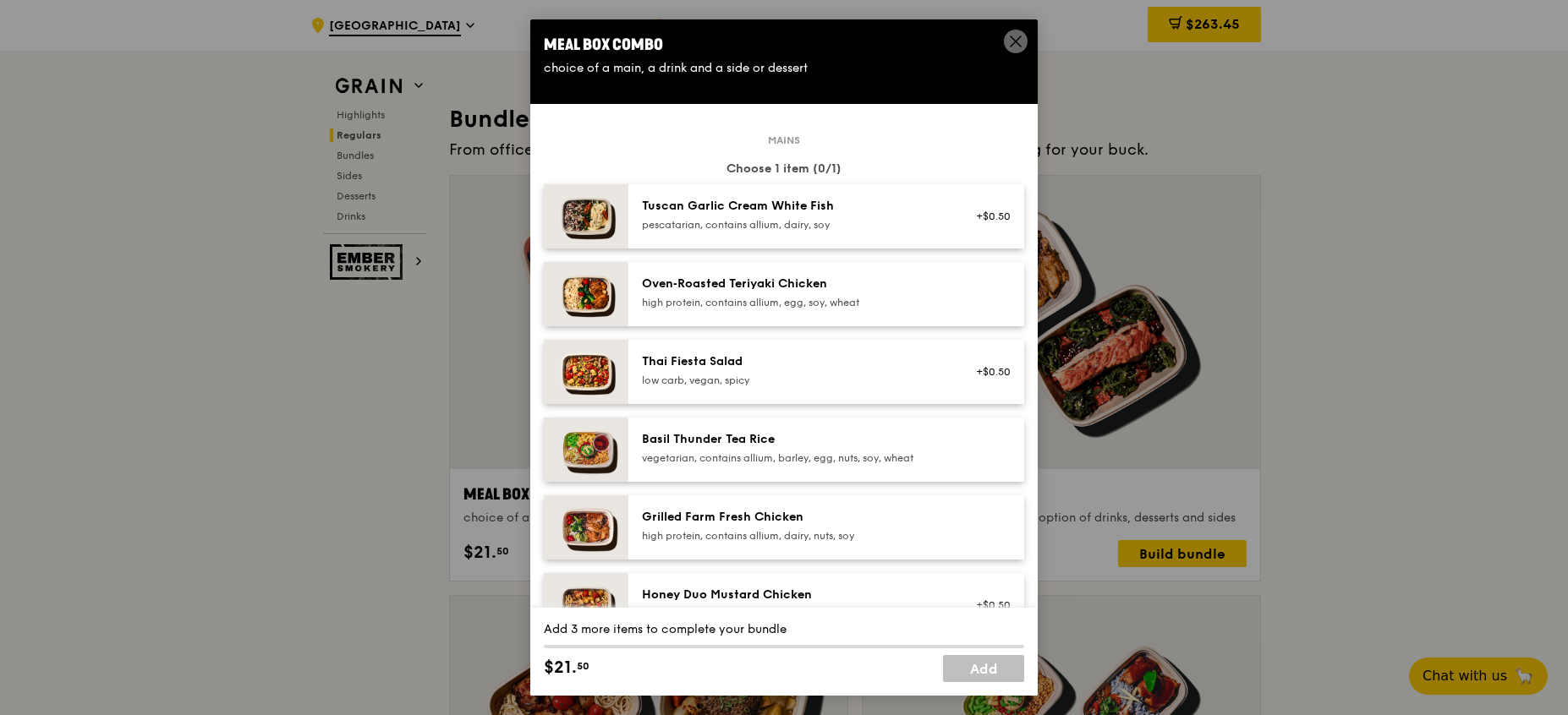
click at [853, 212] on div "Tuscan Garlic Cream White Fish" at bounding box center [793, 207] width 303 height 17
click at [825, 212] on div "Tuscan Garlic Cream White Fish" at bounding box center [793, 207] width 303 height 17
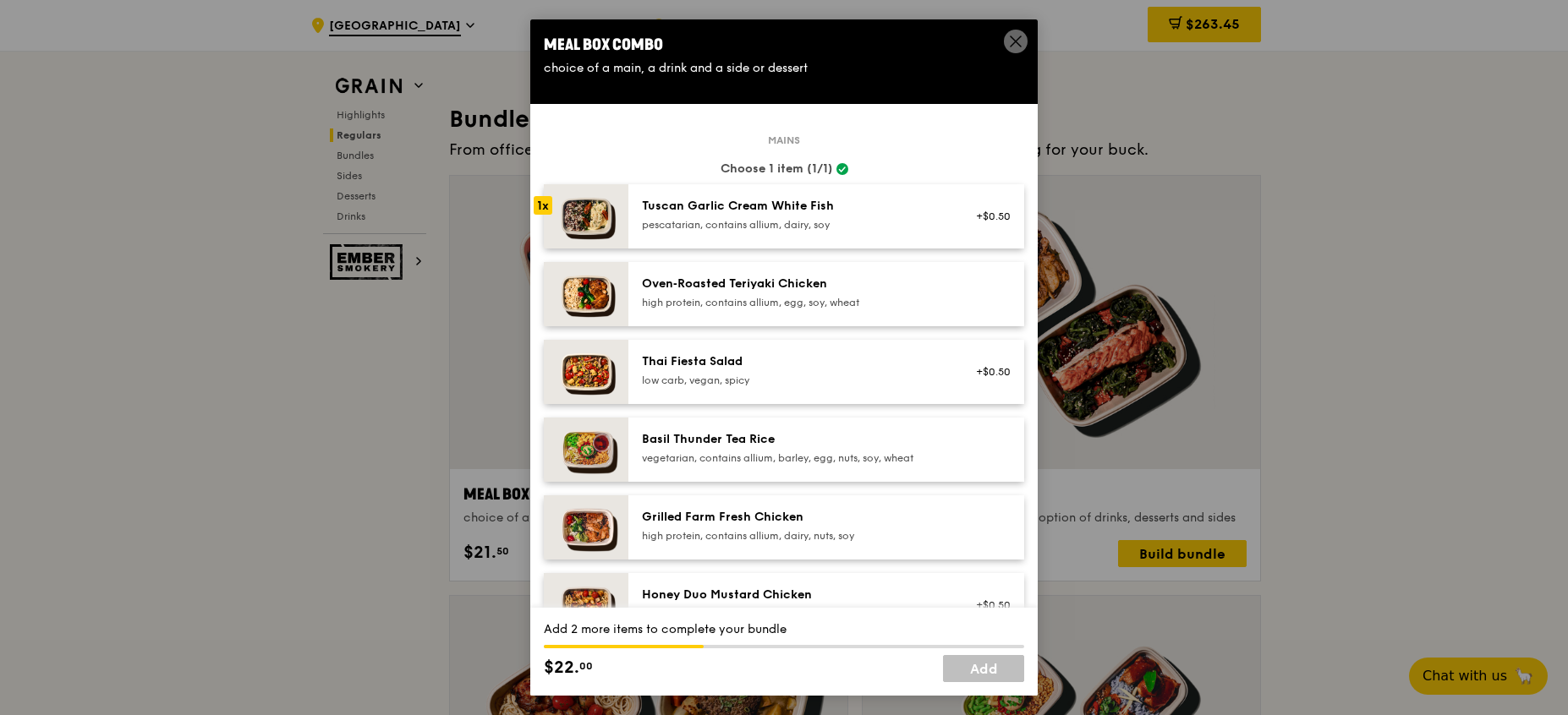
click at [894, 207] on div "Tuscan Garlic Cream White Fish" at bounding box center [793, 207] width 303 height 17
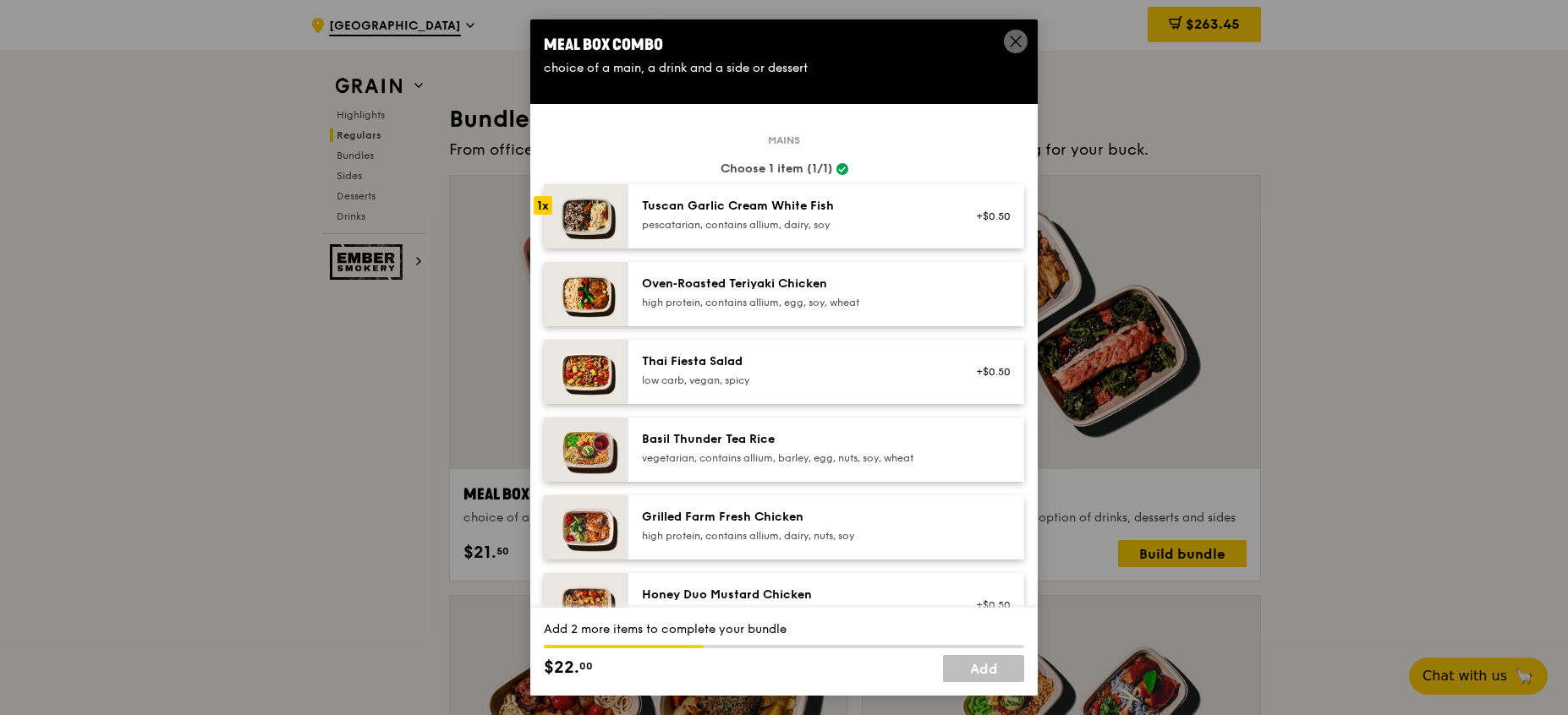
click at [1011, 40] on icon at bounding box center [1016, 41] width 15 height 15
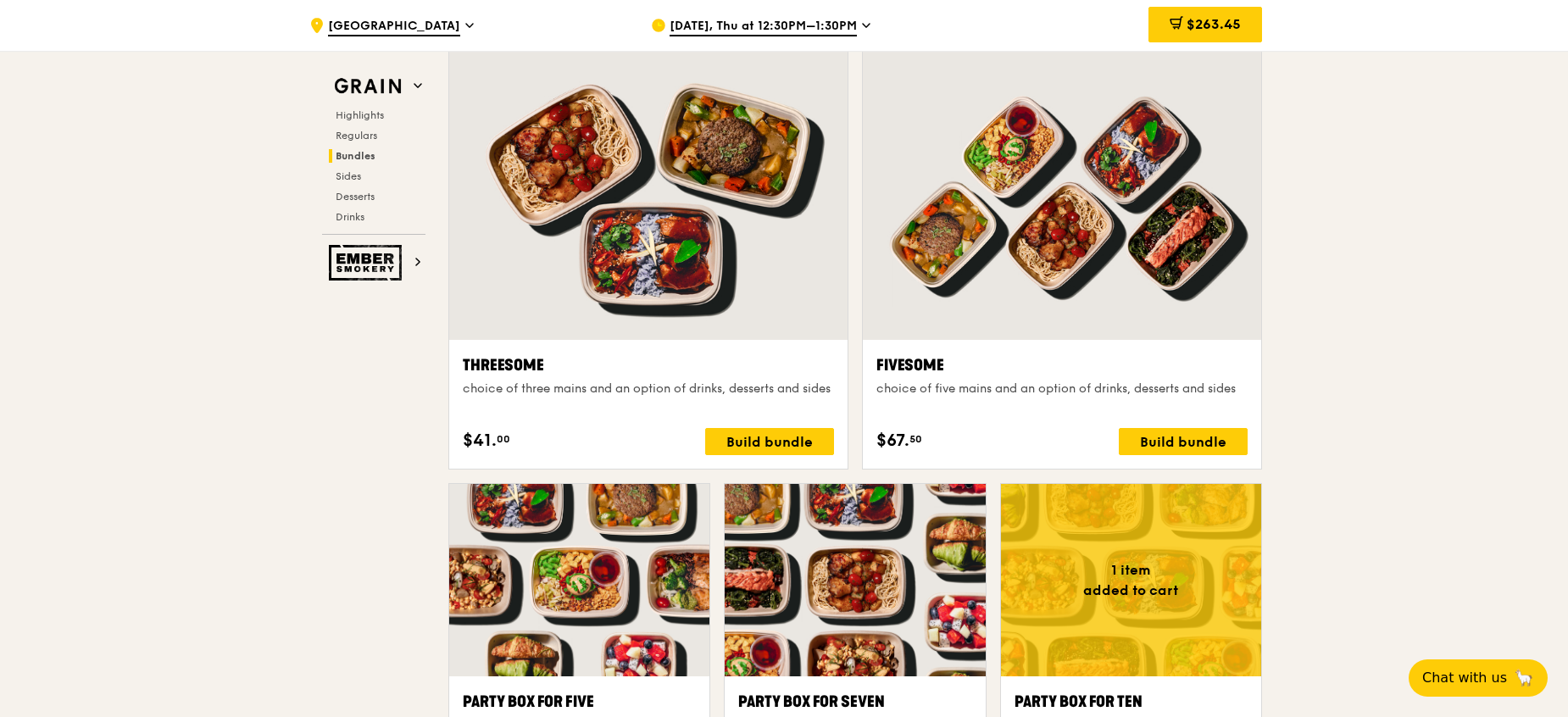
scroll to position [3244, 0]
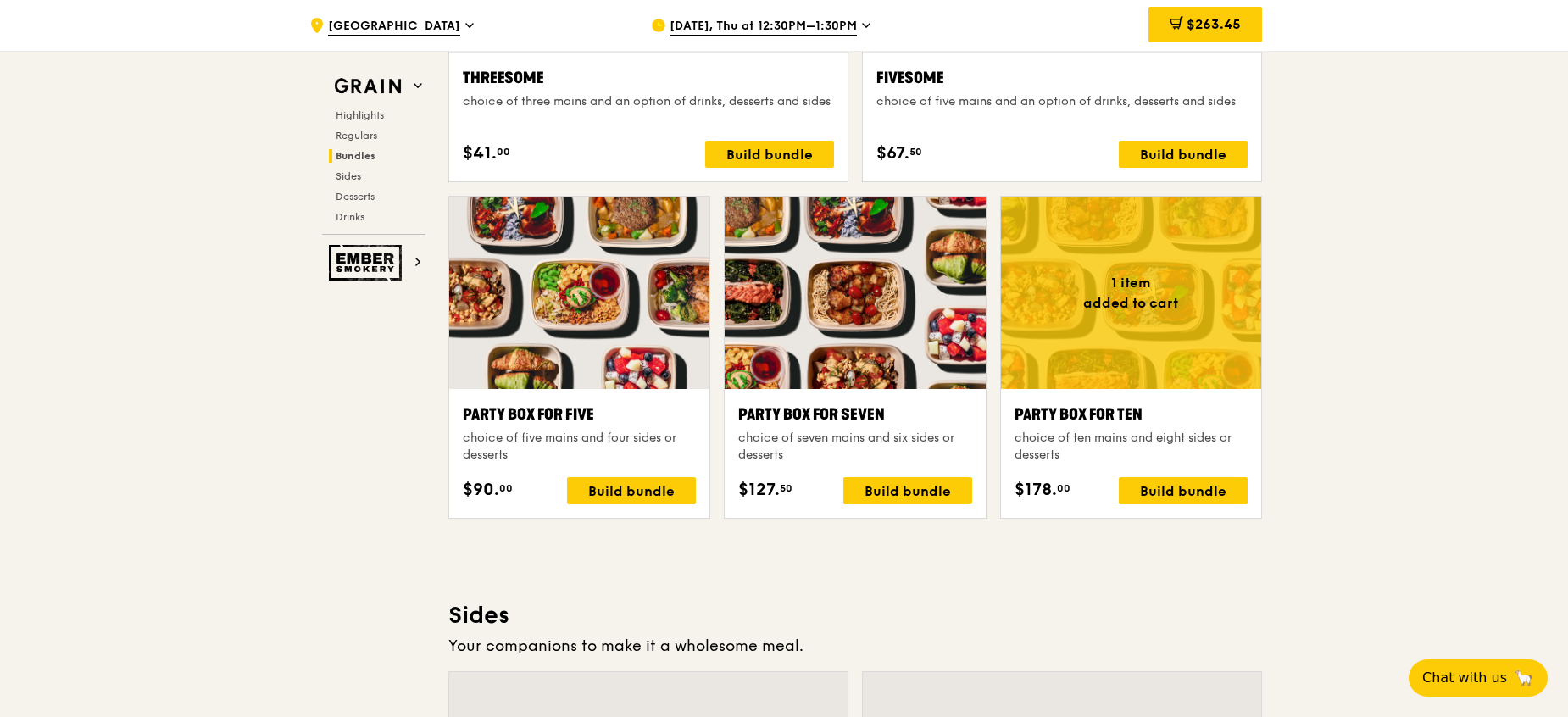
click at [1077, 295] on div at bounding box center [1130, 293] width 260 height 193
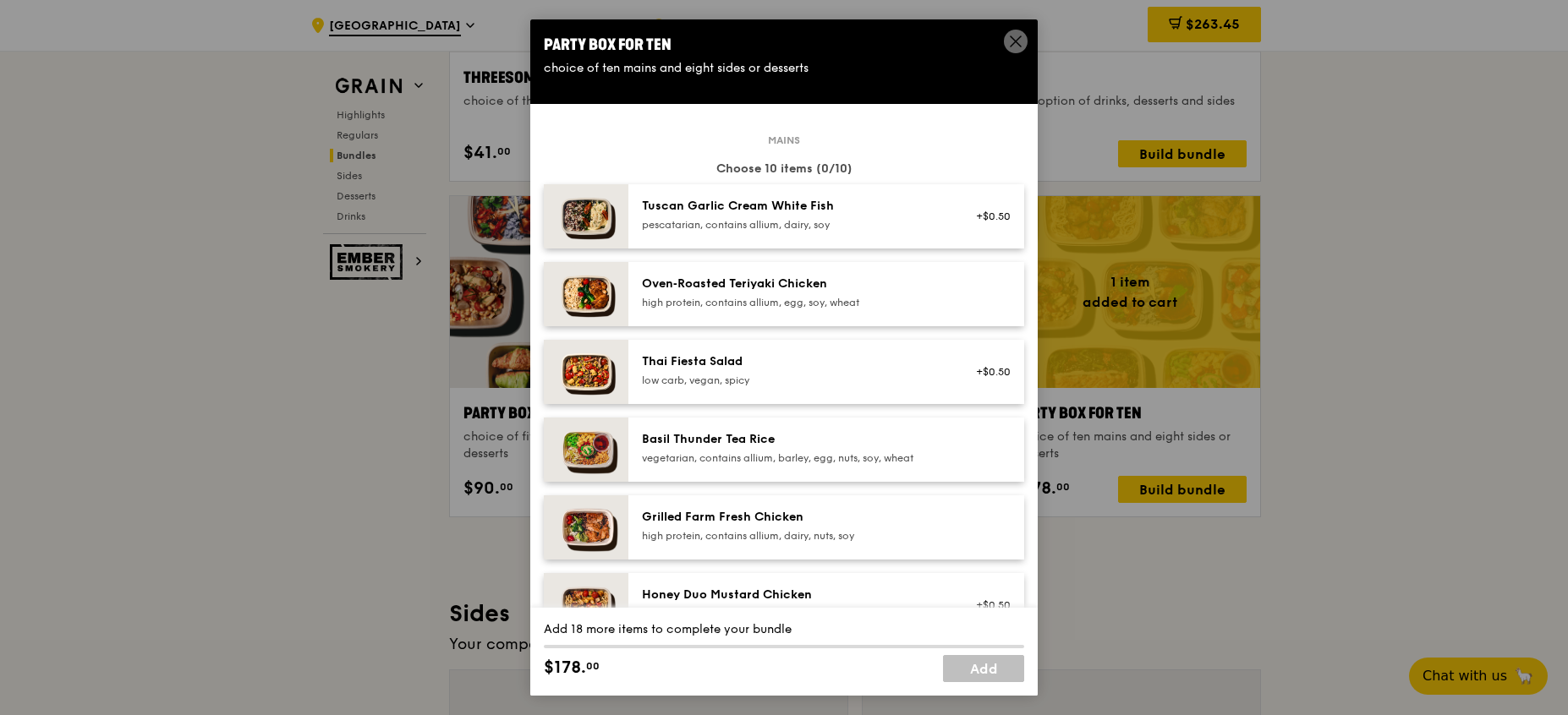
click at [913, 220] on div "pescatarian, contains allium, dairy, soy" at bounding box center [793, 225] width 303 height 13
click at [914, 219] on div "pescatarian, contains allium, dairy, soy" at bounding box center [793, 225] width 303 height 13
click at [1011, 41] on icon at bounding box center [1016, 41] width 15 height 15
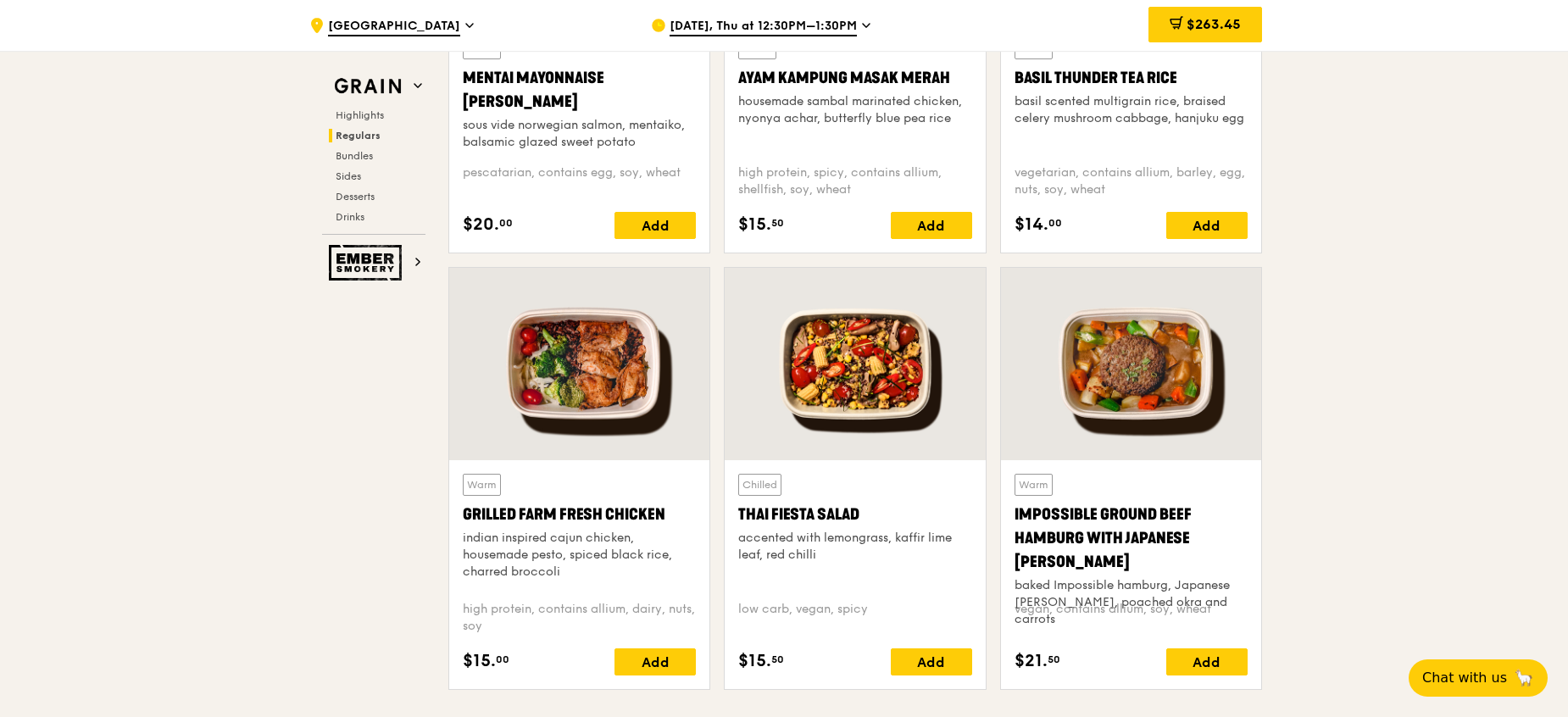
scroll to position [1550, 0]
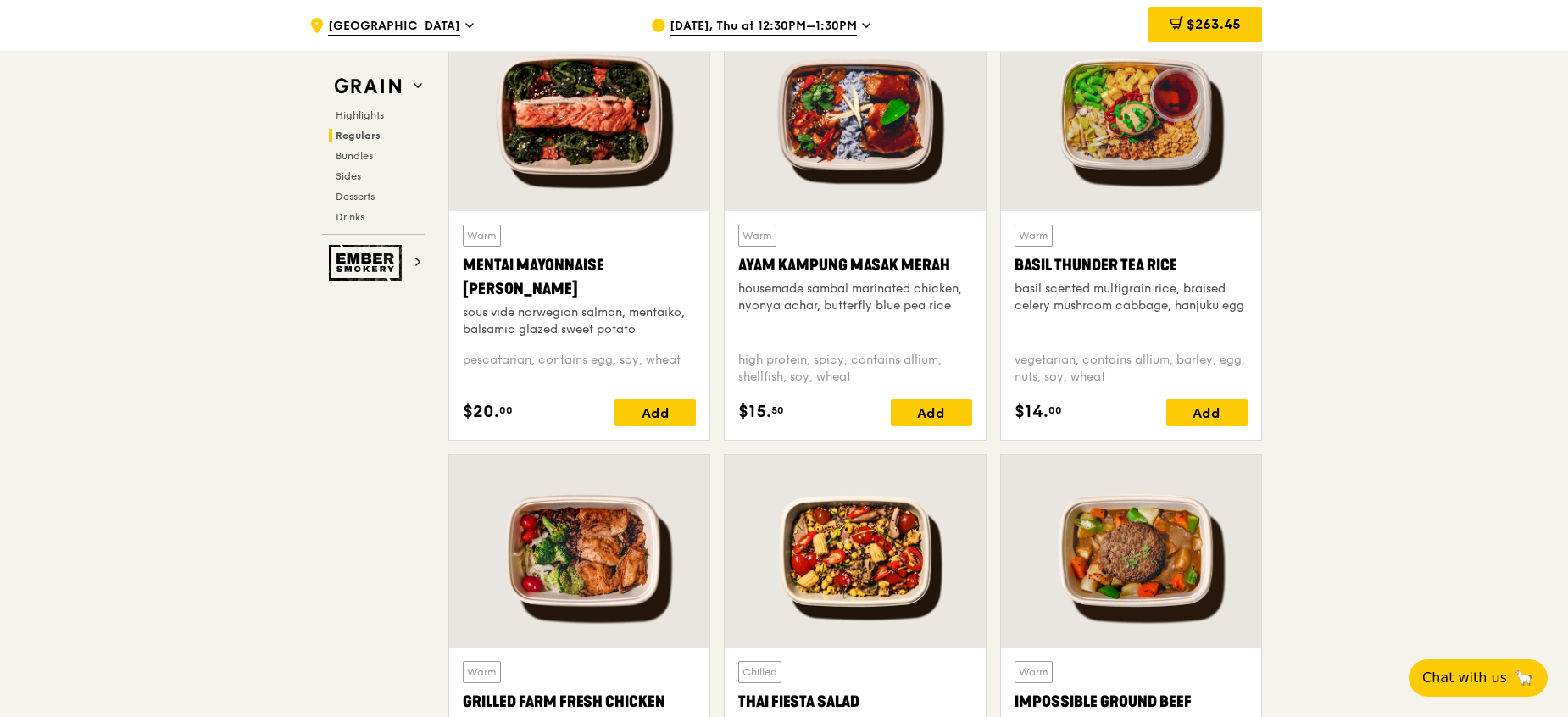
click at [611, 134] on div at bounding box center [579, 114] width 260 height 193
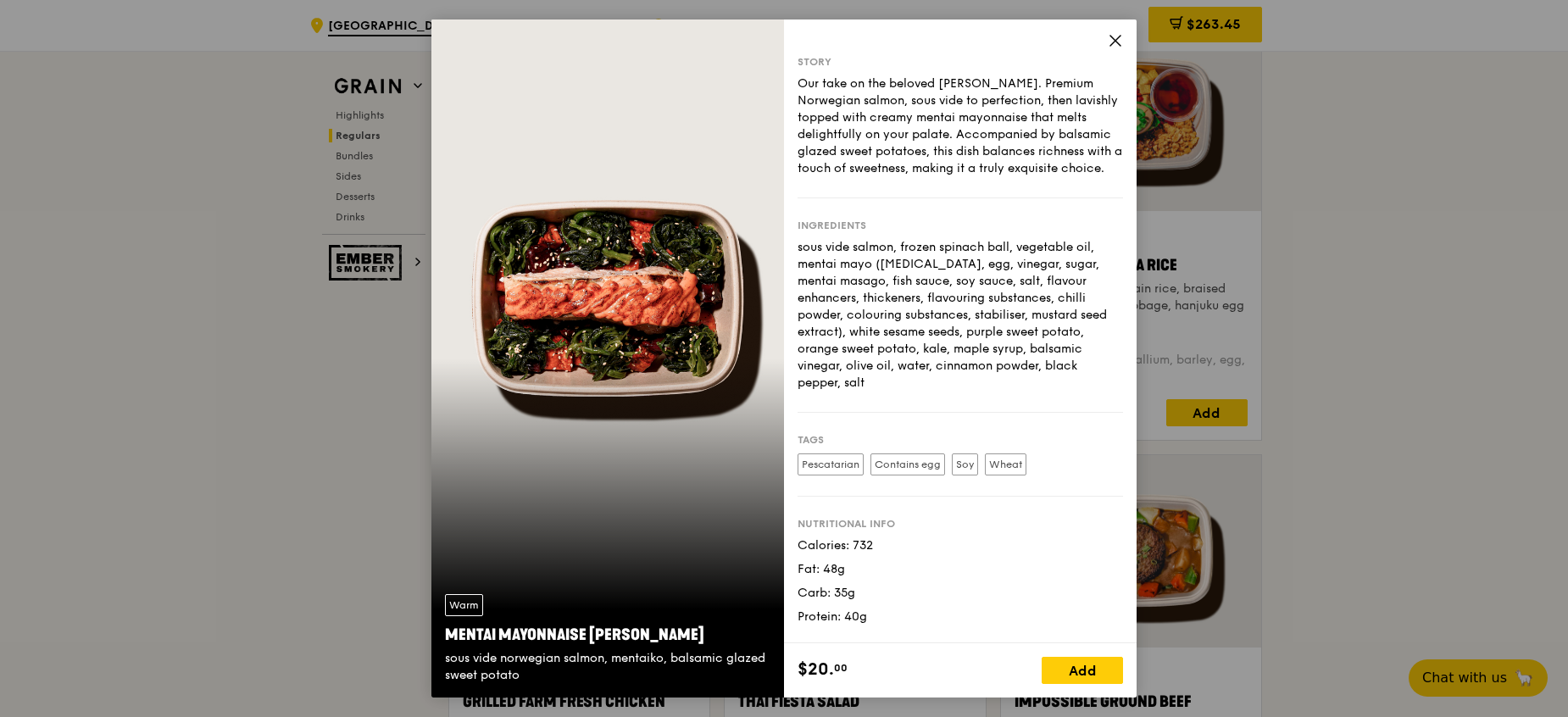
click at [1114, 36] on icon at bounding box center [1115, 40] width 15 height 15
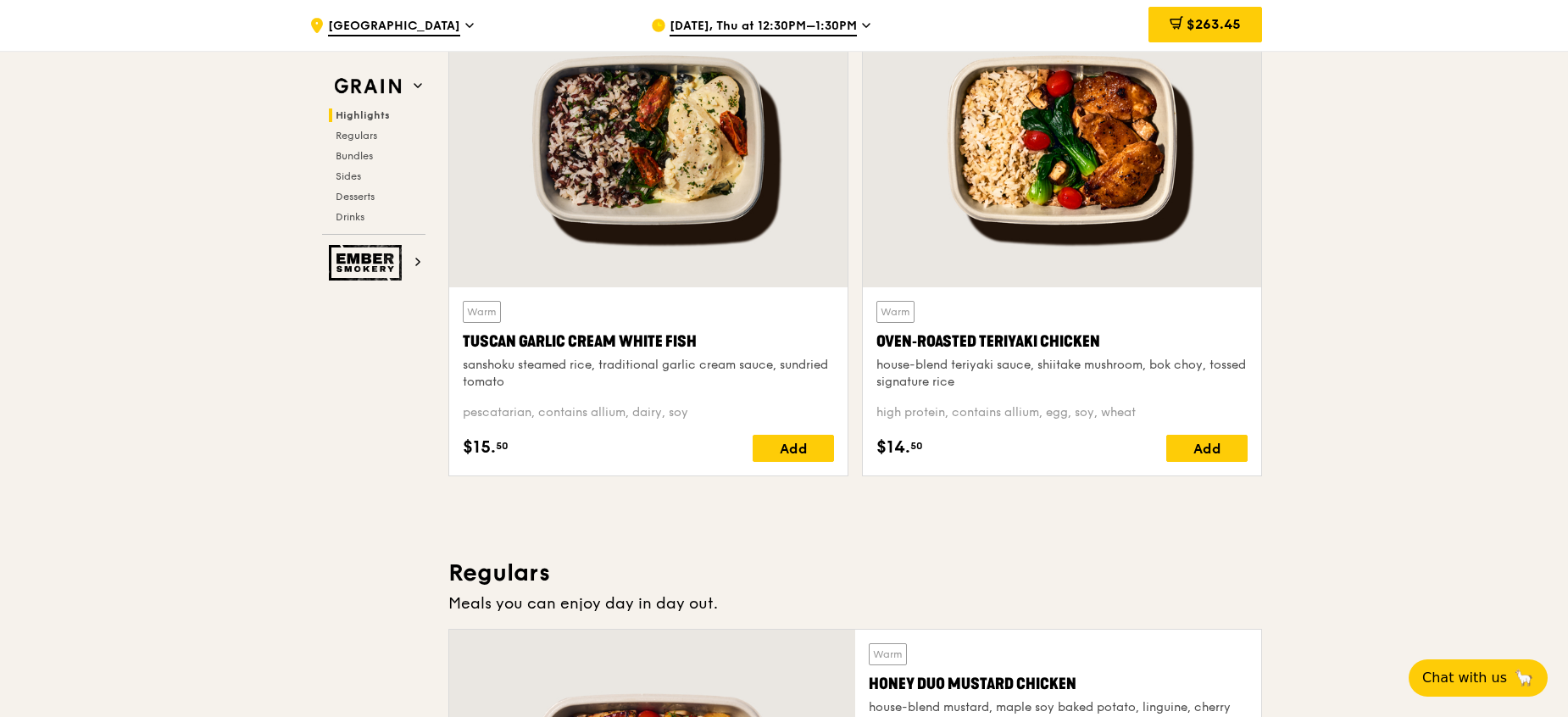
scroll to position [574, 0]
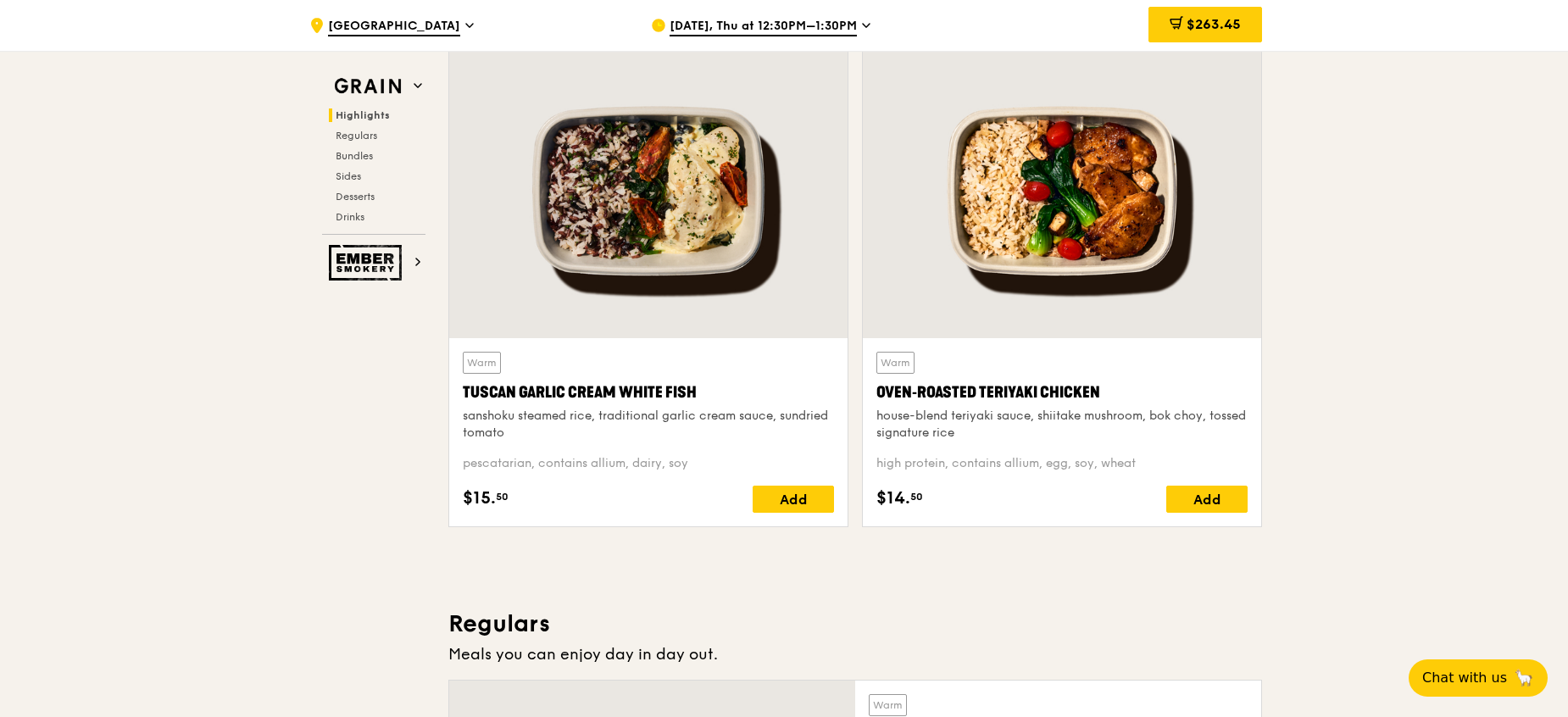
click at [751, 220] on div at bounding box center [648, 191] width 398 height 294
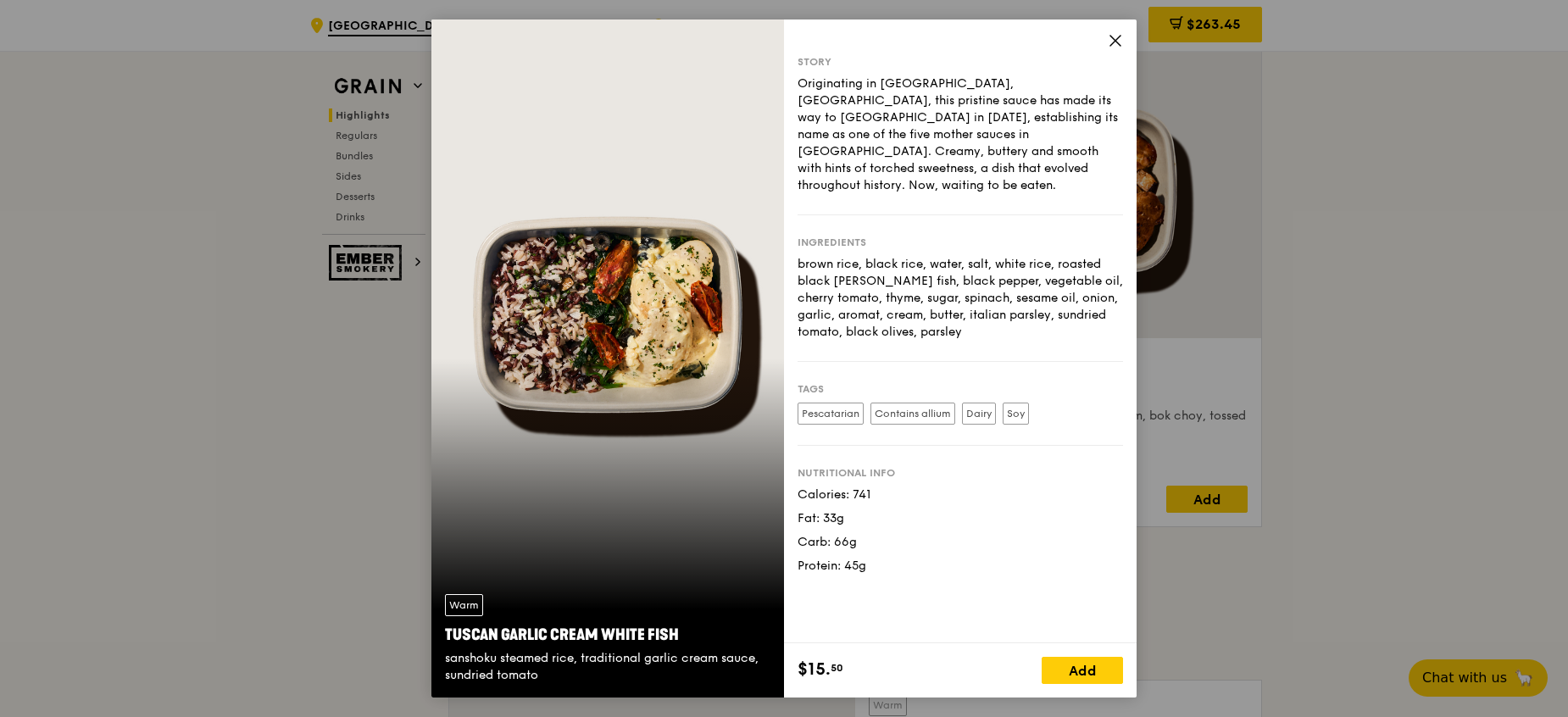
click at [1114, 38] on icon at bounding box center [1115, 40] width 15 height 15
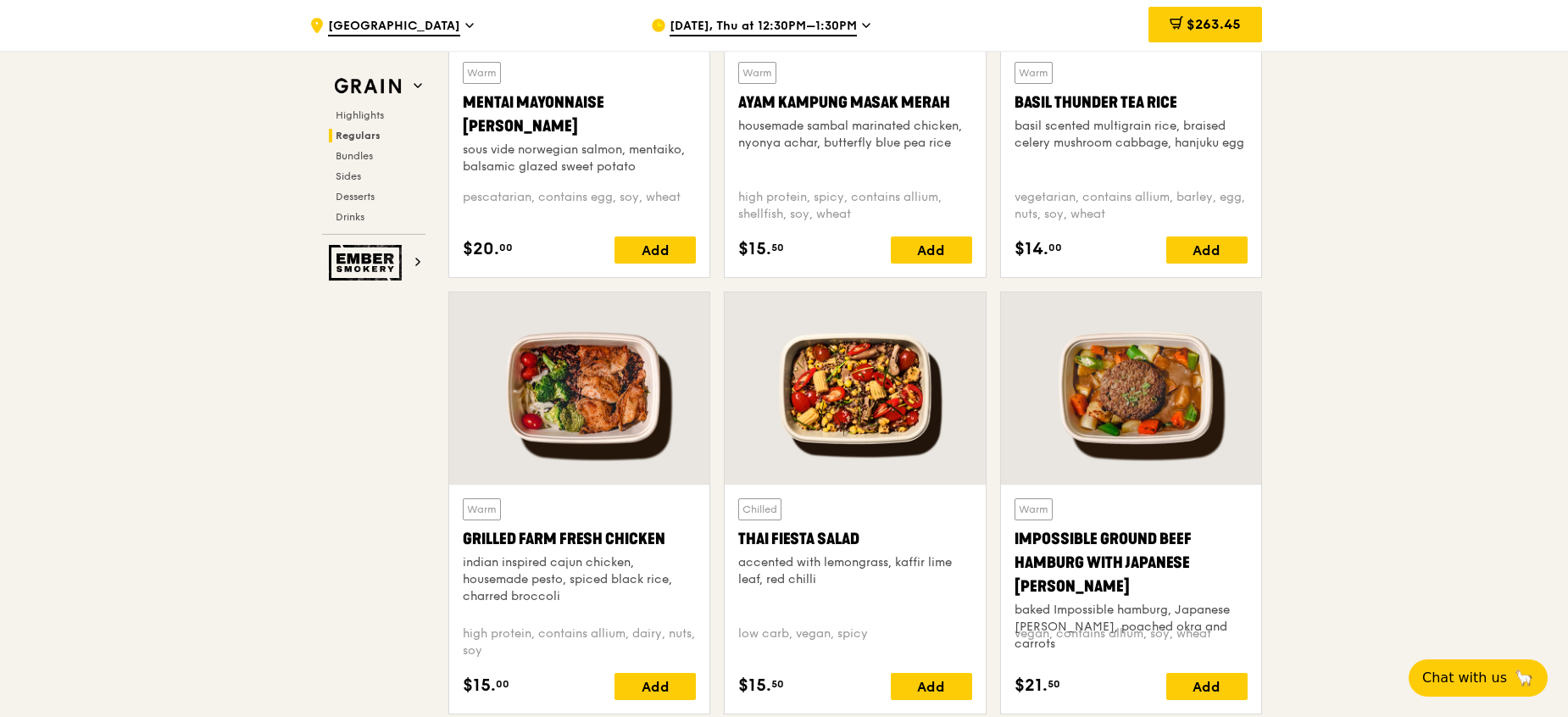
scroll to position [1985, 0]
